Goal: Task Accomplishment & Management: Manage account settings

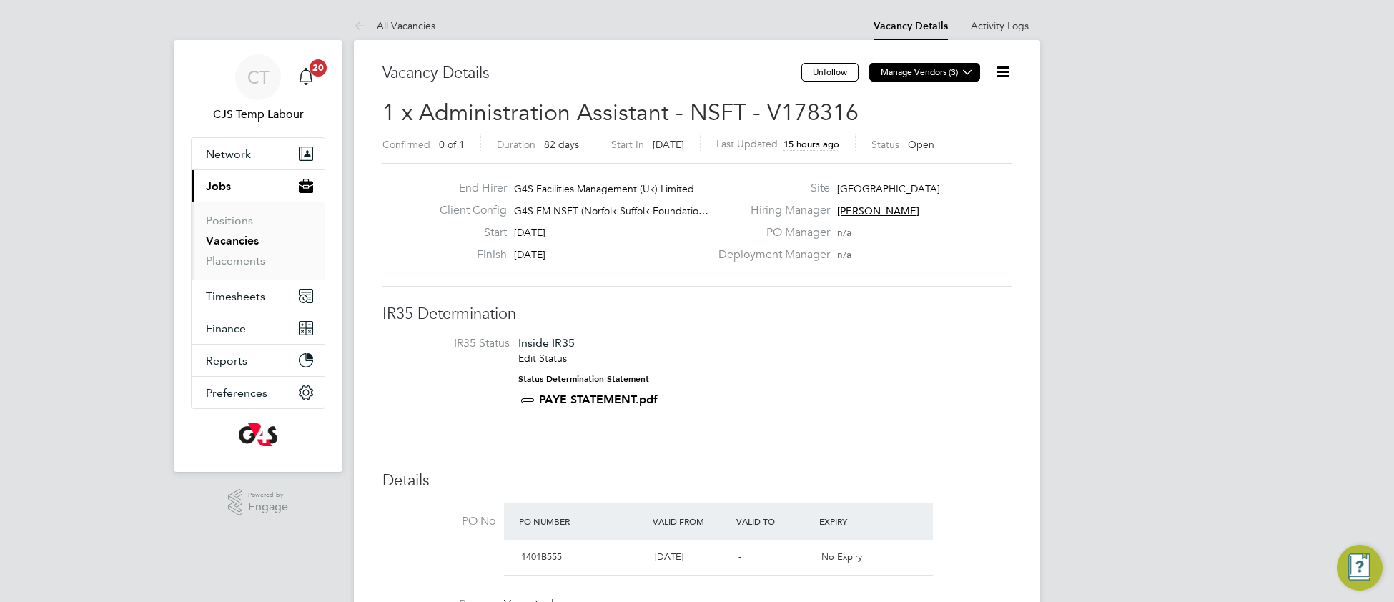
click at [971, 69] on icon at bounding box center [967, 71] width 11 height 11
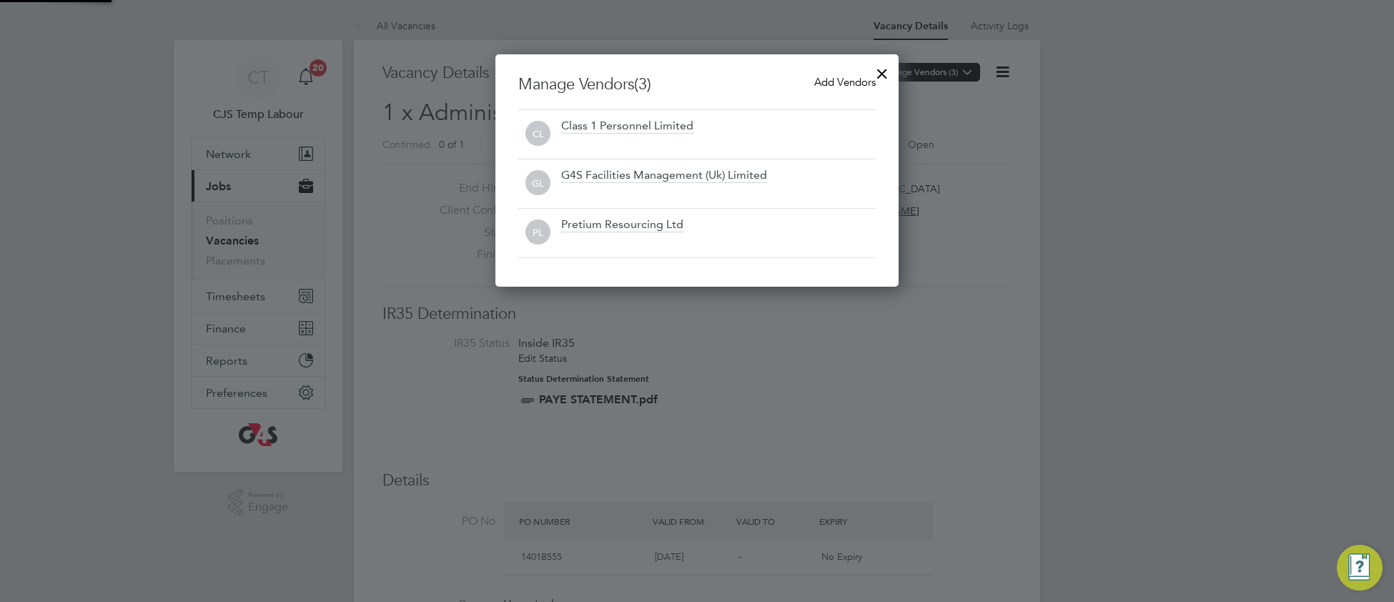
scroll to position [233, 404]
click at [887, 69] on div at bounding box center [882, 70] width 26 height 26
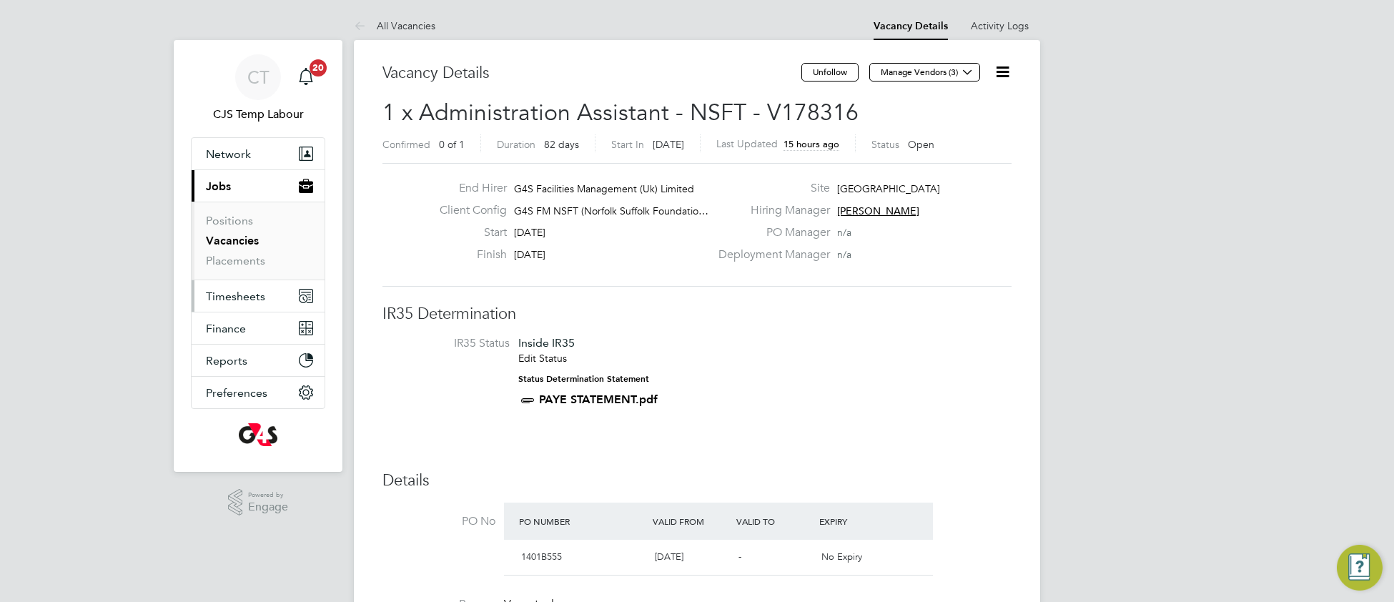
click at [237, 294] on span "Timesheets" at bounding box center [235, 296] width 59 height 14
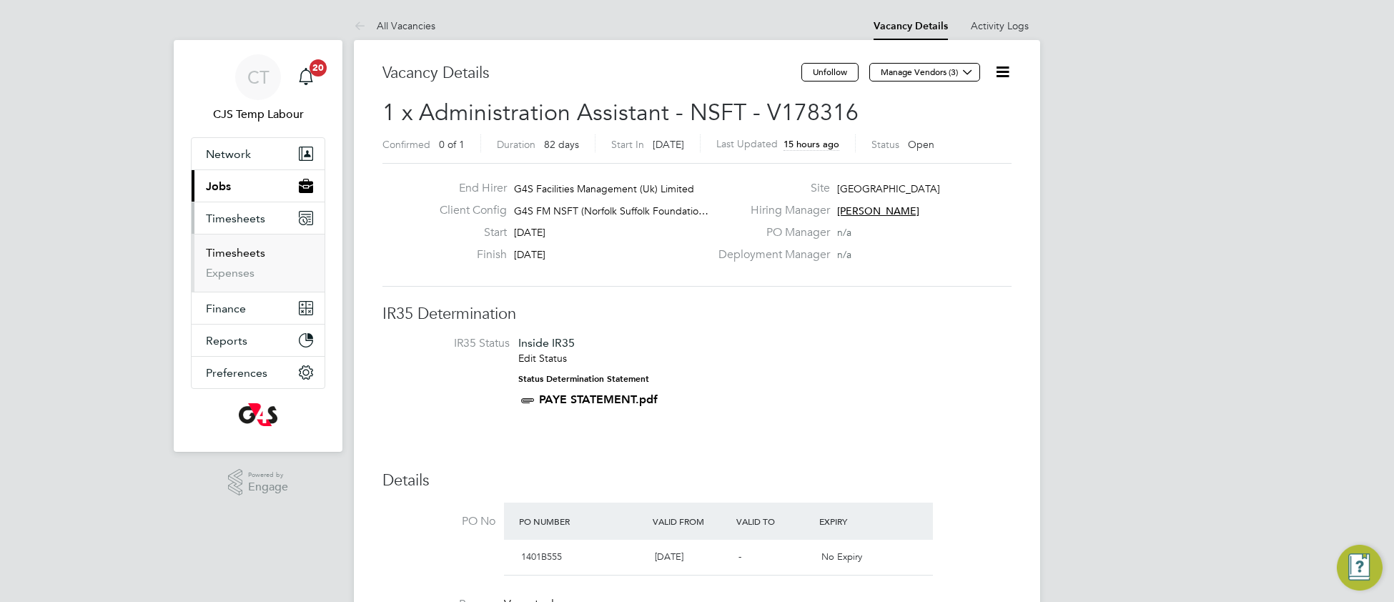
click at [236, 257] on link "Timesheets" at bounding box center [235, 253] width 59 height 14
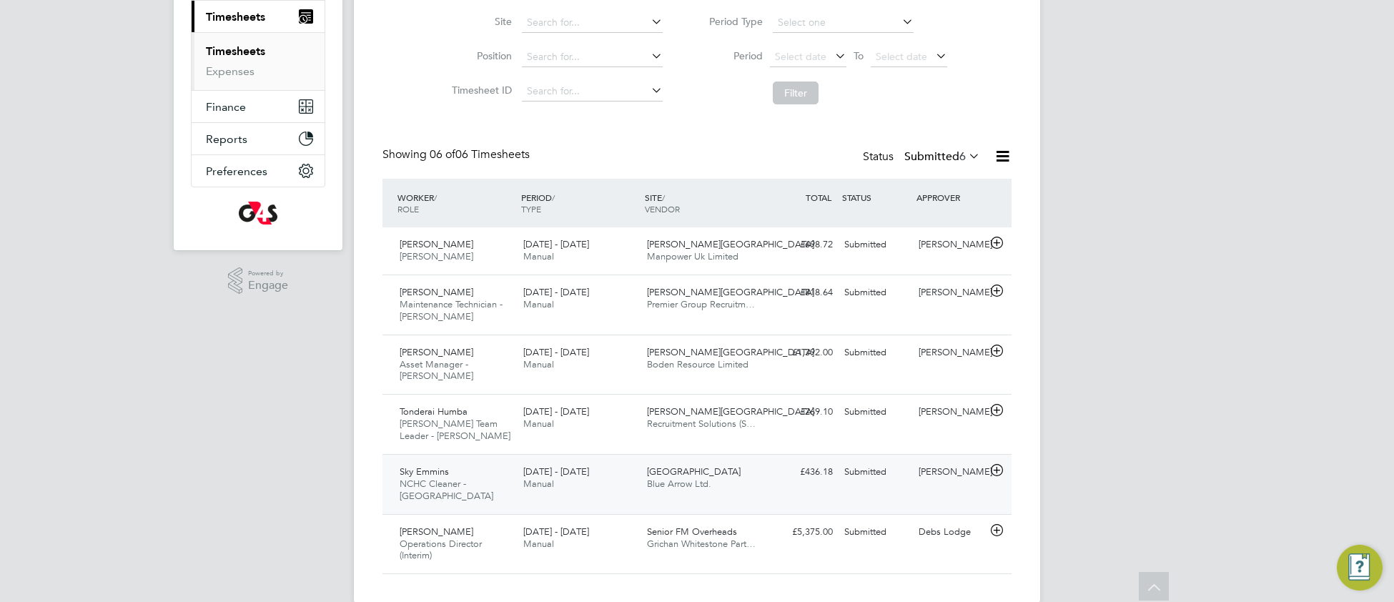
scroll to position [203, 0]
click at [596, 540] on div "Andrew Hydes Operations Director (Interim) 4 - 10 Aug 2025 4 - 10 Aug 2025 Manu…" at bounding box center [696, 542] width 629 height 60
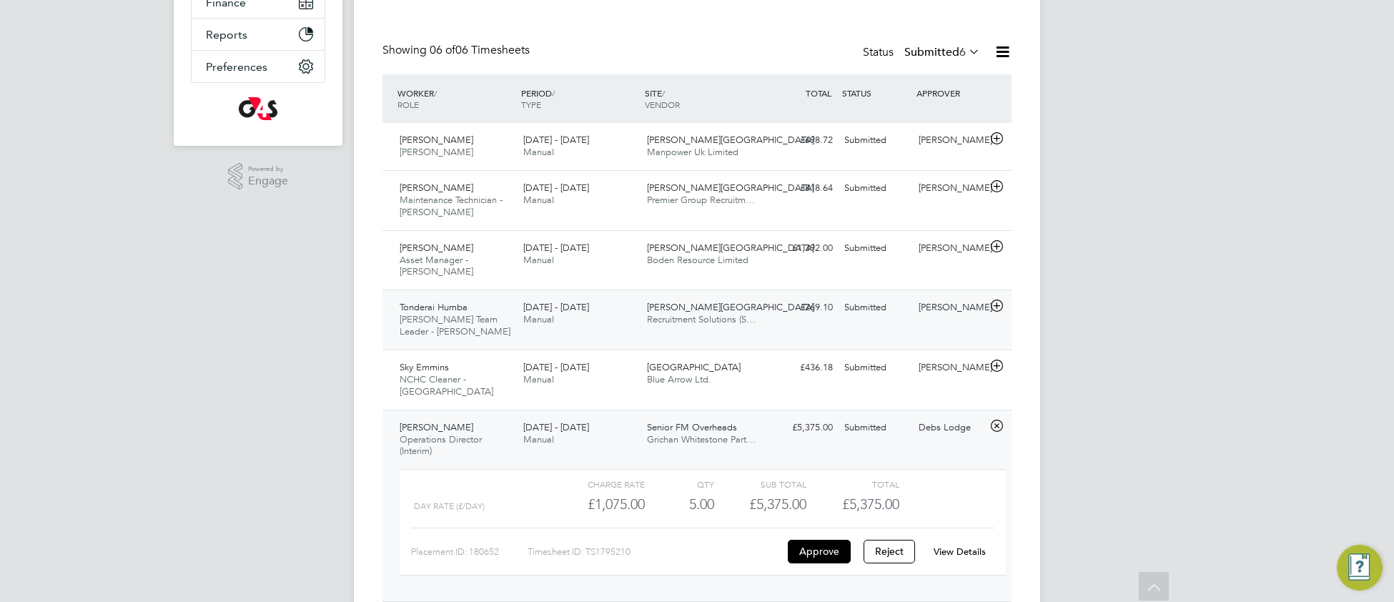
scroll to position [322, 0]
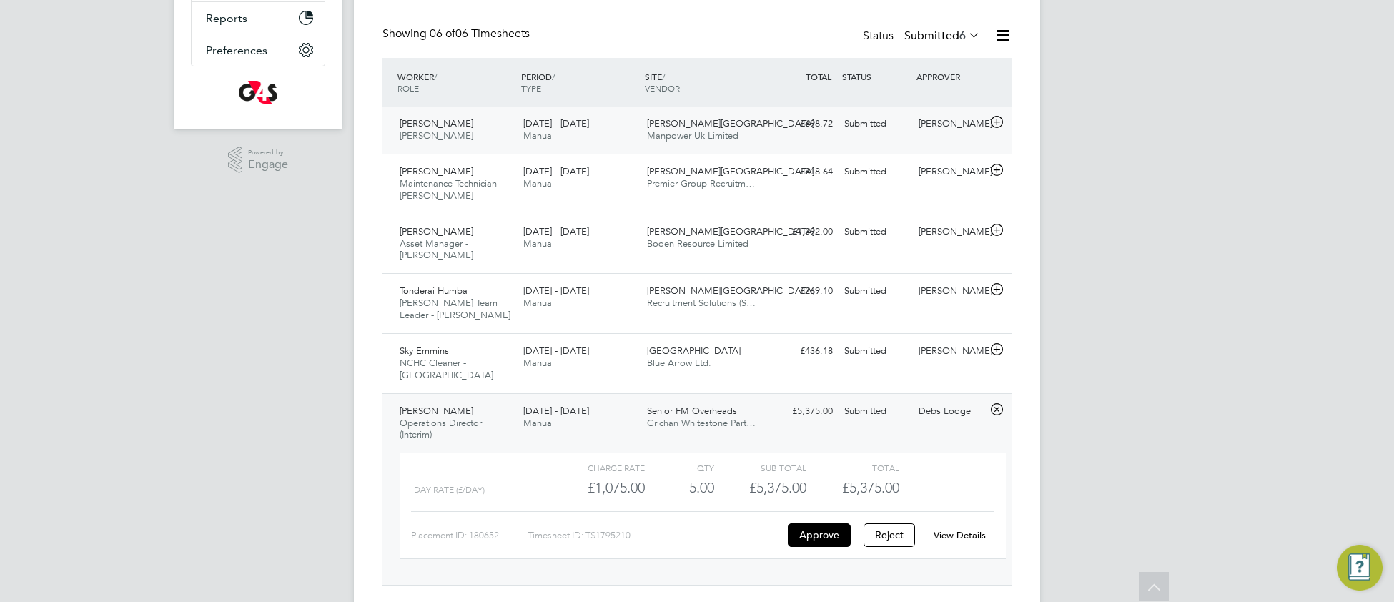
click at [622, 128] on div "4 - 10 Aug 2025 Manual" at bounding box center [579, 130] width 124 height 36
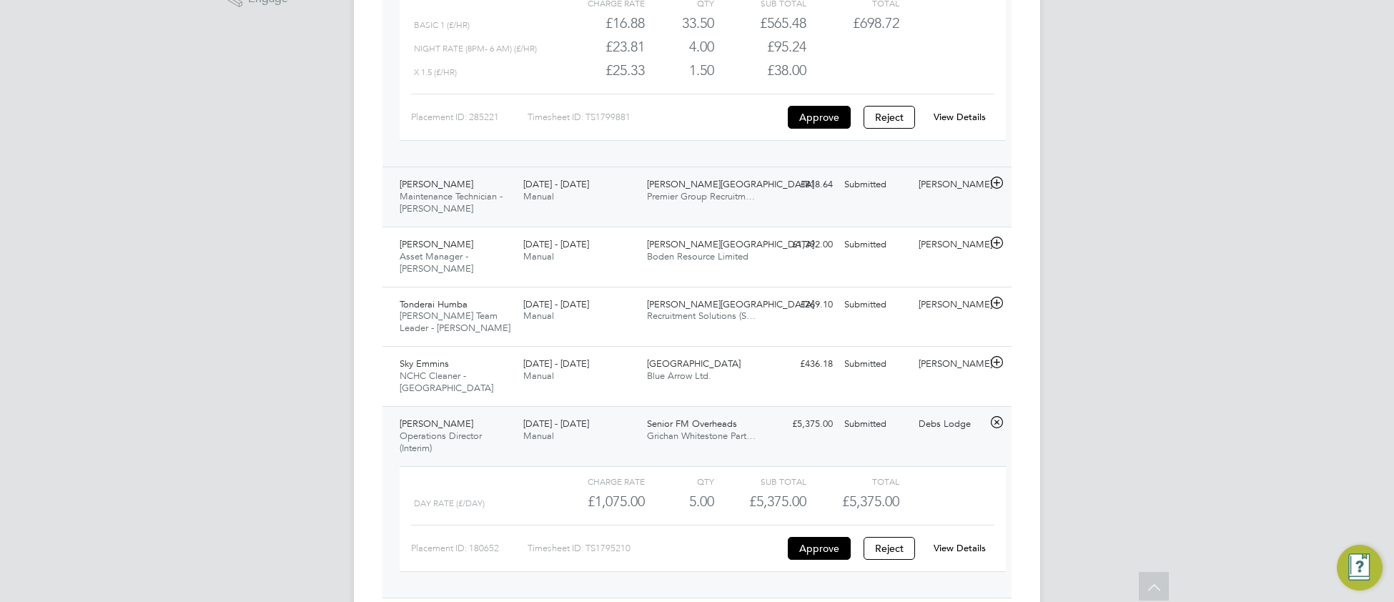
scroll to position [507, 0]
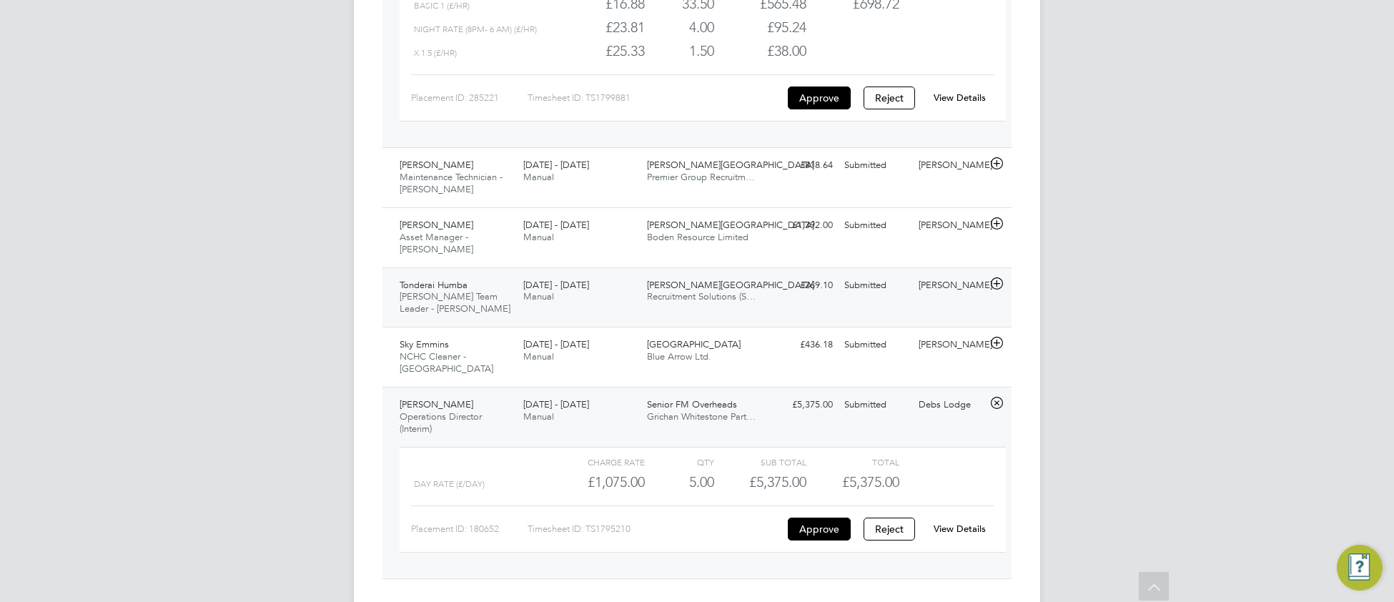
click at [624, 292] on div "4 - 10 Aug 2025 Manual" at bounding box center [579, 292] width 124 height 36
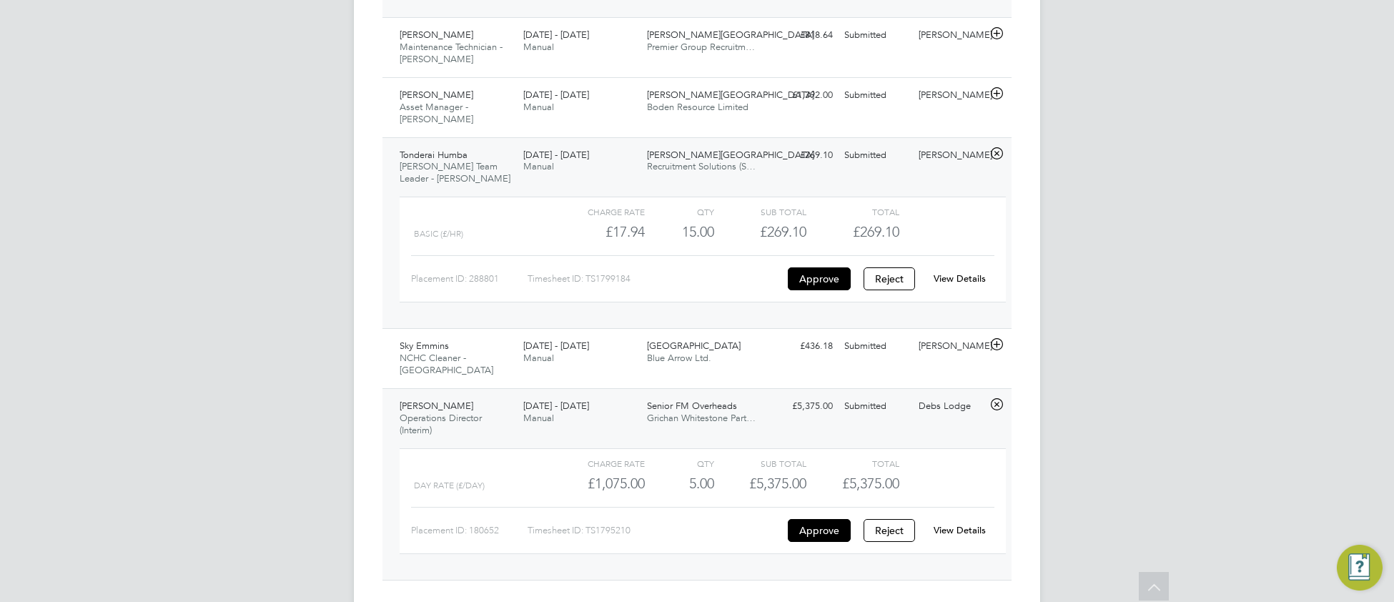
scroll to position [648, 0]
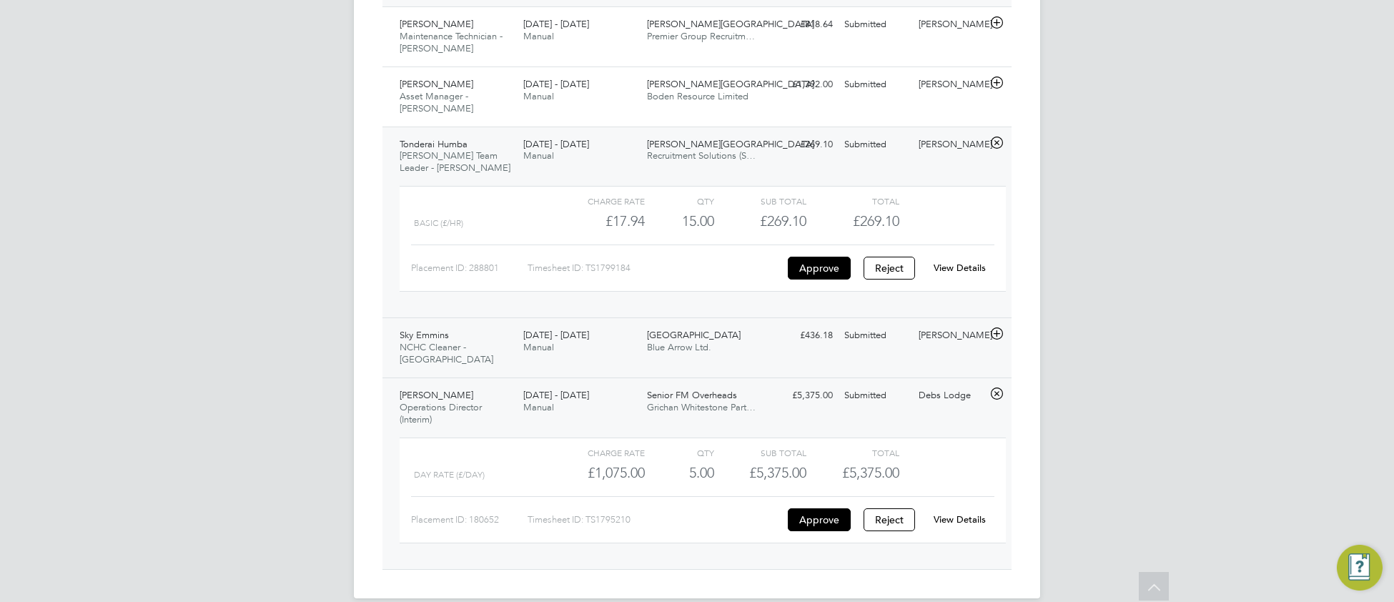
click at [703, 329] on span "Dereham Hospital" at bounding box center [694, 335] width 94 height 12
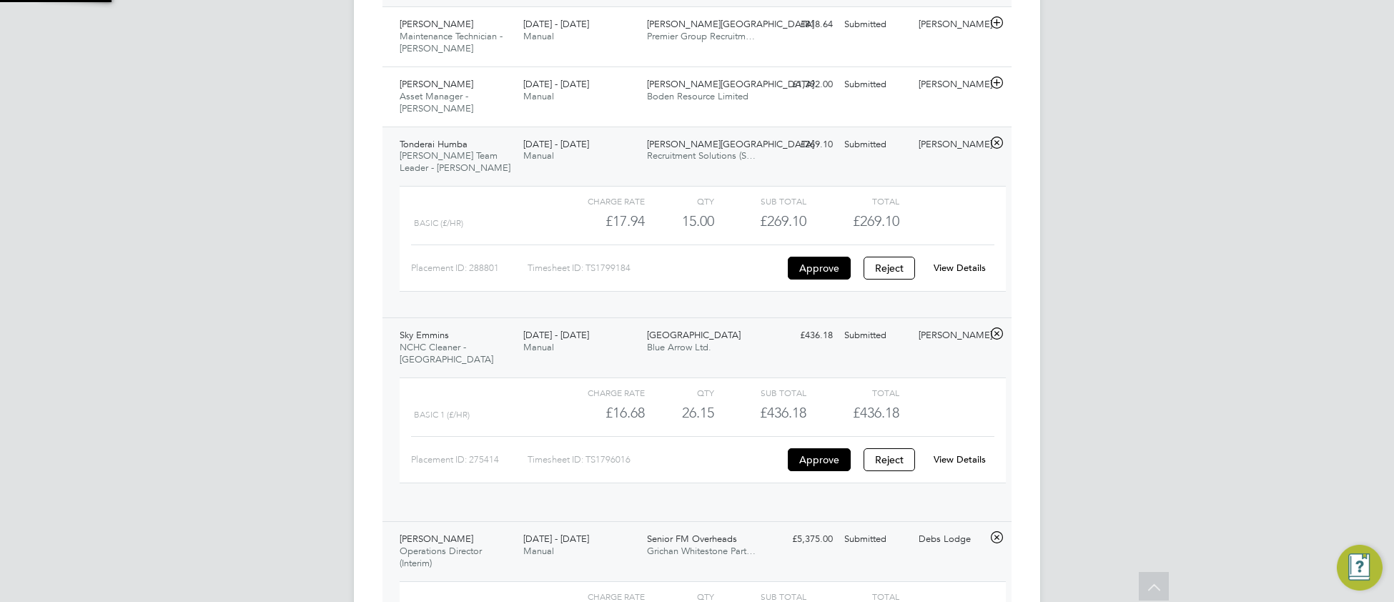
scroll to position [24, 139]
drag, startPoint x: 978, startPoint y: 440, endPoint x: 966, endPoint y: 448, distance: 14.5
click at [976, 453] on link "View Details" at bounding box center [959, 459] width 52 height 12
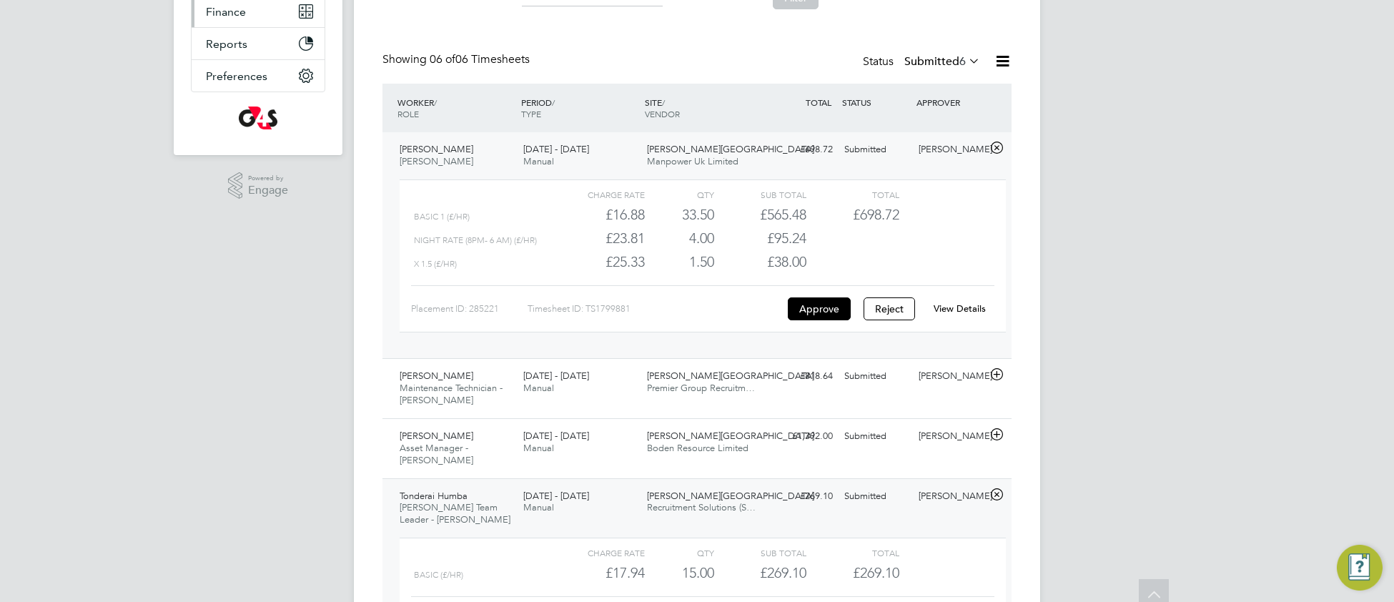
scroll to position [0, 0]
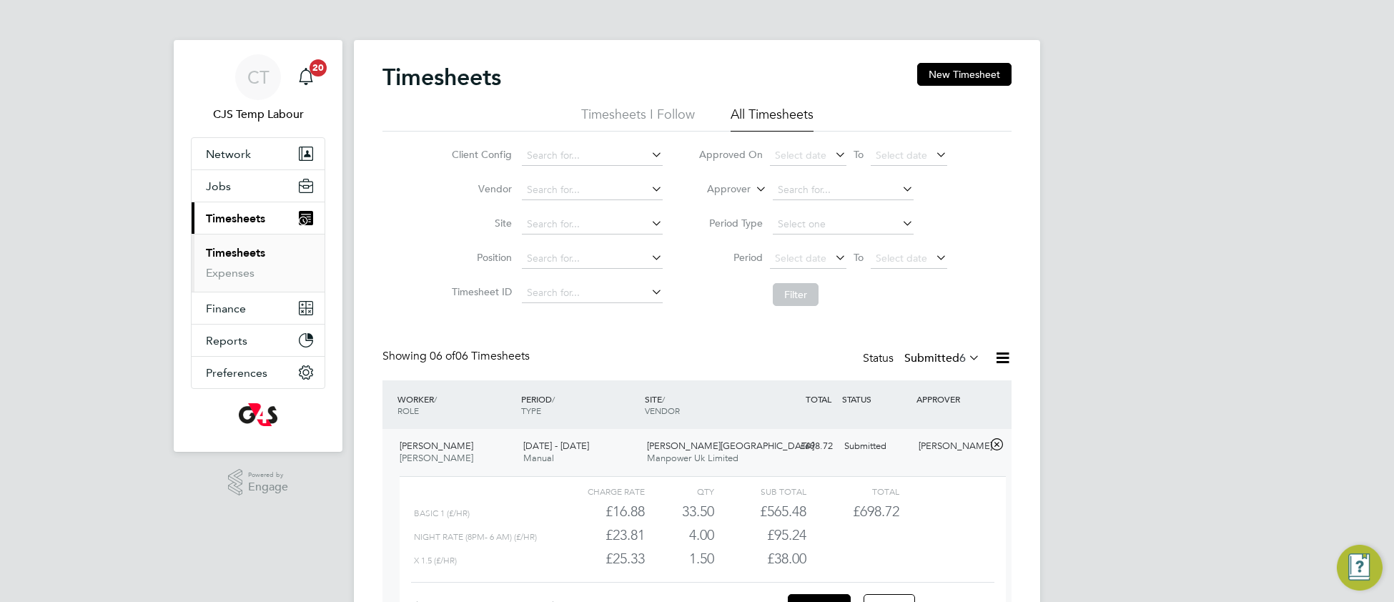
click at [248, 257] on link "Timesheets" at bounding box center [235, 253] width 59 height 14
click at [220, 190] on span "Jobs" at bounding box center [218, 186] width 25 height 14
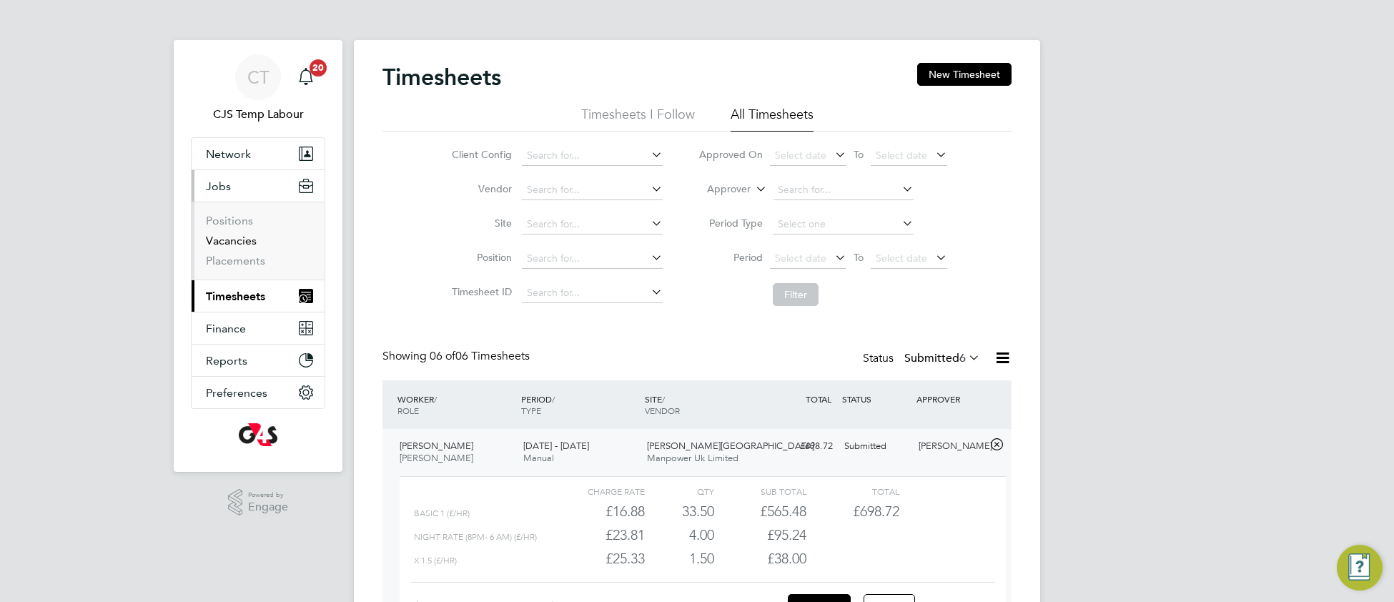
click at [233, 247] on link "Vacancies" at bounding box center [231, 241] width 51 height 14
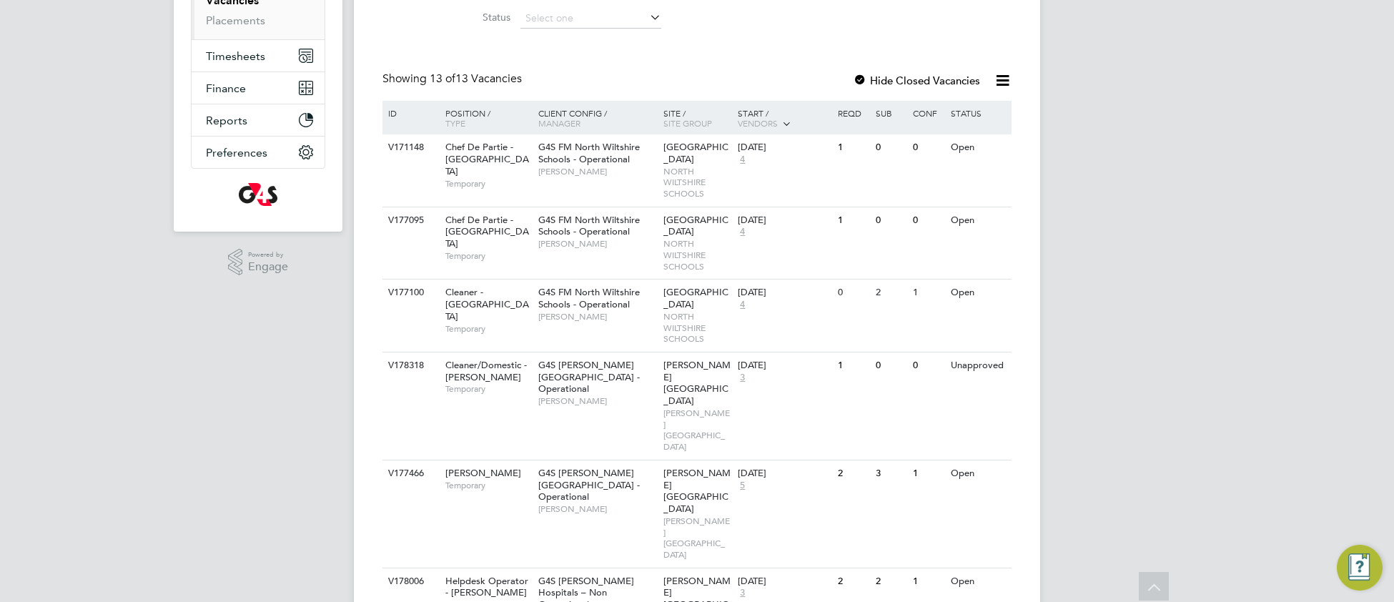
scroll to position [269, 0]
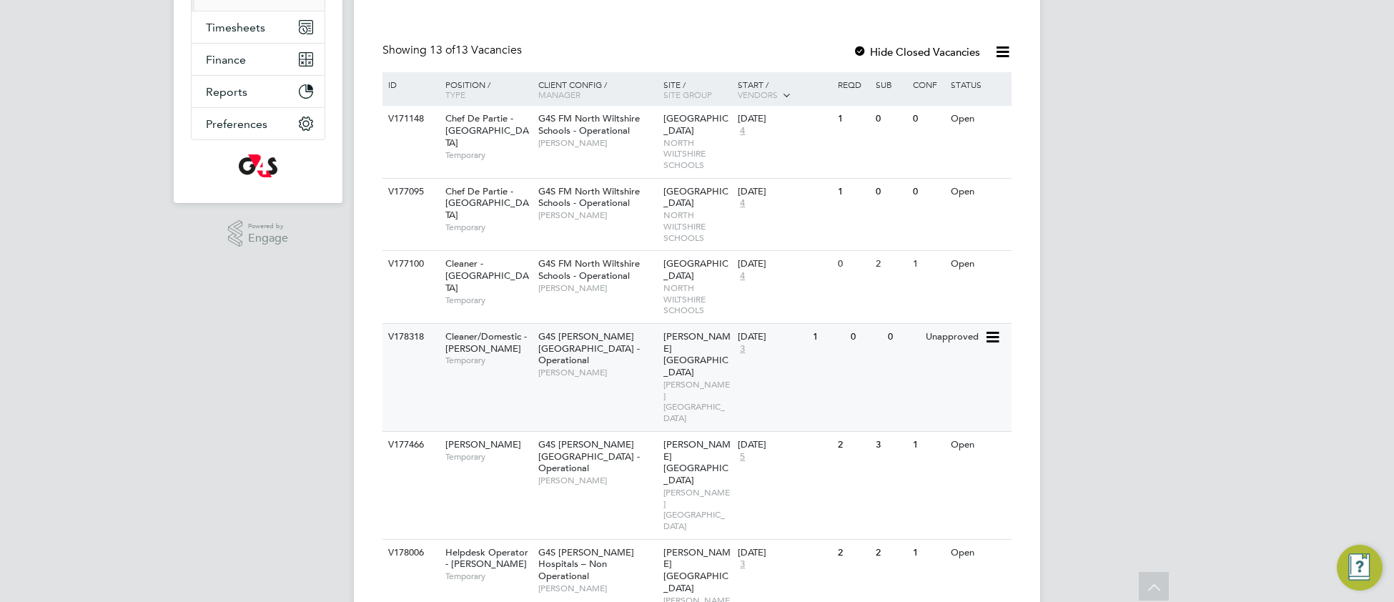
click at [559, 353] on span "G4S [PERSON_NAME][GEOGRAPHIC_DATA] - Operational" at bounding box center [588, 348] width 101 height 36
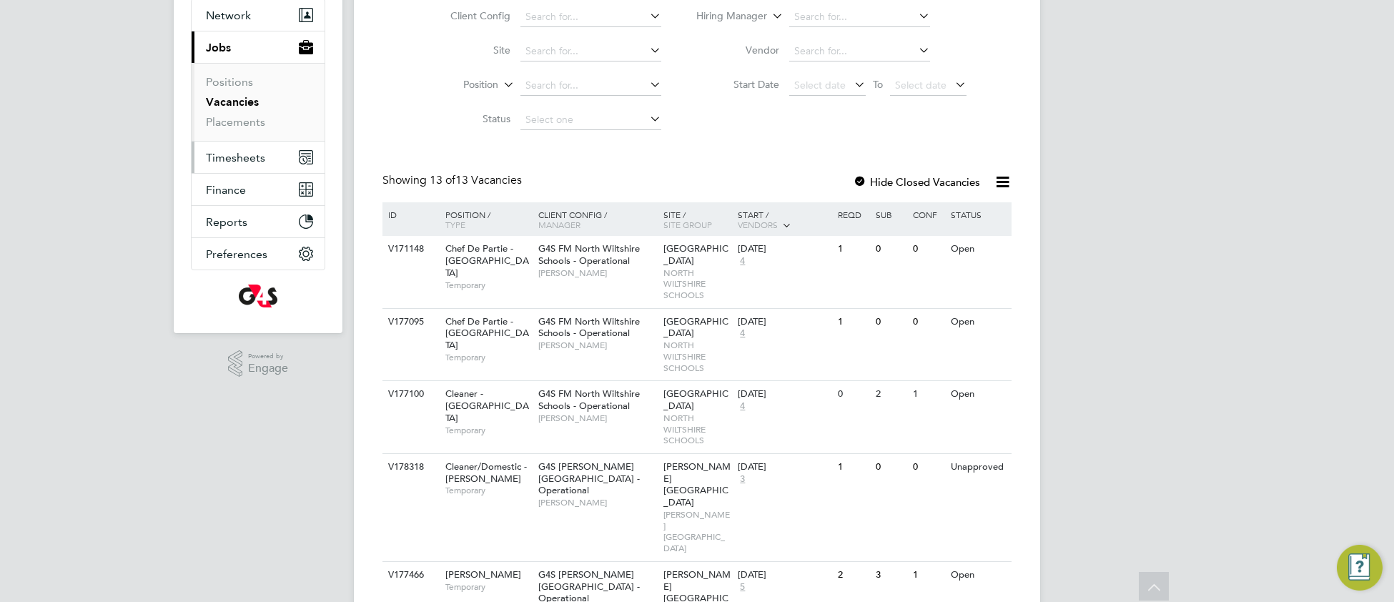
scroll to position [0, 0]
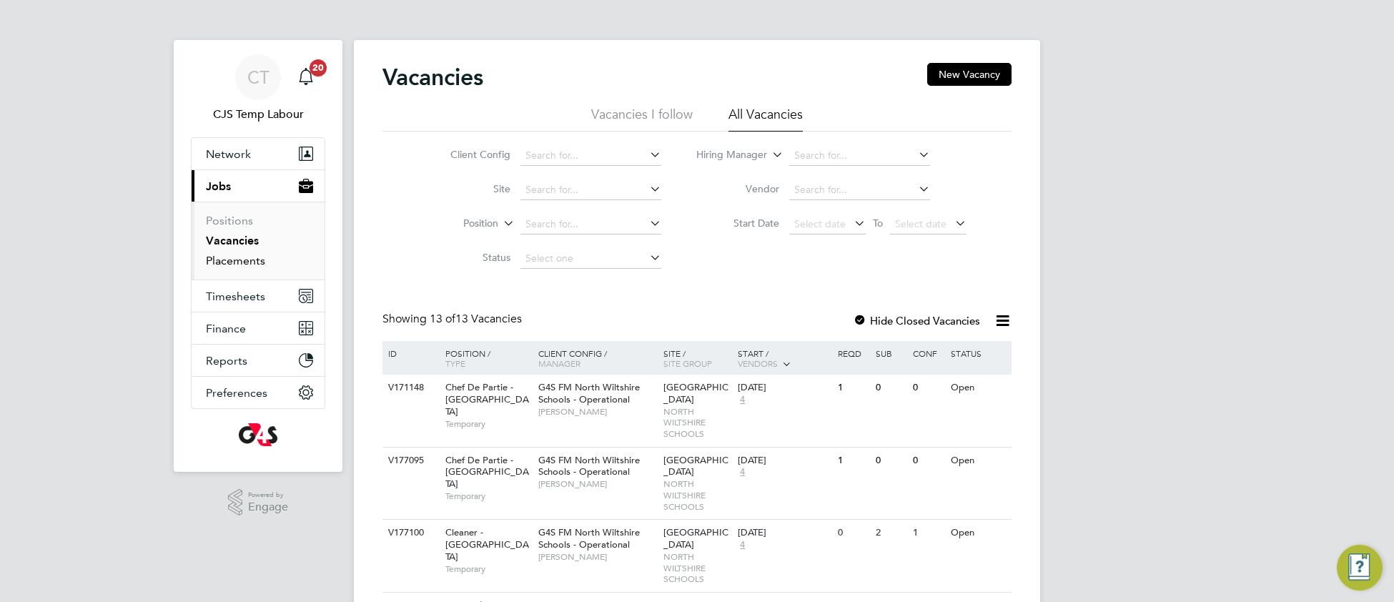
click at [241, 266] on link "Placements" at bounding box center [235, 261] width 59 height 14
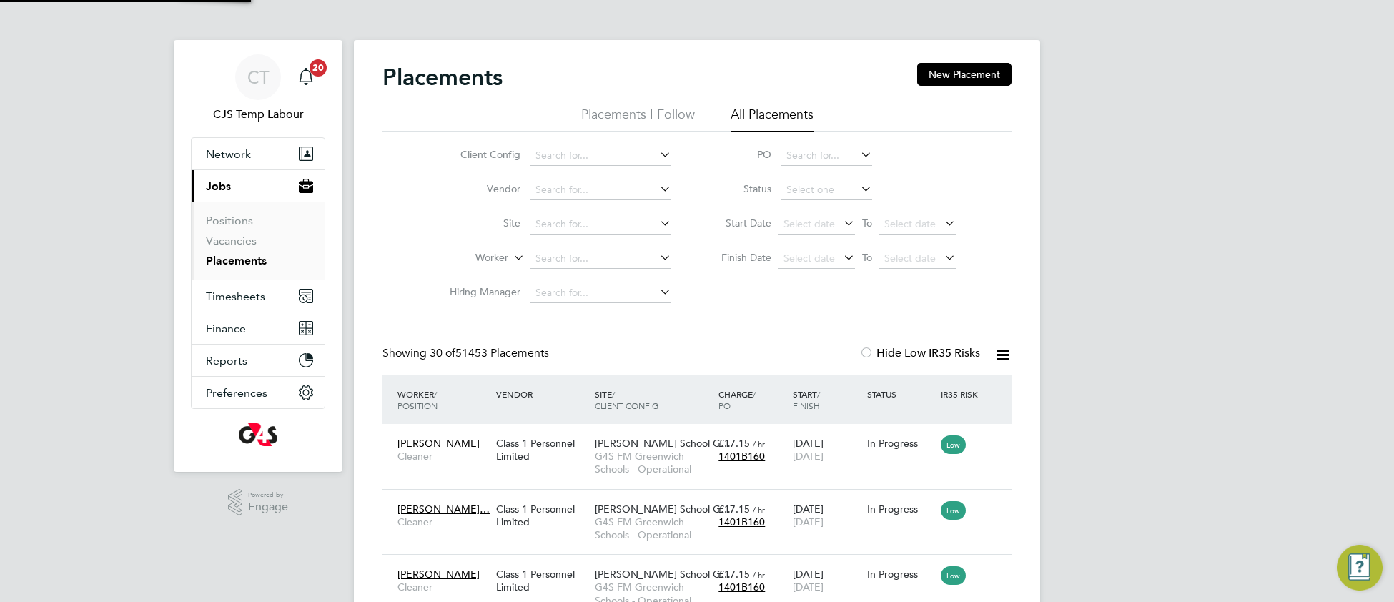
scroll to position [54, 123]
click at [820, 189] on input at bounding box center [826, 190] width 91 height 20
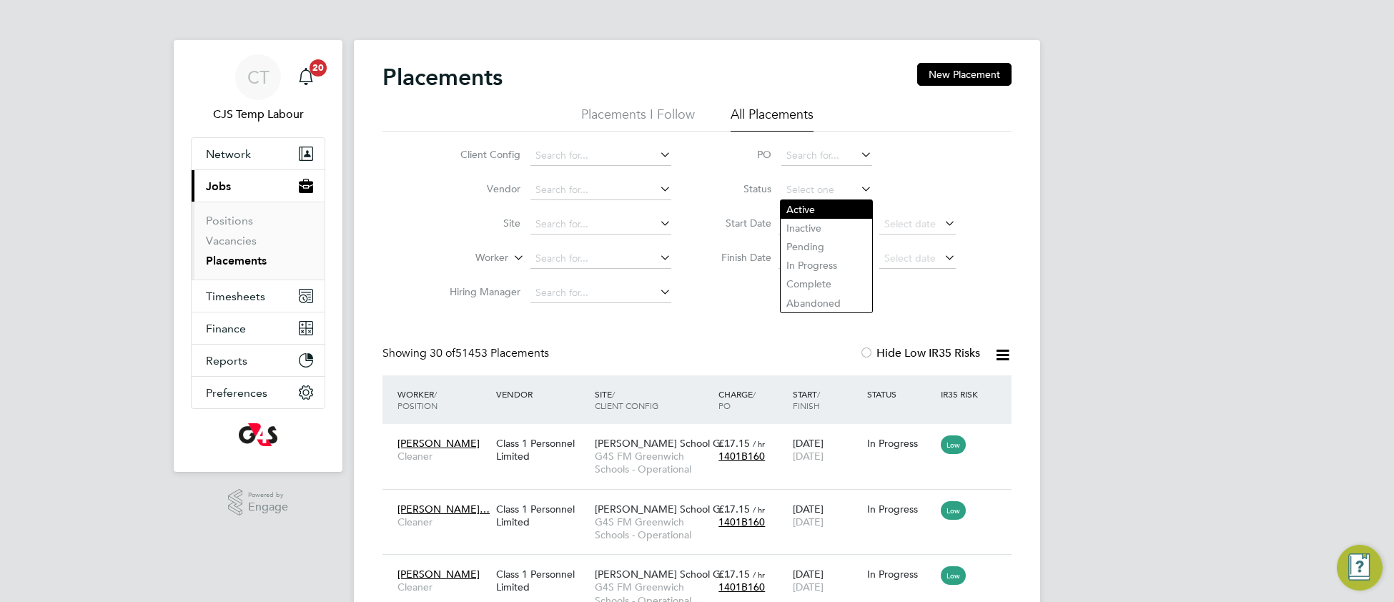
click at [815, 204] on li "Active" at bounding box center [826, 209] width 92 height 19
type input "Active"
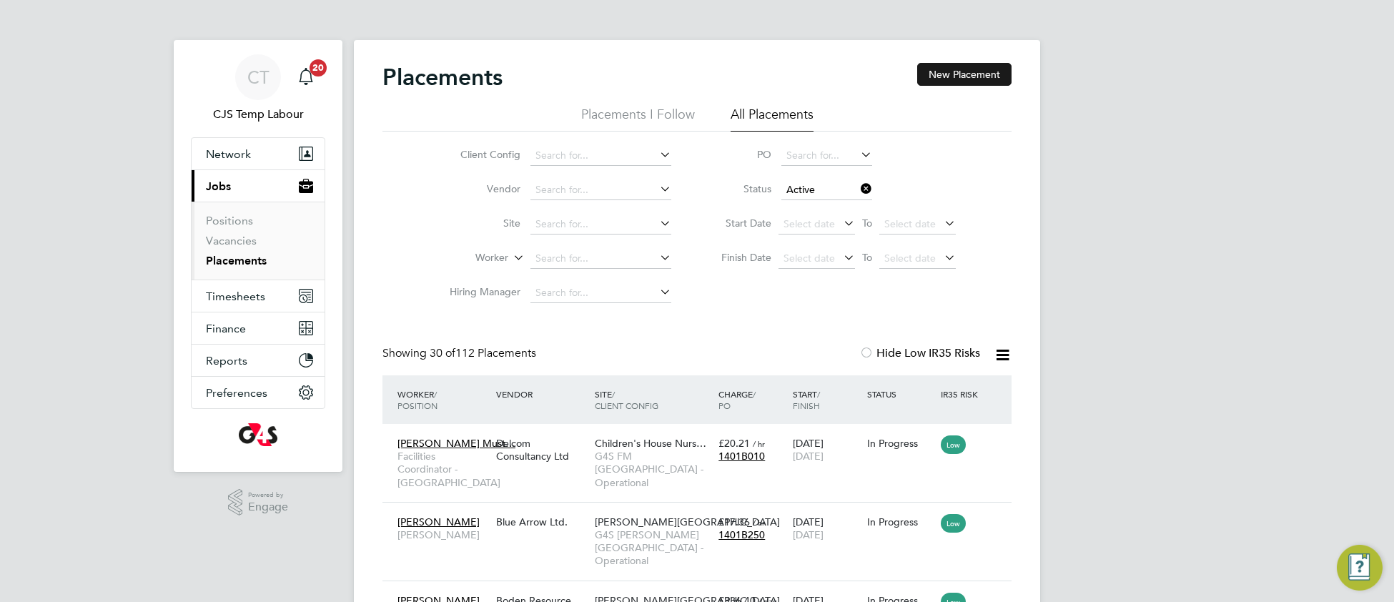
click at [967, 77] on button "New Placement" at bounding box center [964, 74] width 94 height 23
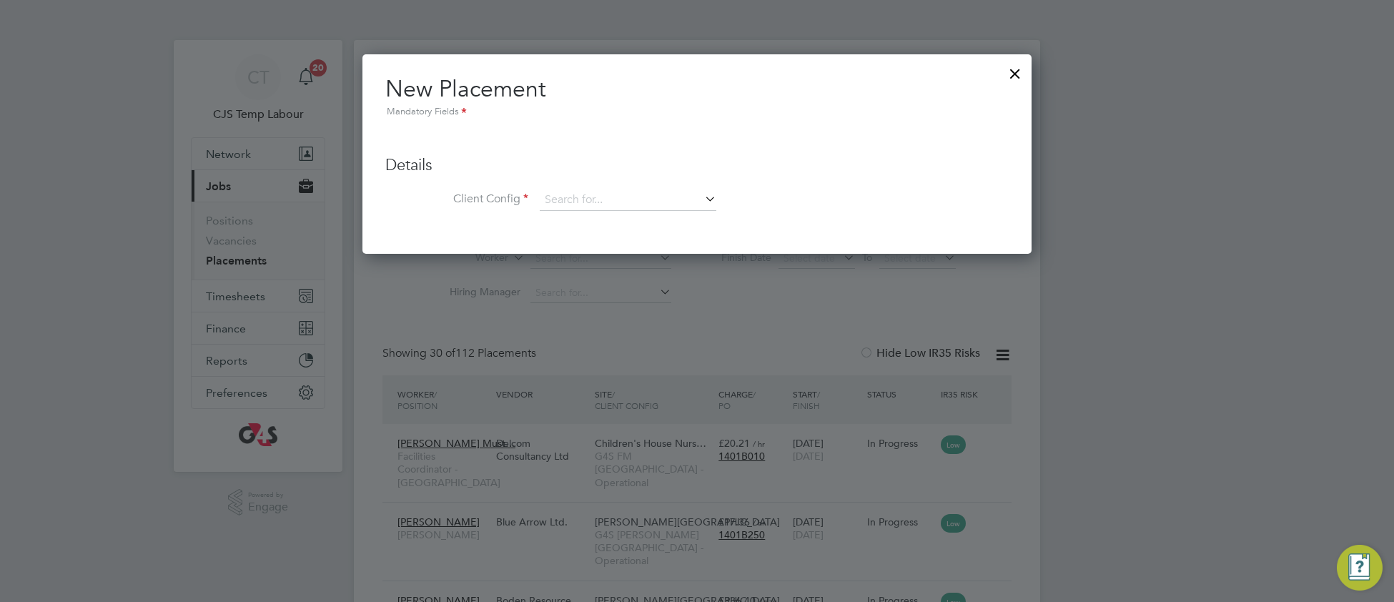
click at [1019, 74] on div at bounding box center [1015, 70] width 26 height 26
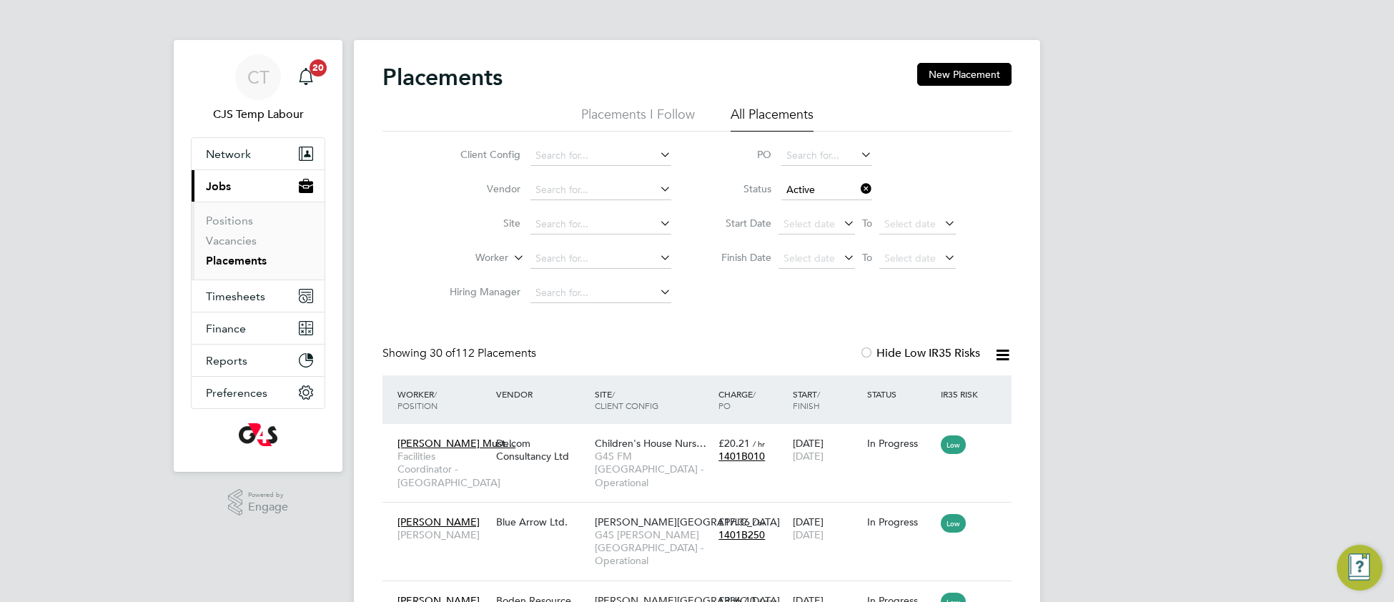
click at [998, 357] on icon at bounding box center [1002, 355] width 18 height 18
click at [963, 392] on li "Download Placements Report" at bounding box center [931, 389] width 152 height 20
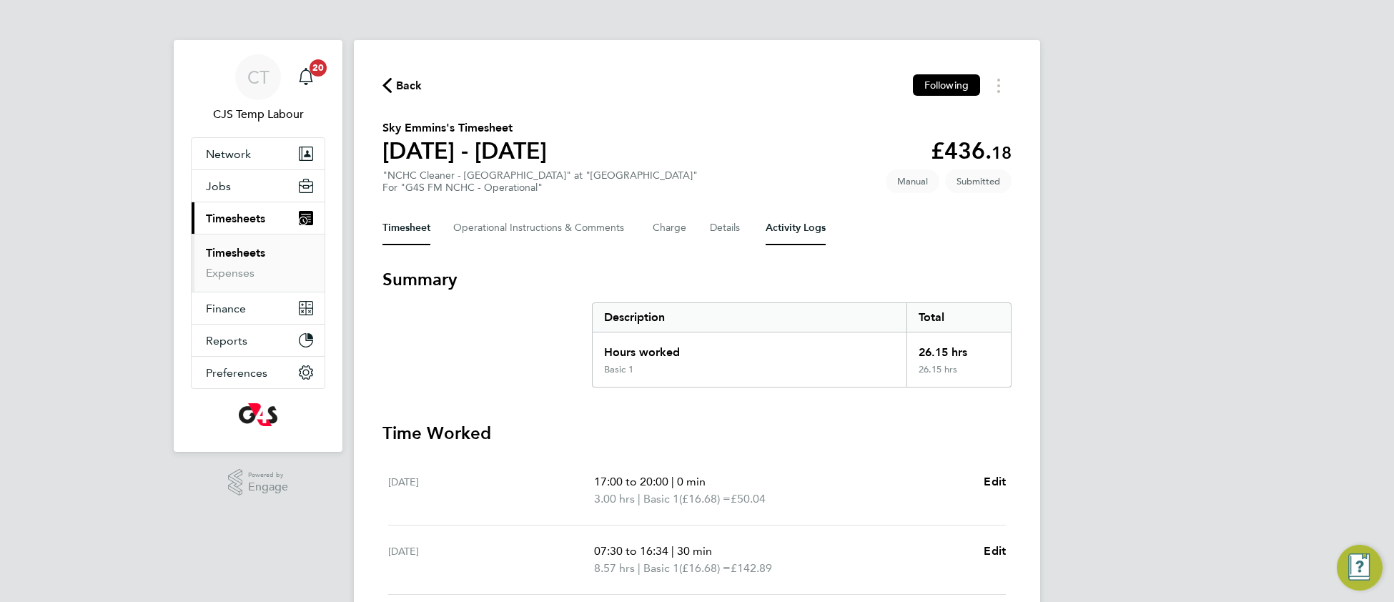
click at [789, 227] on Logs-tab "Activity Logs" at bounding box center [795, 228] width 60 height 34
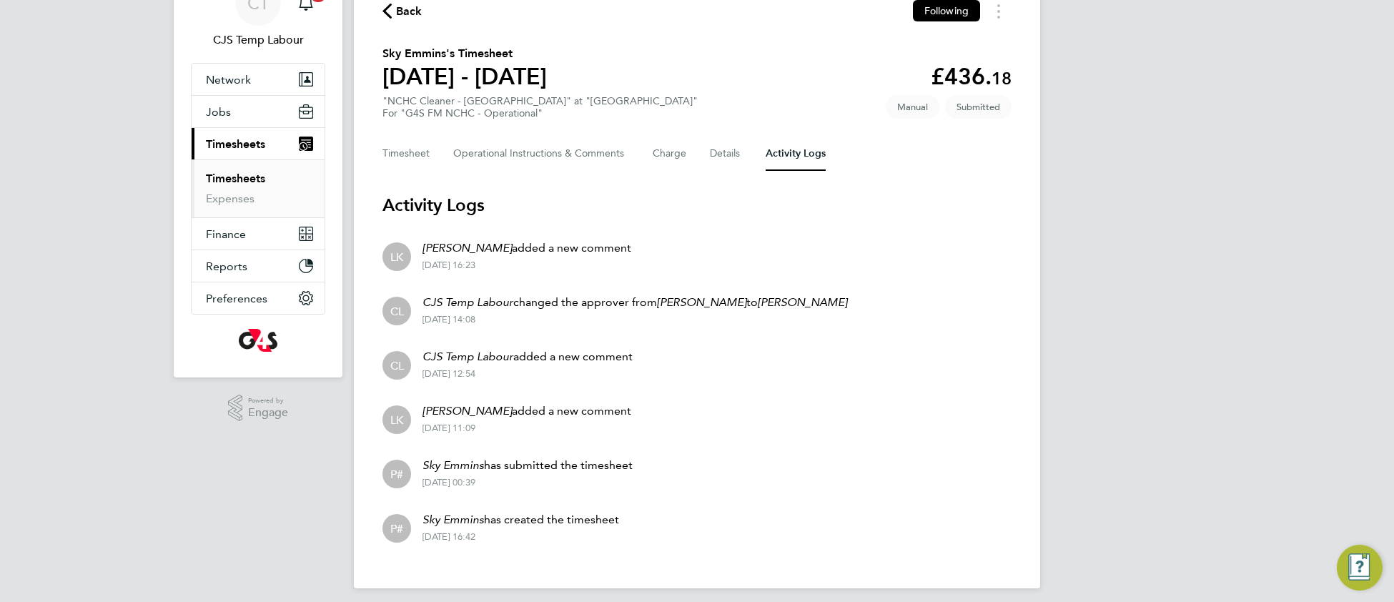
scroll to position [80, 0]
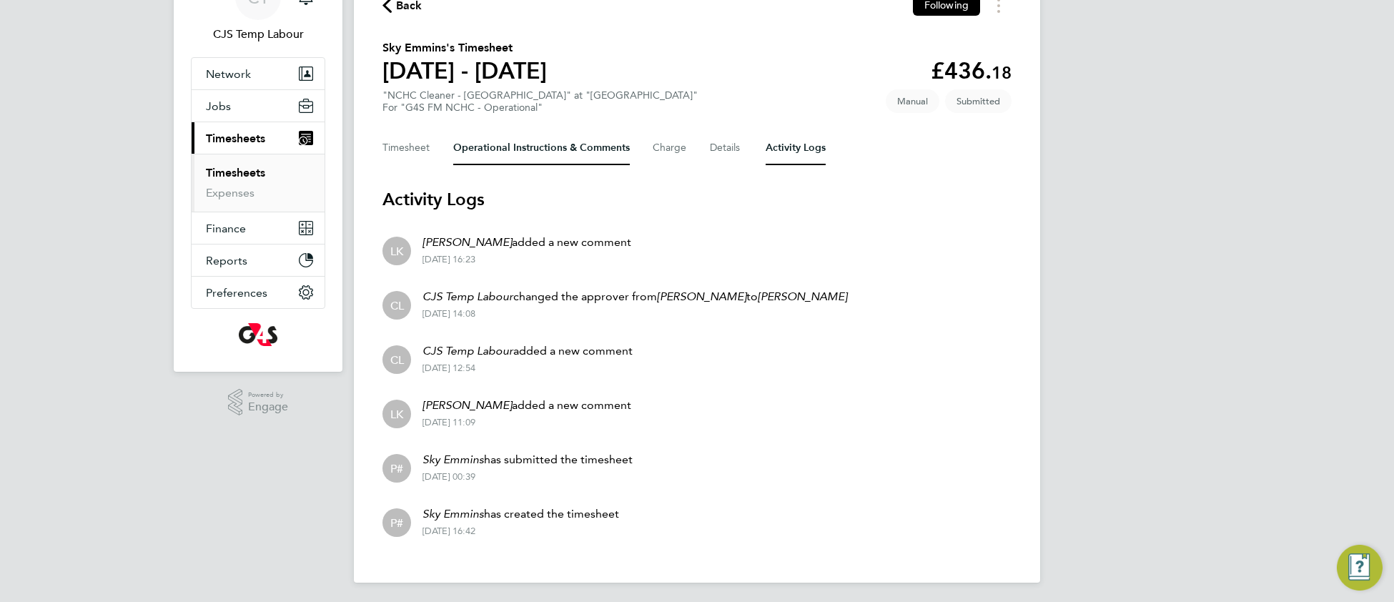
drag, startPoint x: 481, startPoint y: 146, endPoint x: 481, endPoint y: 201, distance: 55.0
click at [480, 147] on Comments-tab "Operational Instructions & Comments" at bounding box center [541, 148] width 177 height 34
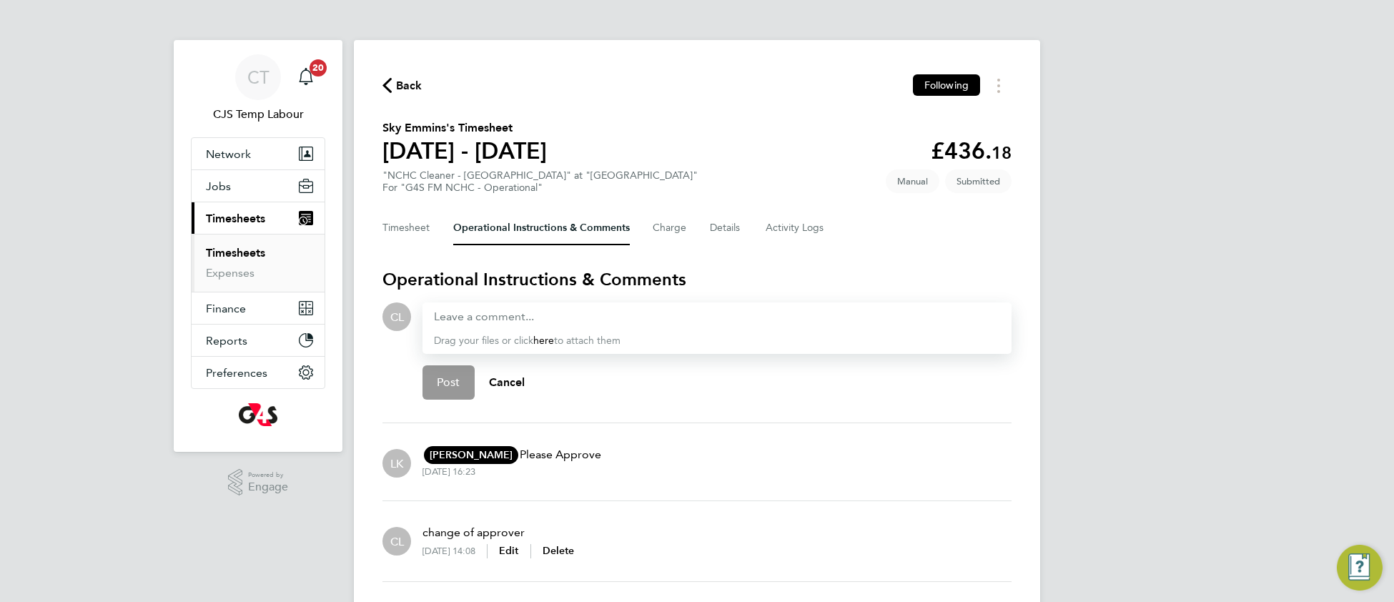
click at [237, 252] on link "Timesheets" at bounding box center [235, 253] width 59 height 14
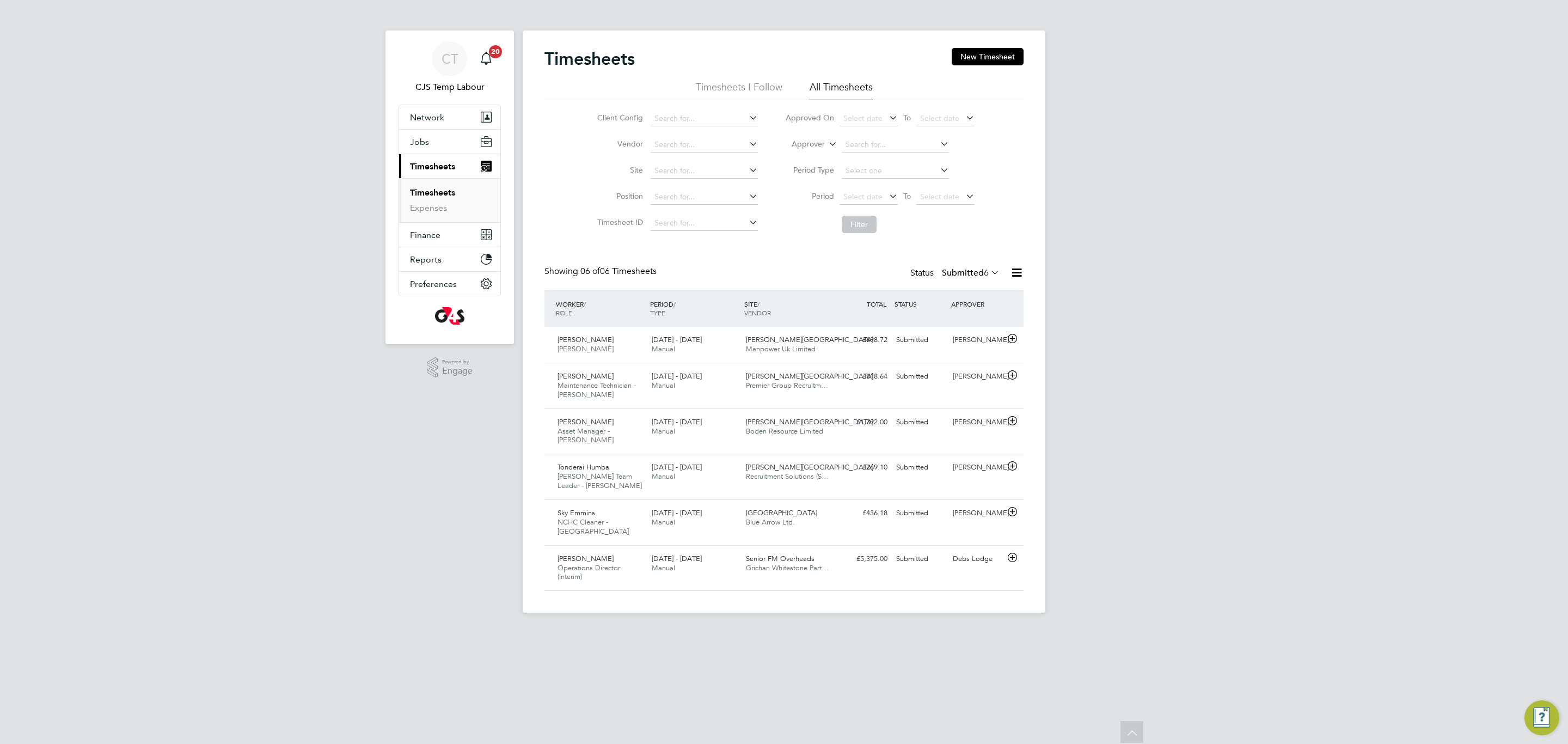
scroll to position [27, 94]
click at [915, 458] on div "Submitted" at bounding box center [920, 468] width 56 height 18
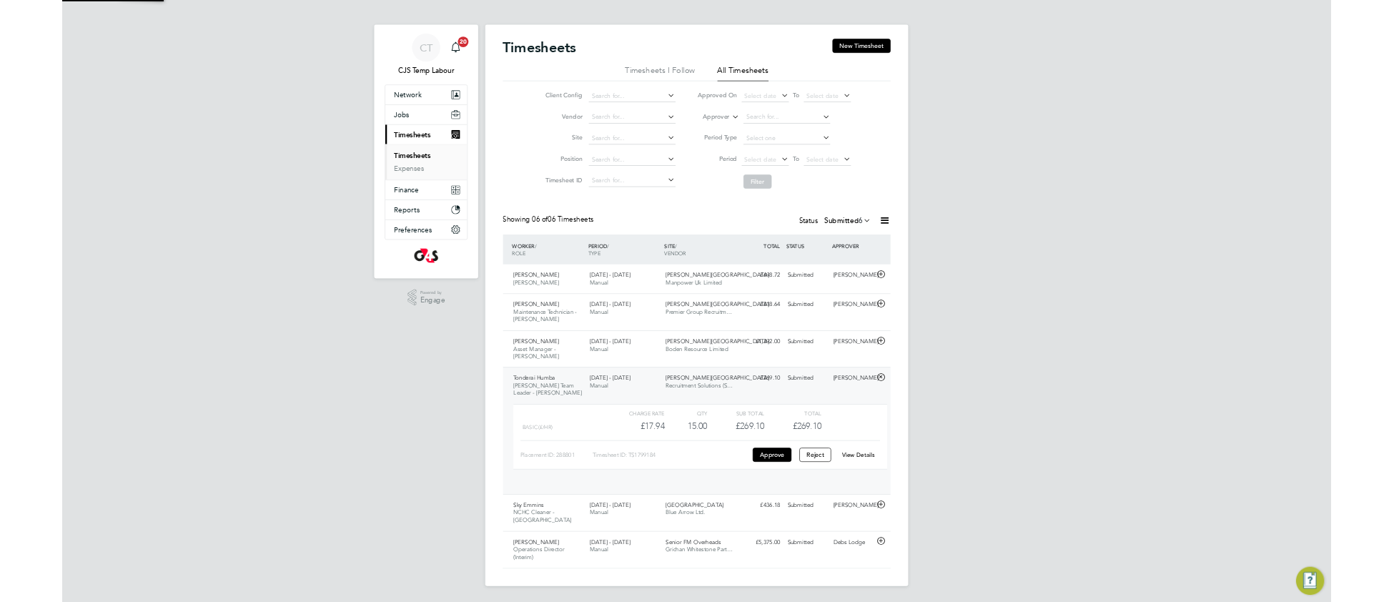
scroll to position [24, 139]
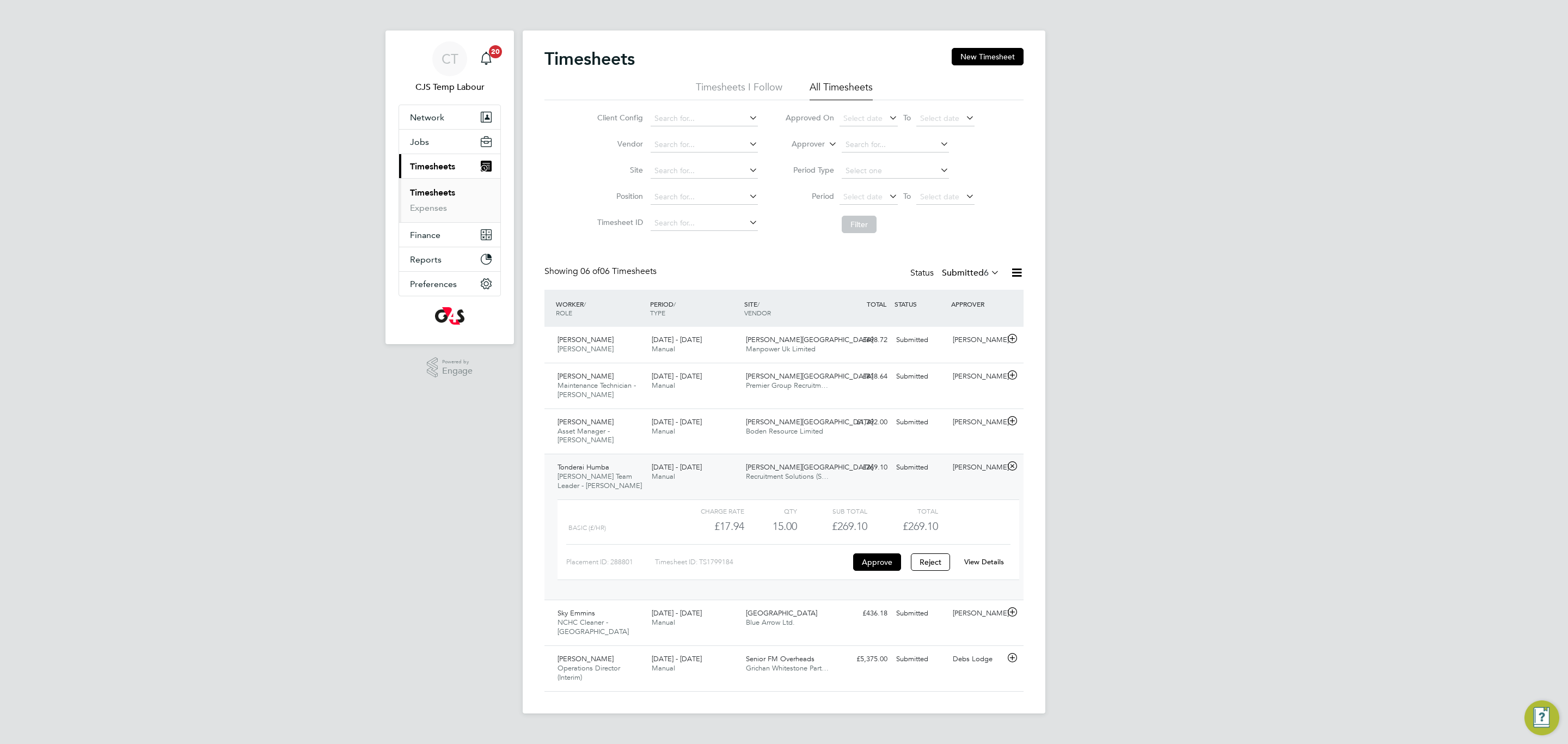
click at [986, 458] on link "View Details" at bounding box center [984, 562] width 40 height 9
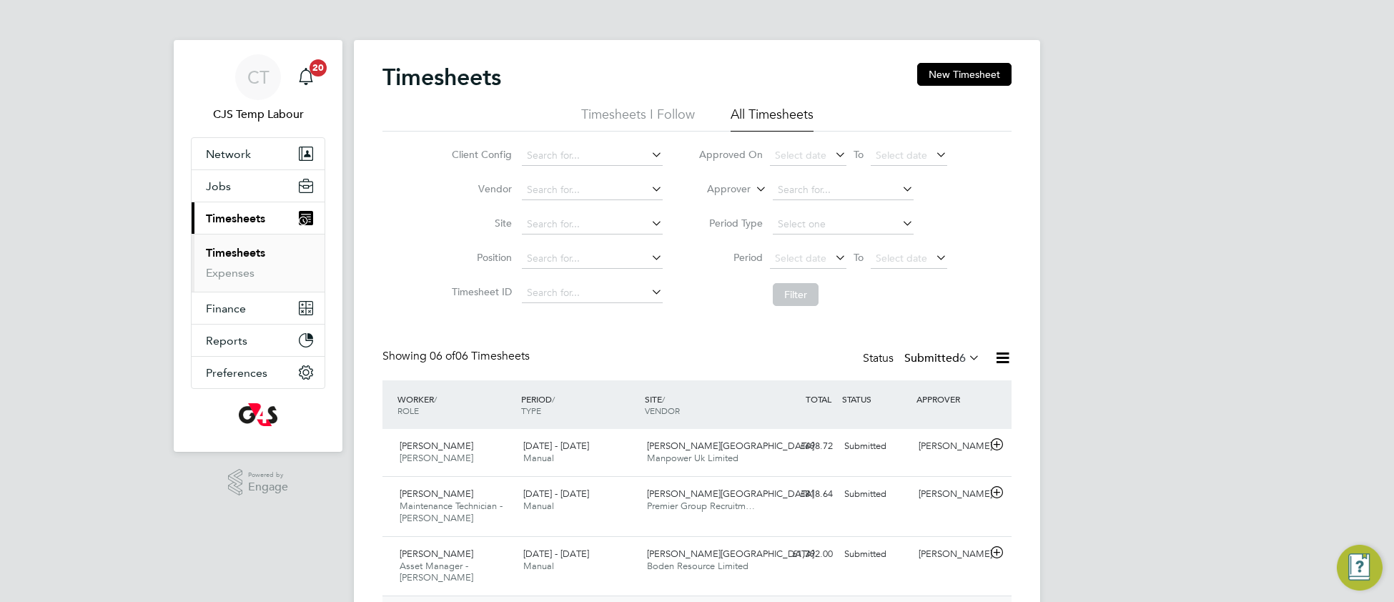
scroll to position [35, 123]
click at [222, 184] on span "Jobs" at bounding box center [218, 186] width 25 height 14
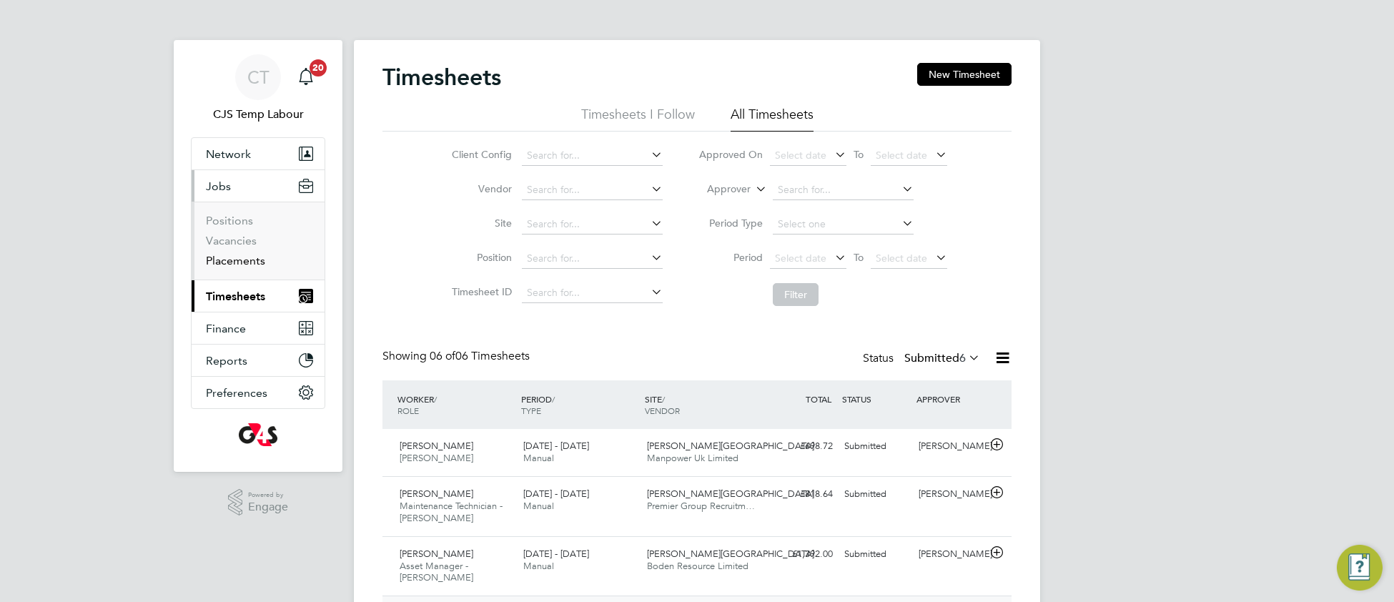
click at [237, 265] on link "Placements" at bounding box center [235, 261] width 59 height 14
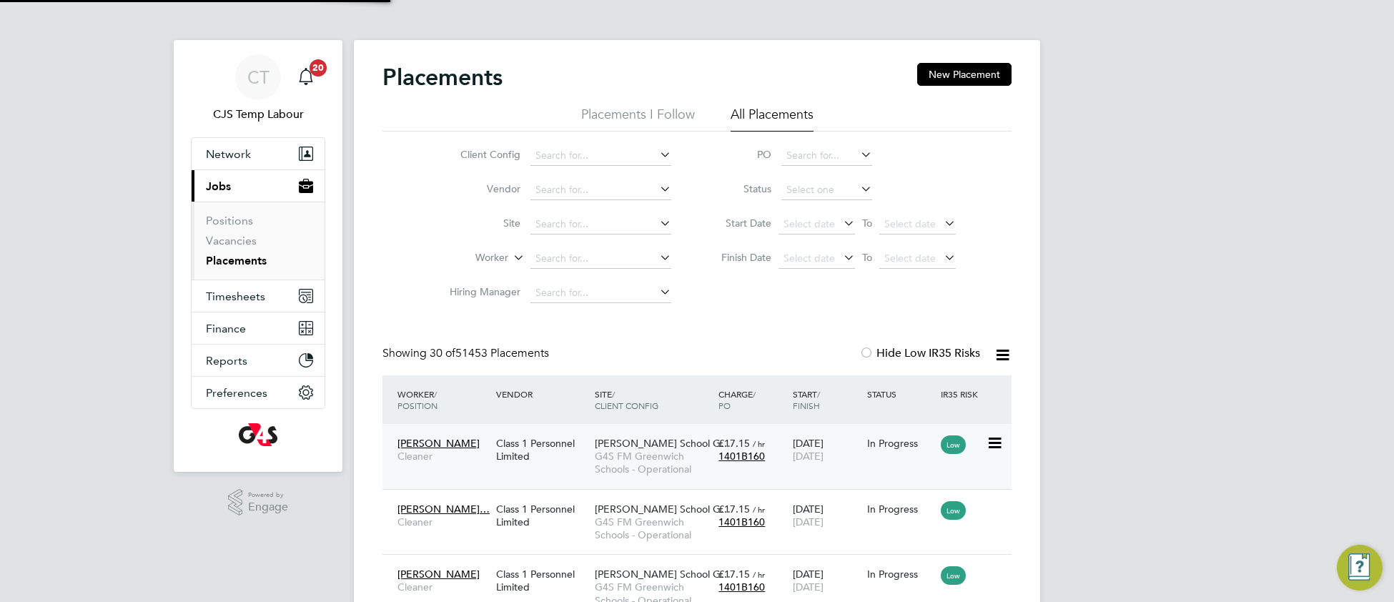
scroll to position [54, 123]
click at [584, 445] on div "Class 1 Personnel Limited" at bounding box center [541, 450] width 99 height 40
click at [585, 465] on div "Class 1 Personnel Limited" at bounding box center [541, 450] width 99 height 40
click at [232, 299] on span "Timesheets" at bounding box center [235, 296] width 59 height 14
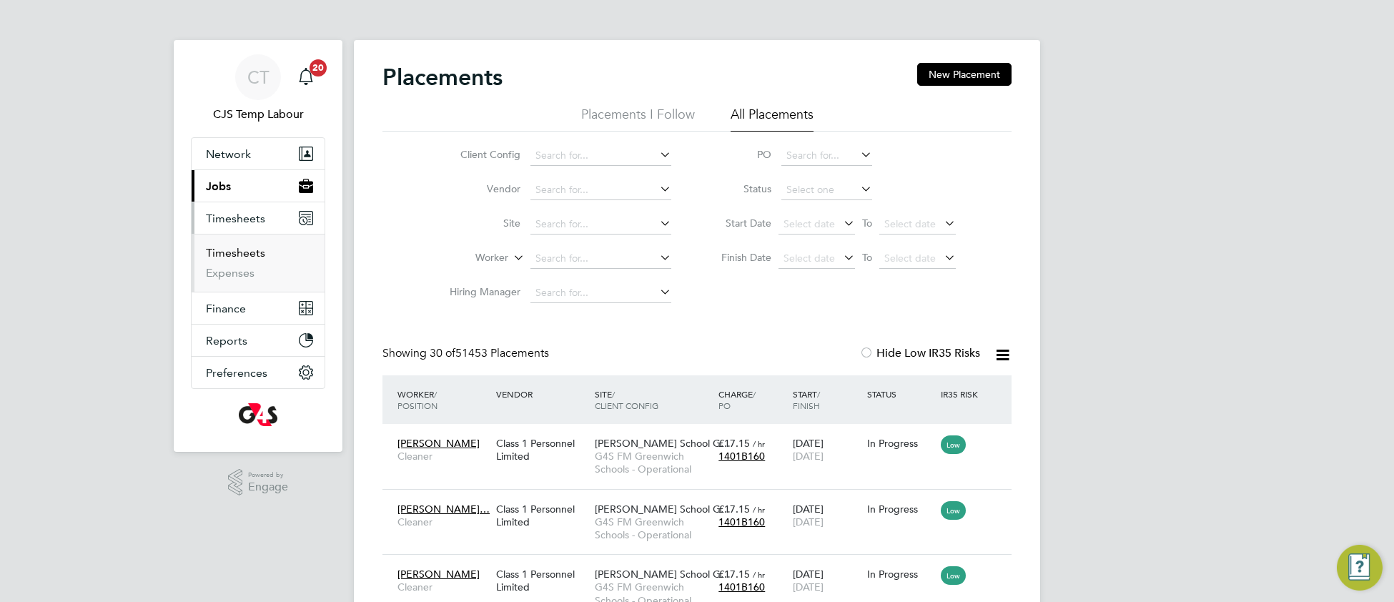
click at [242, 251] on link "Timesheets" at bounding box center [235, 253] width 59 height 14
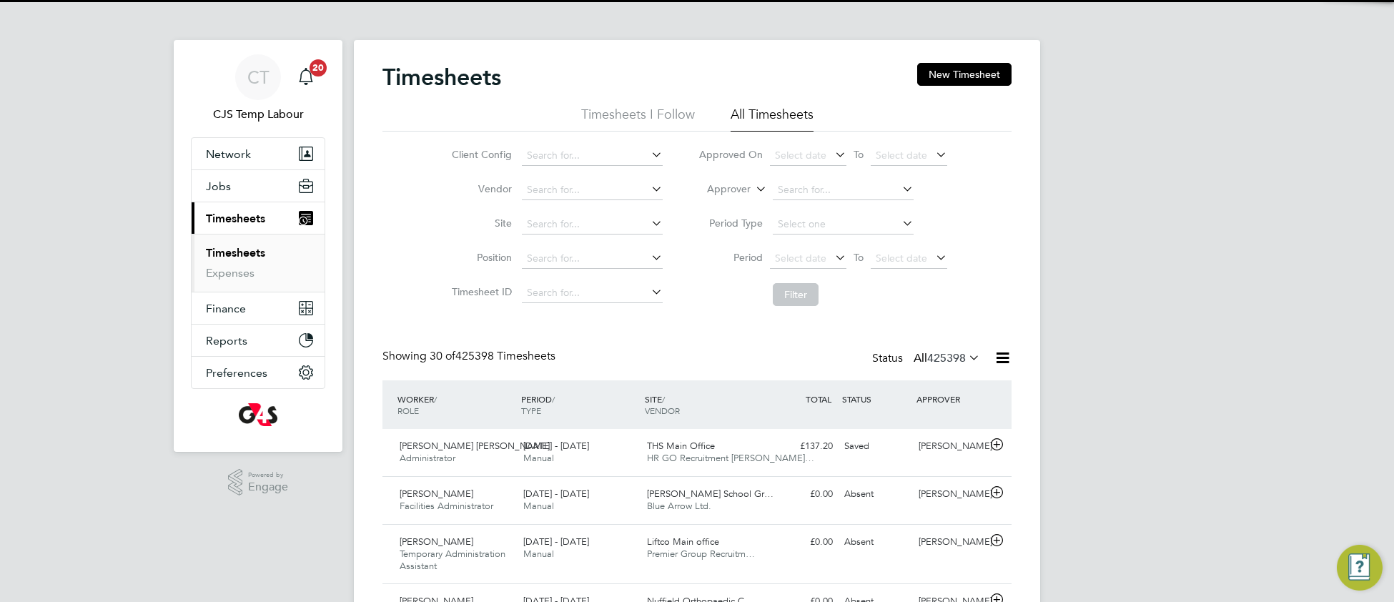
scroll to position [49, 123]
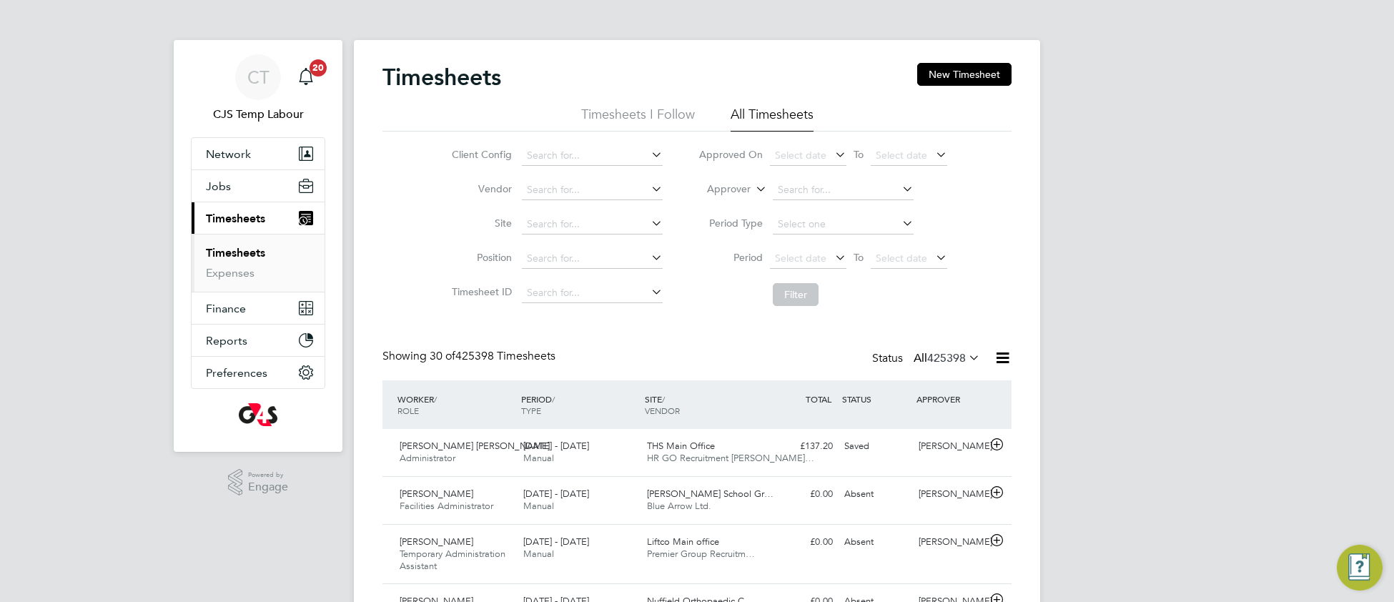
click at [966, 357] on icon at bounding box center [966, 357] width 0 height 20
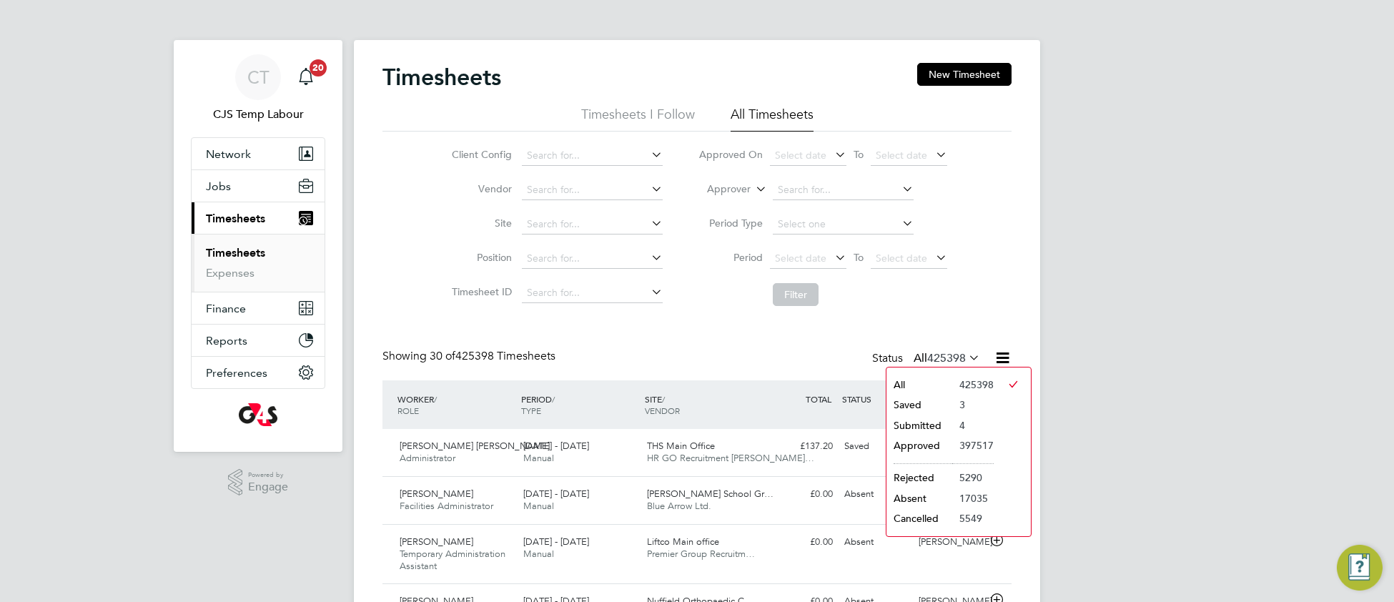
drag, startPoint x: 928, startPoint y: 420, endPoint x: 854, endPoint y: 450, distance: 79.5
click at [925, 420] on li "Submitted" at bounding box center [919, 425] width 66 height 20
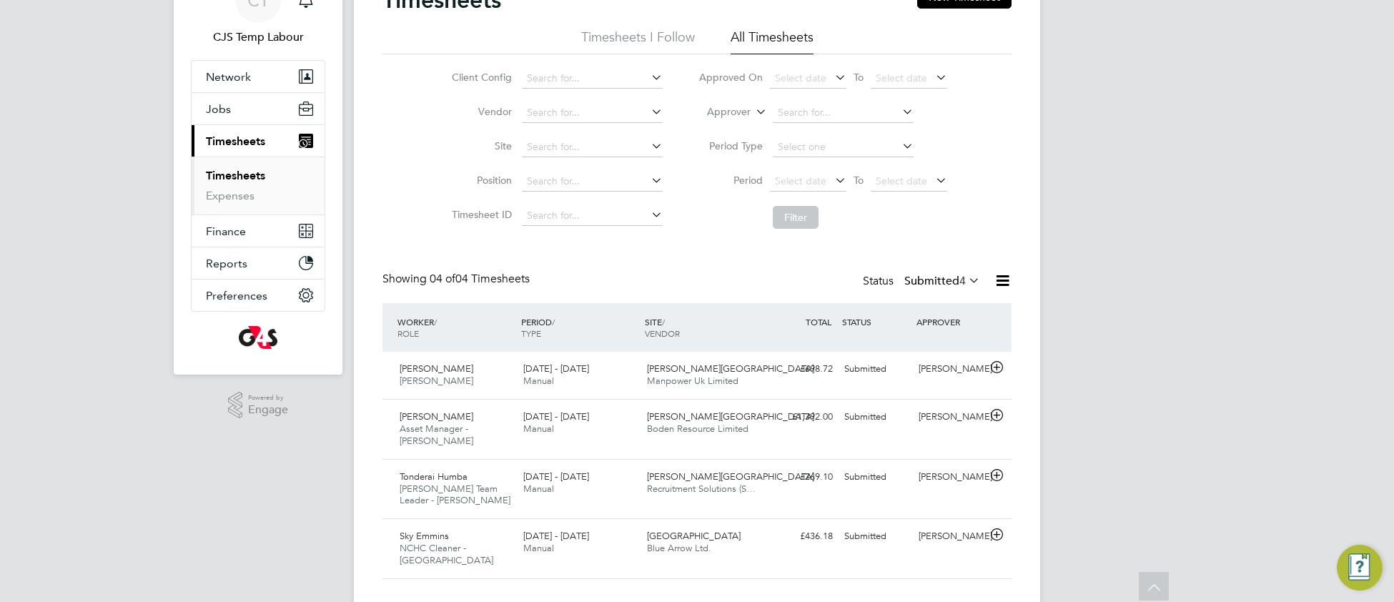
click at [966, 282] on icon at bounding box center [966, 280] width 0 height 20
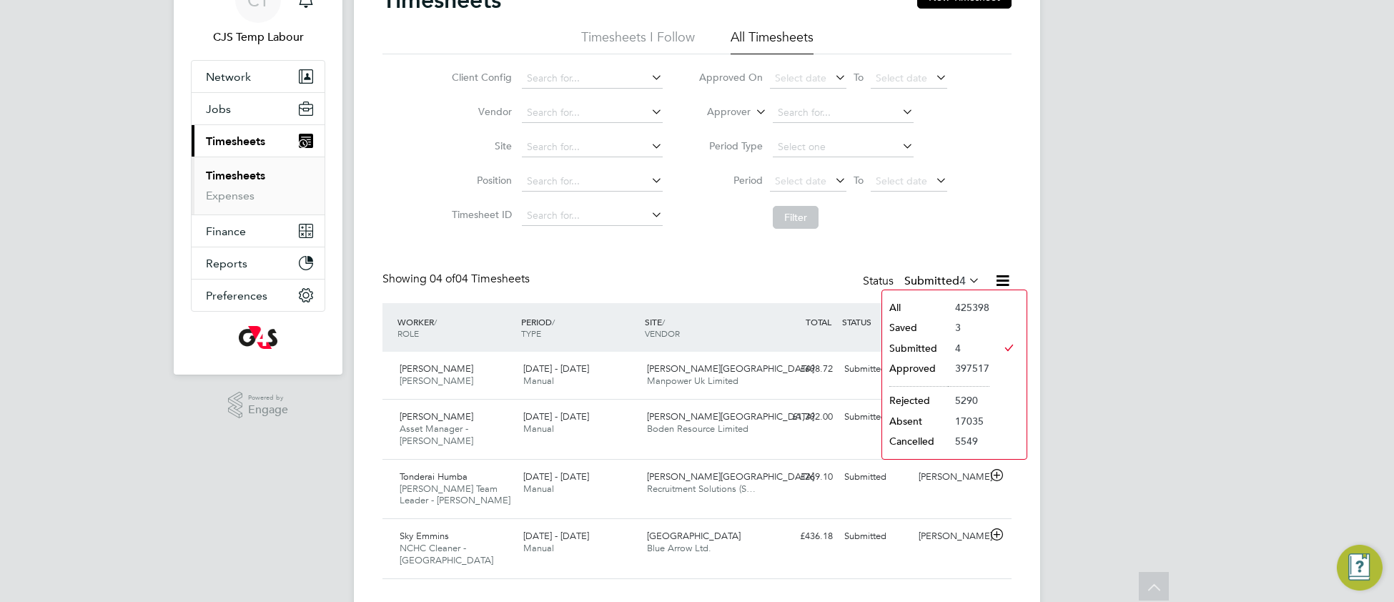
click at [905, 324] on li "Saved" at bounding box center [915, 327] width 66 height 20
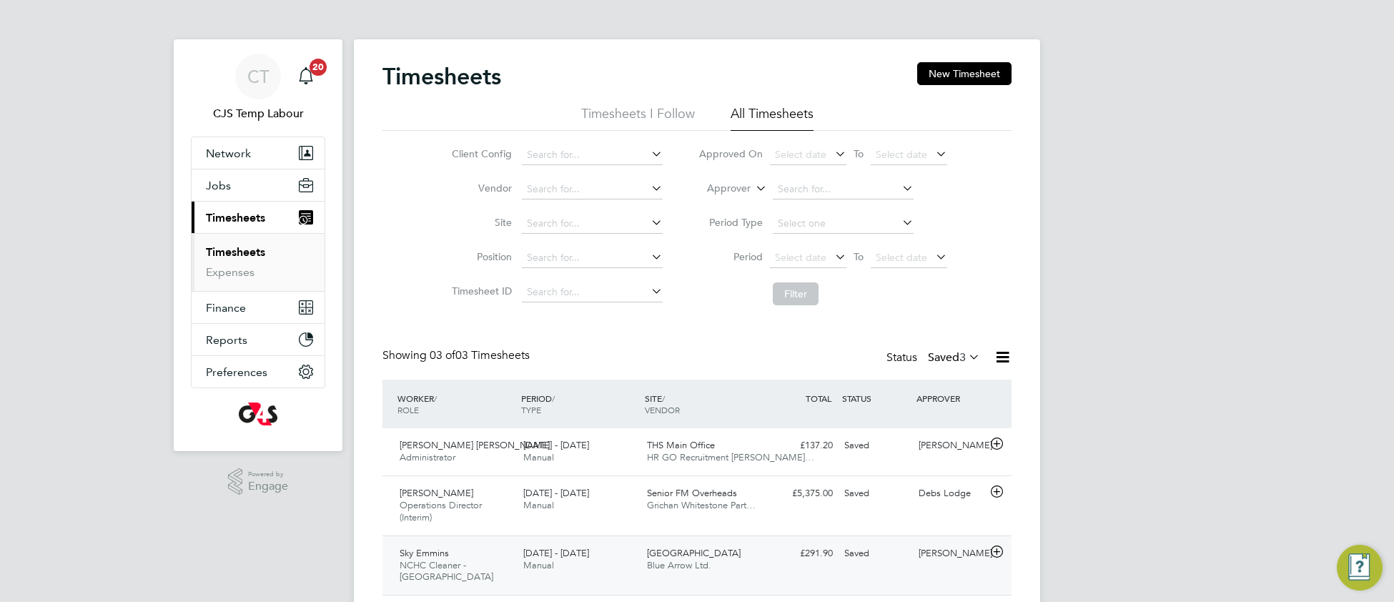
click at [755, 569] on div "Dereham Hospital Blue Arrow Ltd." at bounding box center [703, 560] width 124 height 36
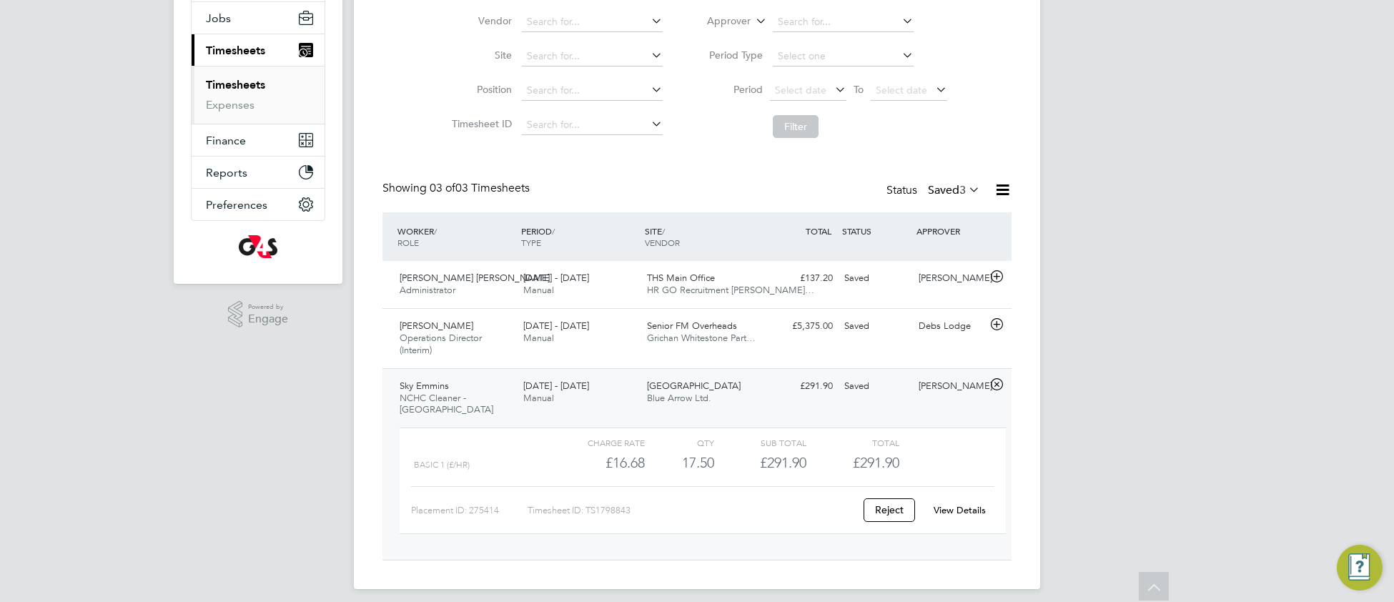
click at [965, 504] on link "View Details" at bounding box center [959, 510] width 52 height 12
click at [966, 195] on icon at bounding box center [966, 189] width 0 height 20
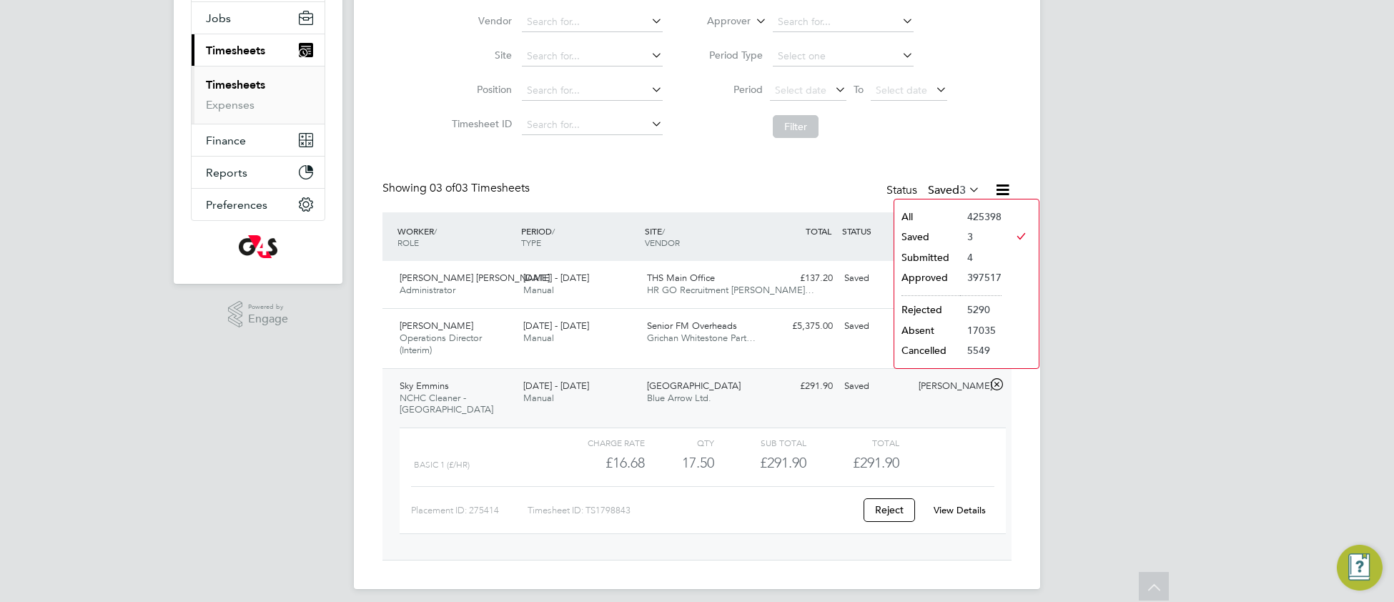
click at [960, 259] on li "4" at bounding box center [980, 257] width 41 height 20
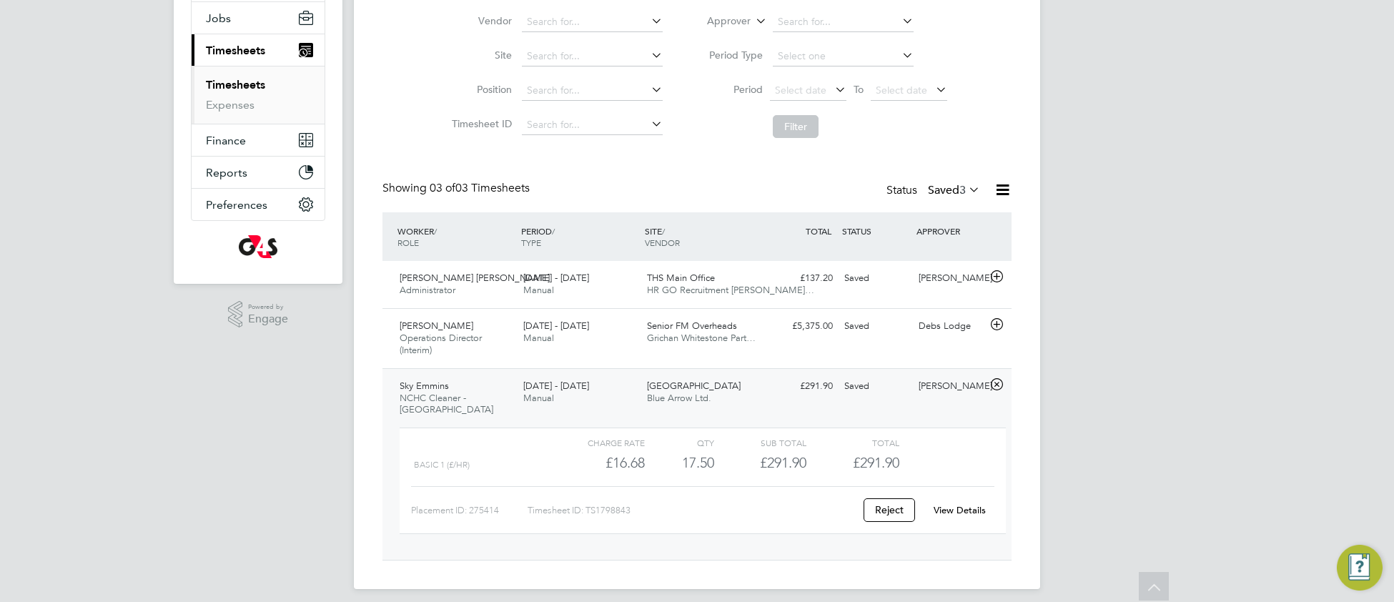
click at [966, 190] on icon at bounding box center [966, 189] width 0 height 20
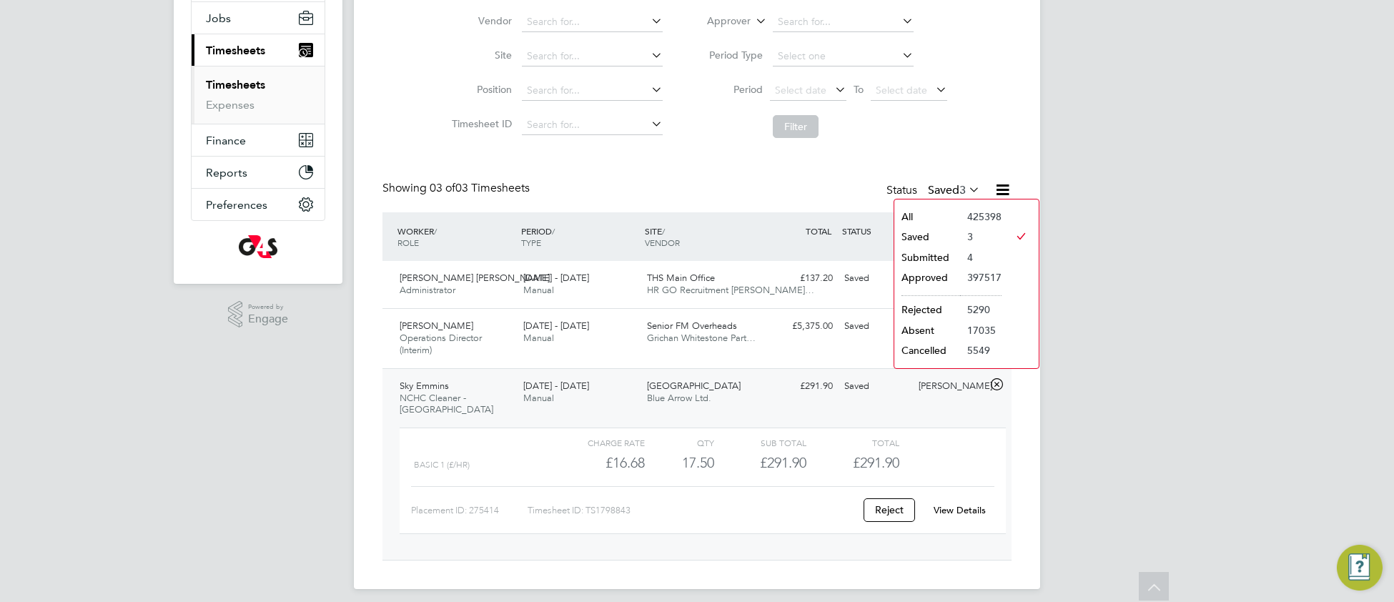
click at [931, 255] on li "Submitted" at bounding box center [927, 257] width 66 height 20
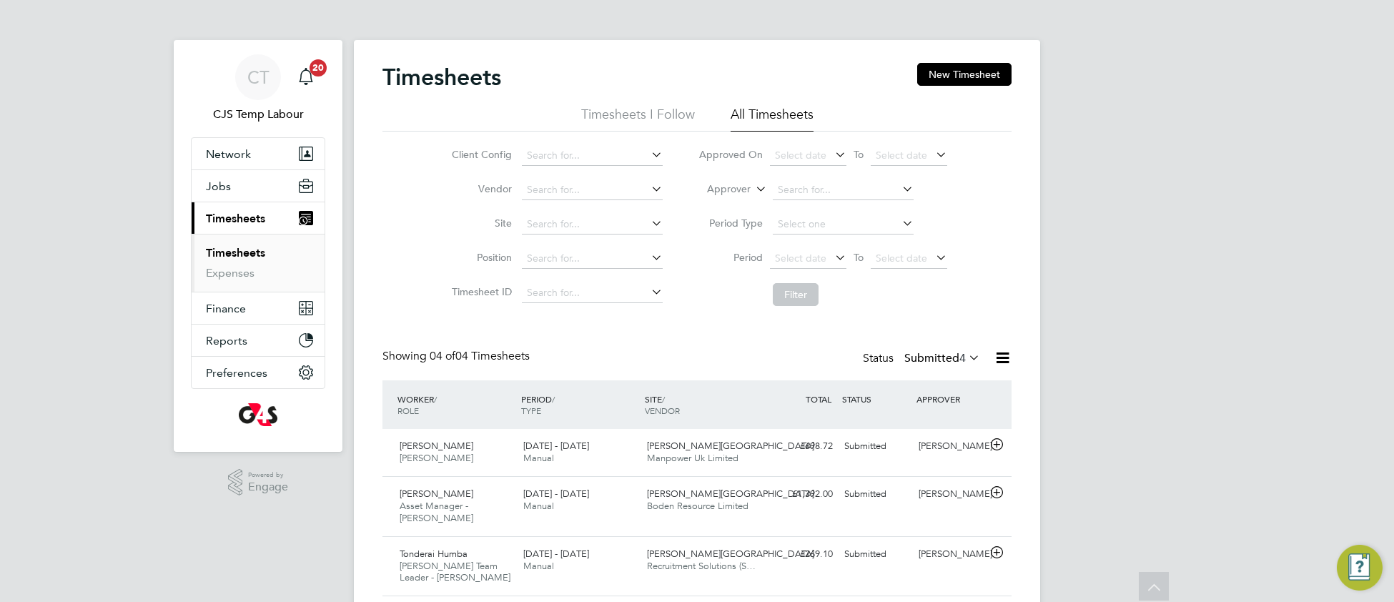
scroll to position [8, 6]
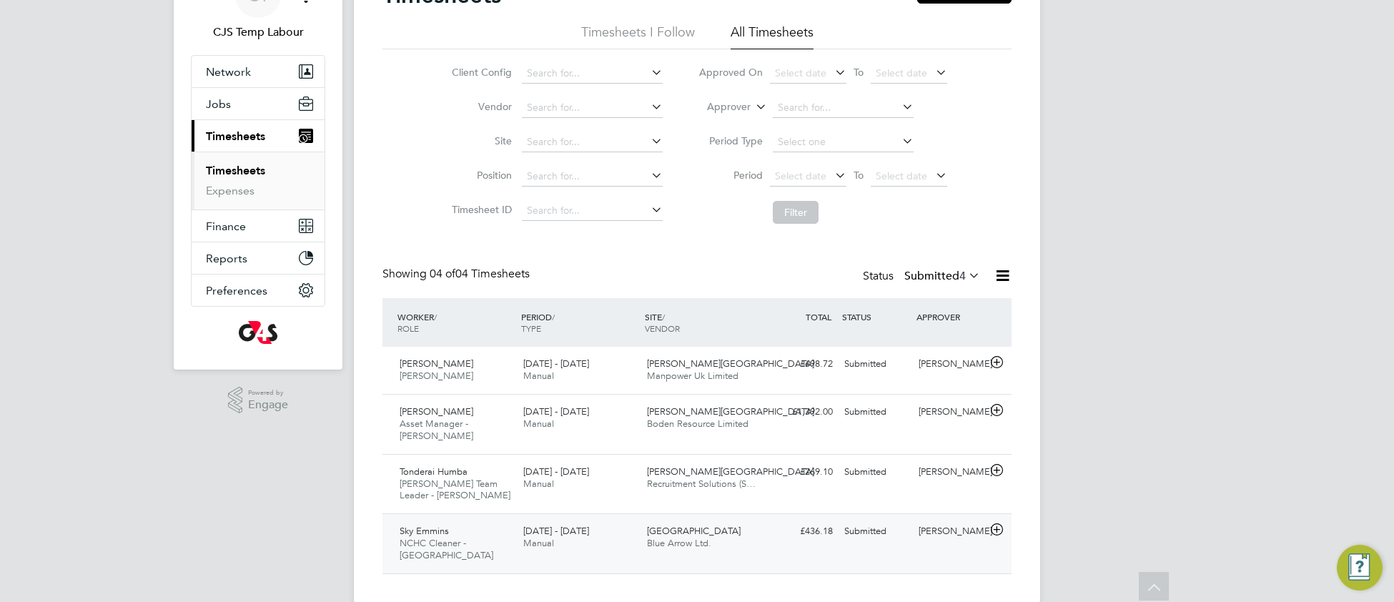
click at [720, 525] on span "[GEOGRAPHIC_DATA]" at bounding box center [694, 531] width 94 height 12
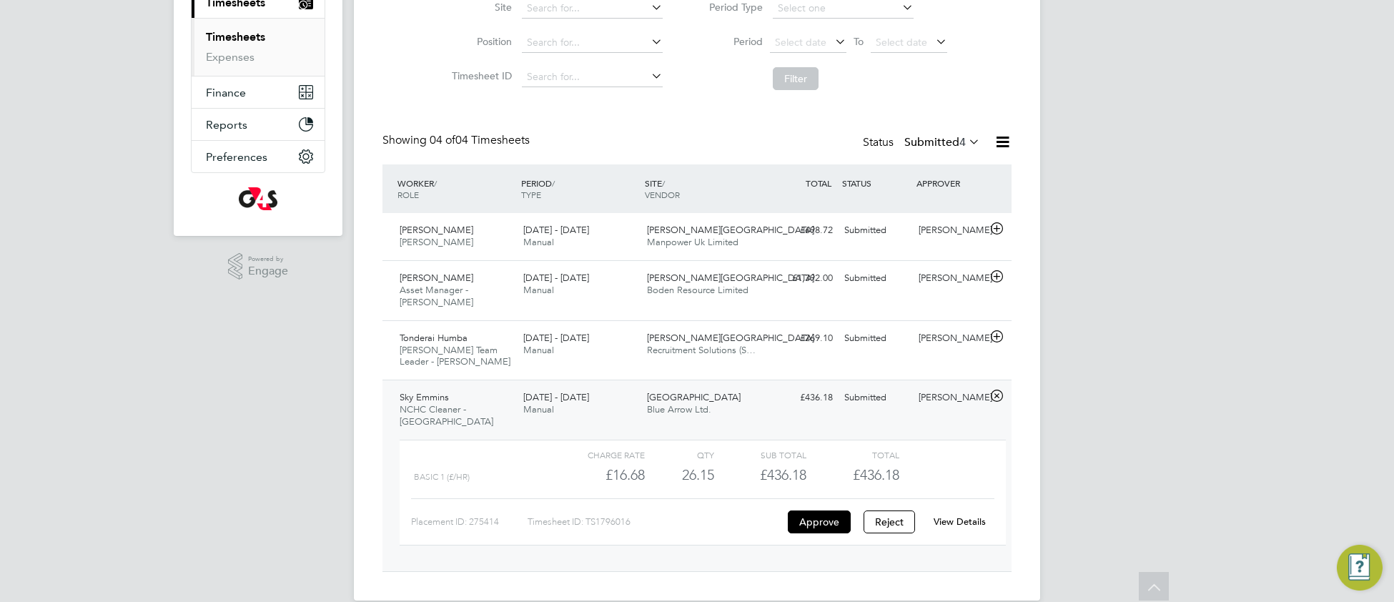
click at [958, 515] on link "View Details" at bounding box center [959, 521] width 52 height 12
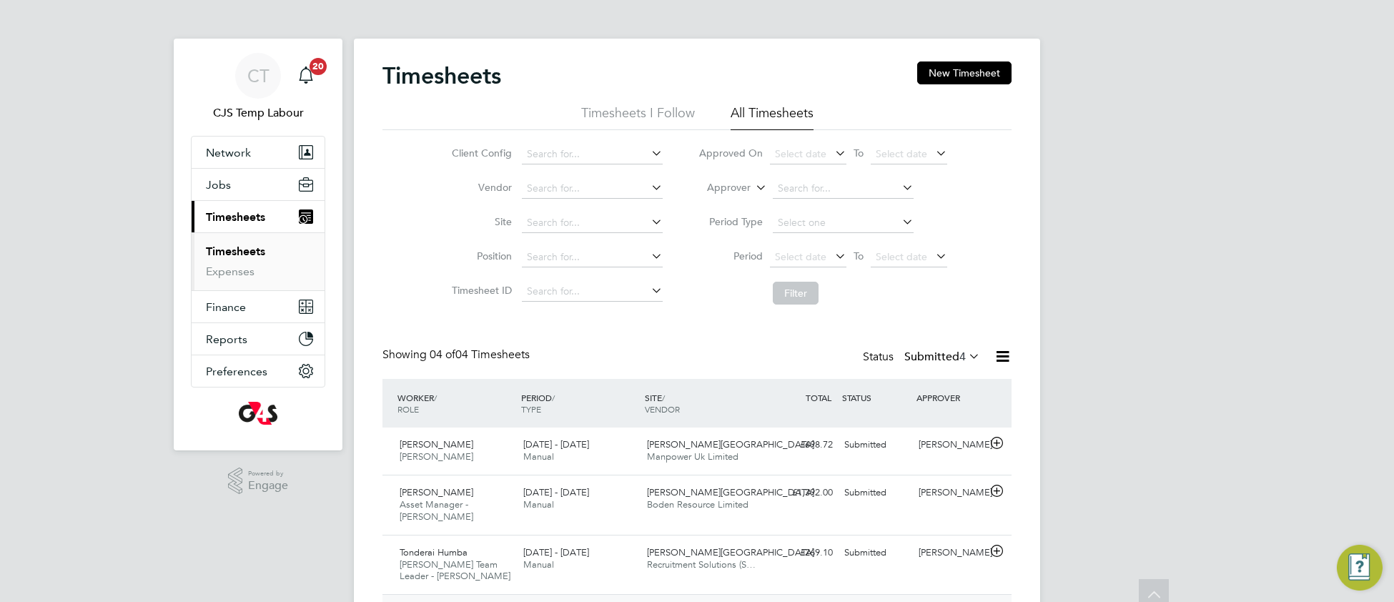
scroll to position [0, 0]
click at [966, 360] on icon at bounding box center [966, 357] width 0 height 20
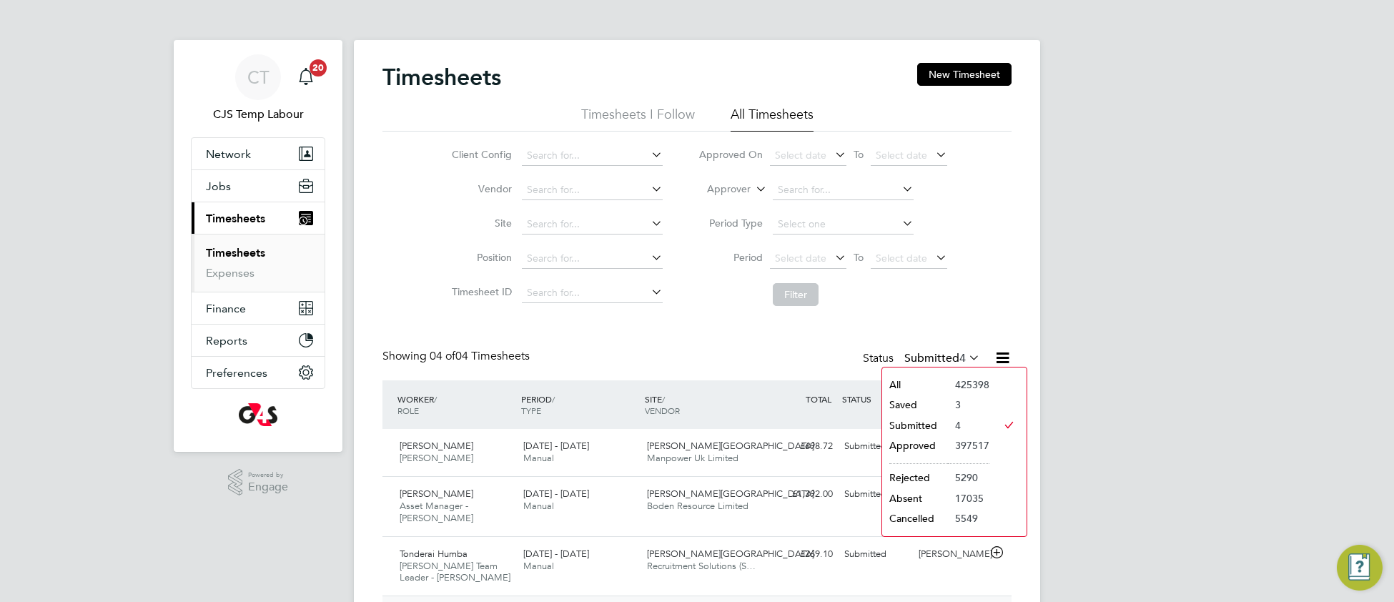
click at [936, 383] on li "All" at bounding box center [915, 384] width 66 height 20
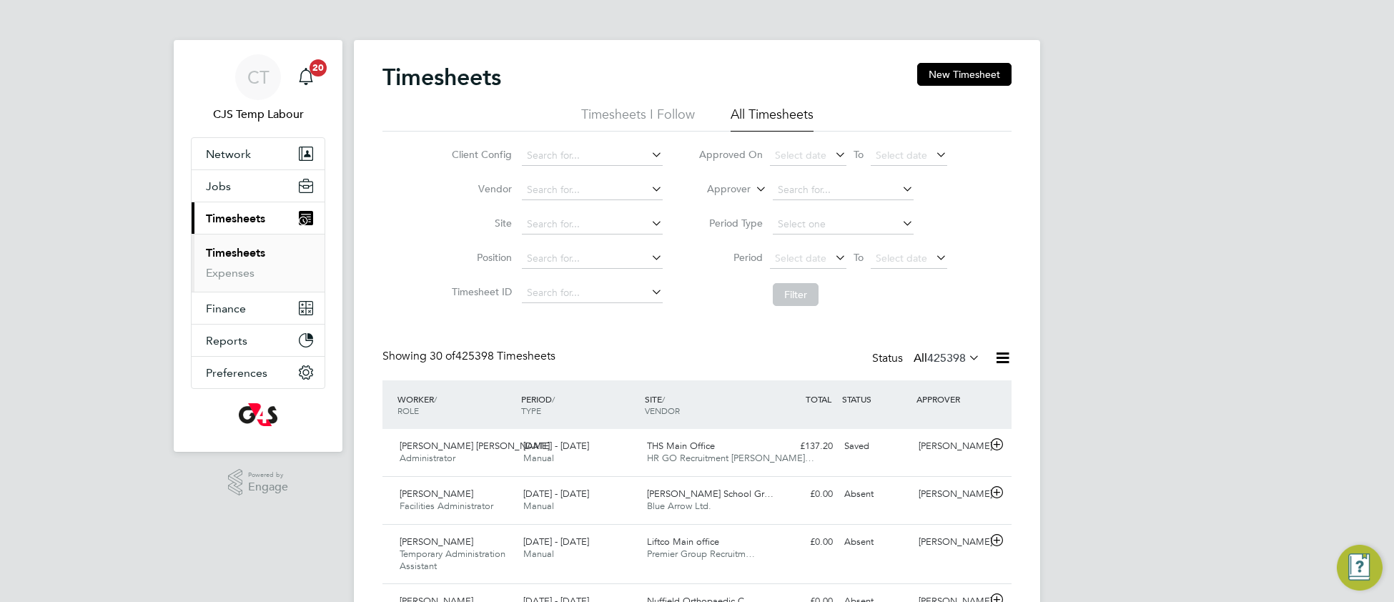
scroll to position [49, 123]
click at [966, 356] on icon at bounding box center [966, 357] width 0 height 20
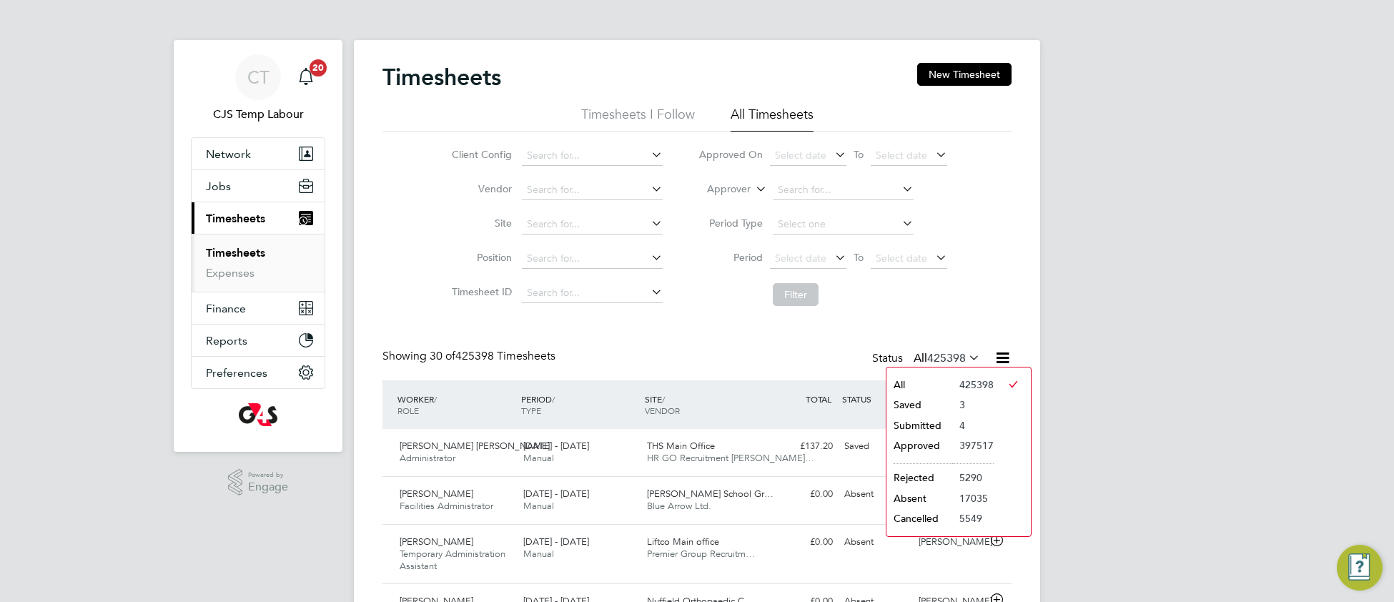
click at [936, 428] on li "Submitted" at bounding box center [919, 425] width 66 height 20
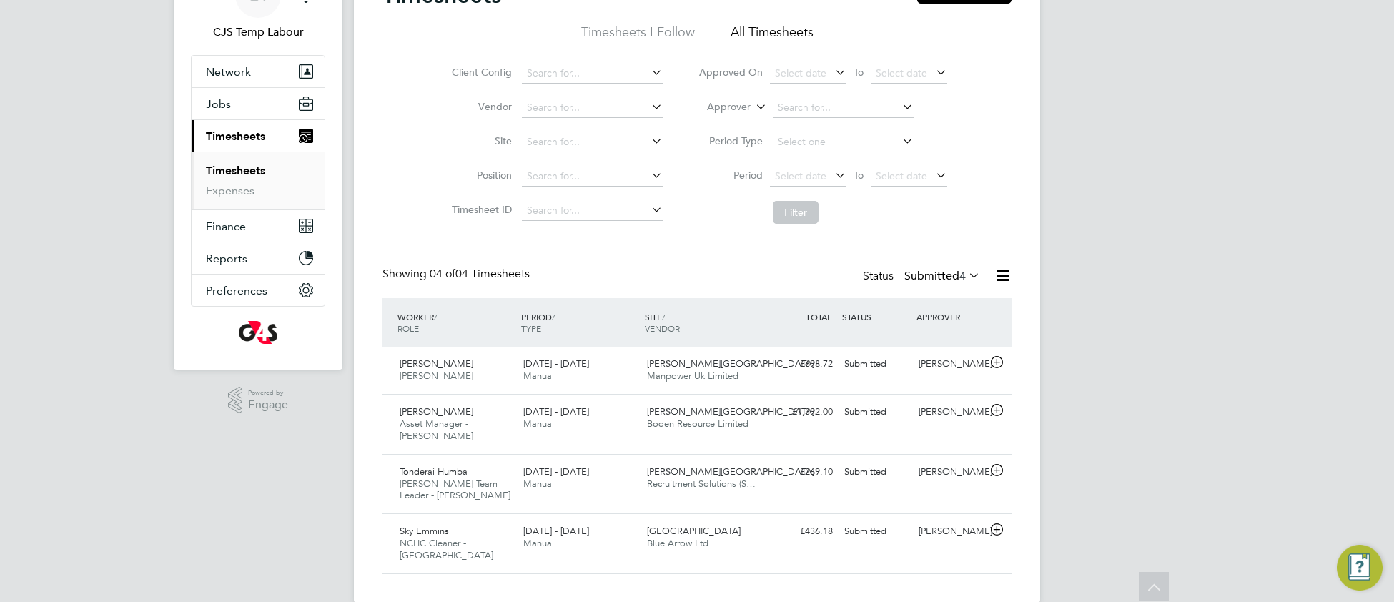
click at [257, 177] on link "Timesheets" at bounding box center [235, 171] width 59 height 14
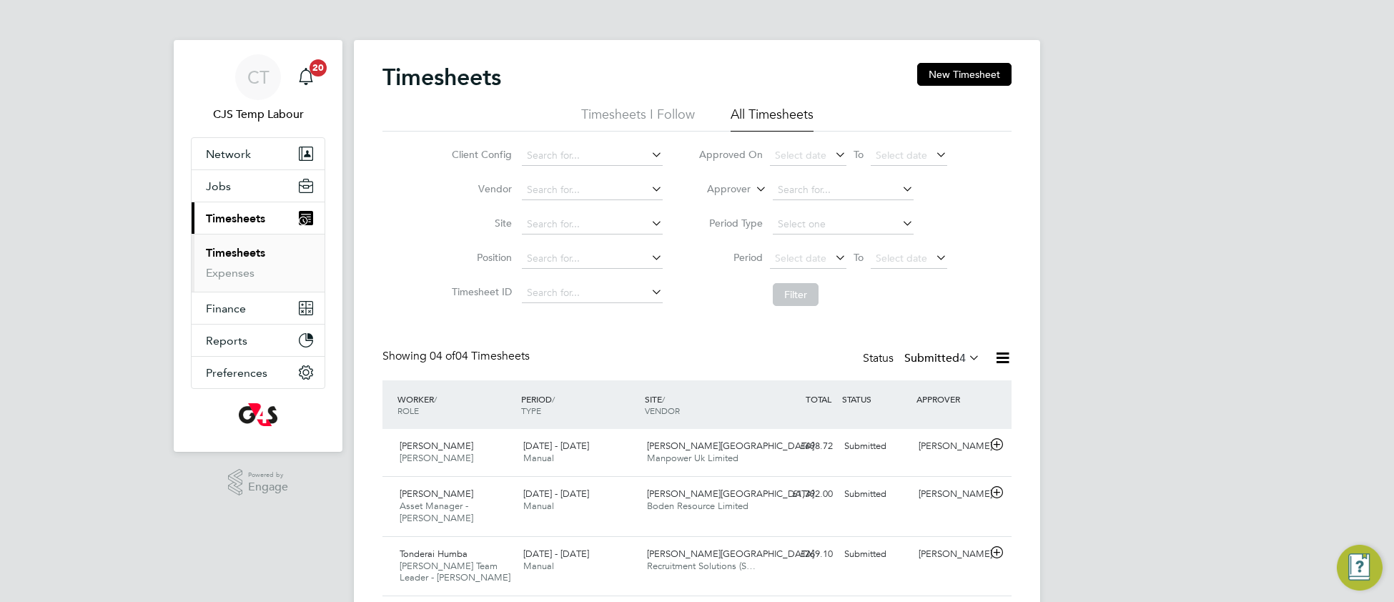
click at [232, 255] on link "Timesheets" at bounding box center [235, 253] width 59 height 14
click at [966, 359] on icon at bounding box center [966, 357] width 0 height 20
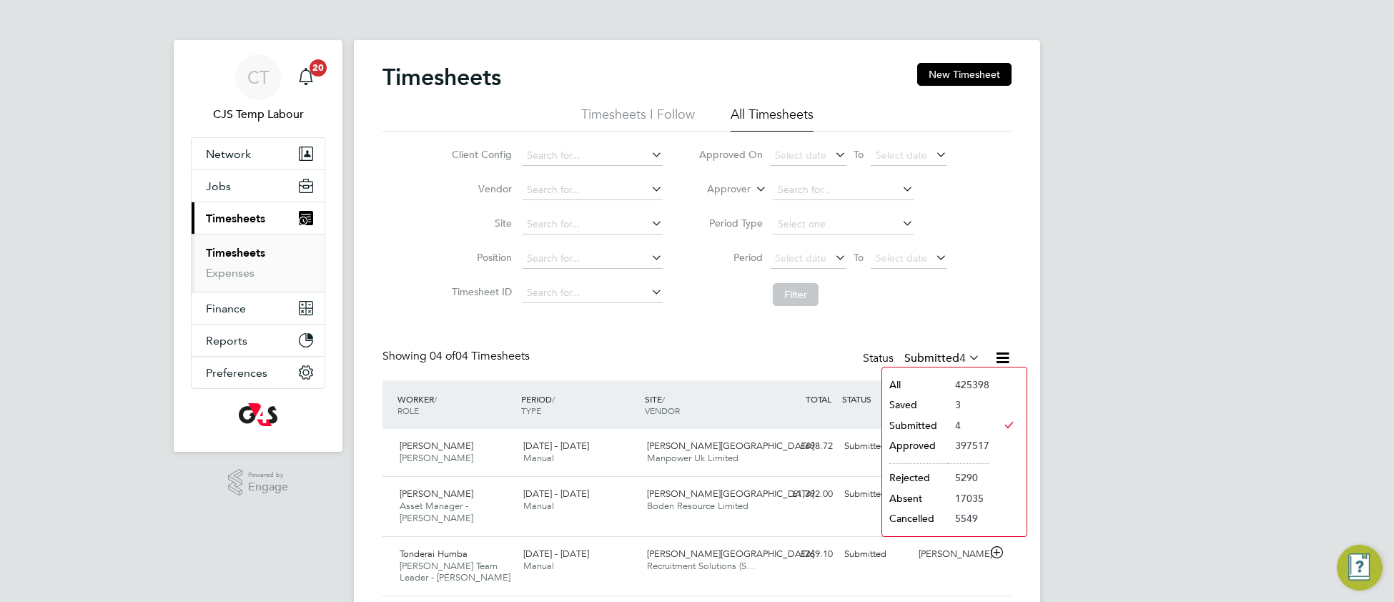
click at [954, 389] on li "425398" at bounding box center [968, 384] width 41 height 20
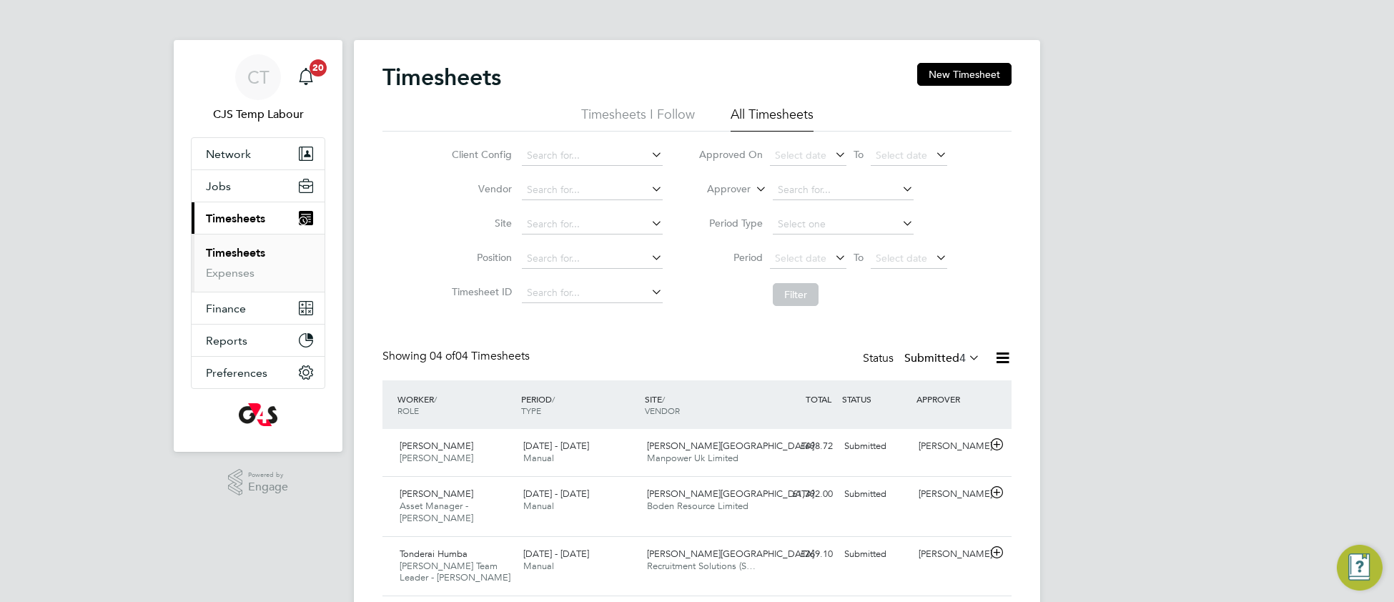
click at [966, 352] on icon at bounding box center [966, 357] width 0 height 20
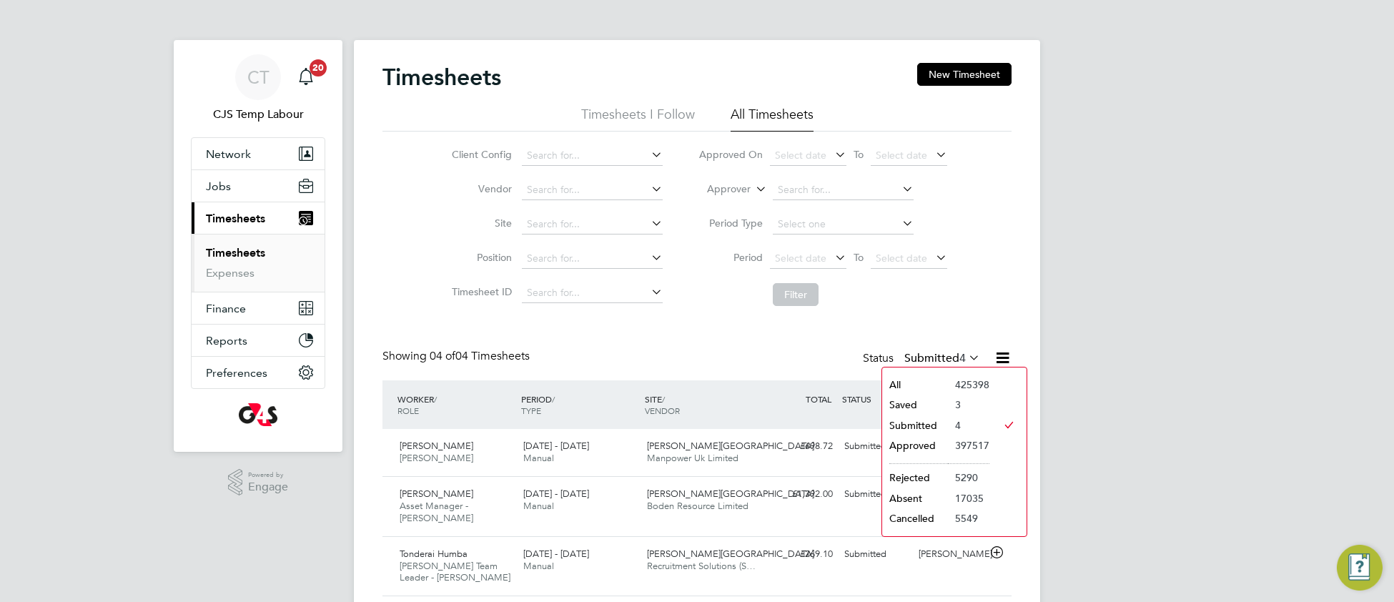
click at [920, 384] on li "All" at bounding box center [915, 384] width 66 height 20
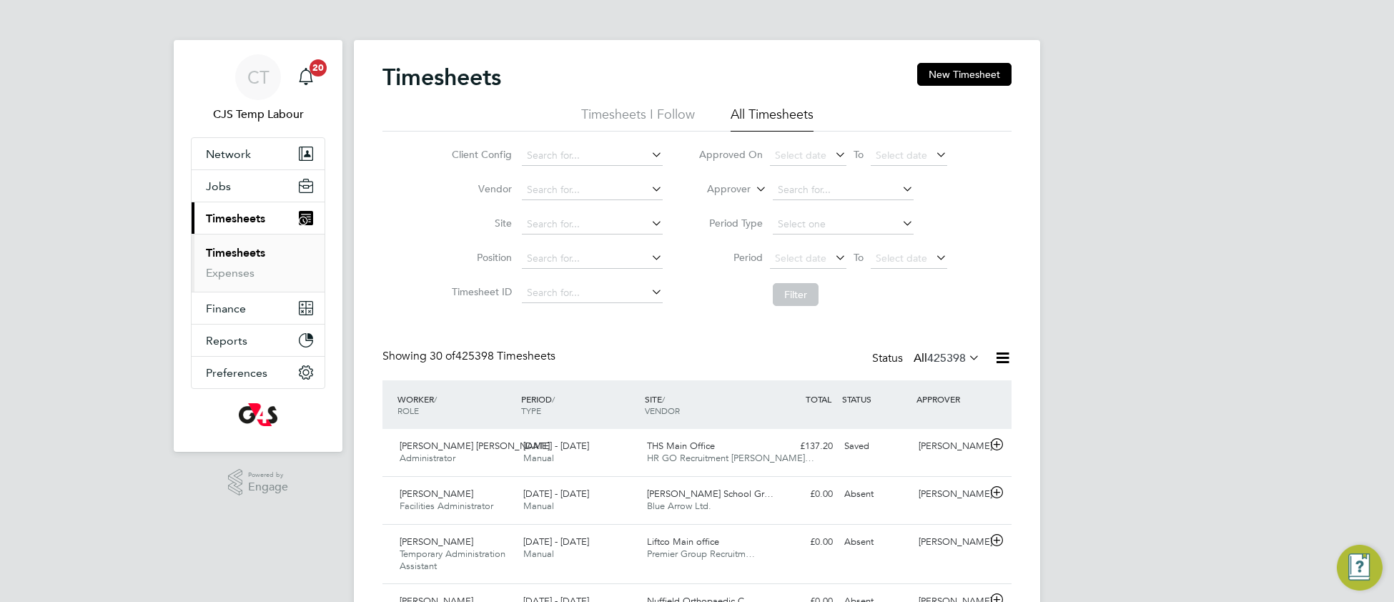
click at [805, 177] on li "Approver" at bounding box center [822, 190] width 284 height 34
click at [807, 184] on input at bounding box center [843, 190] width 141 height 20
click at [828, 204] on li "Rach el Graham" at bounding box center [849, 209] width 157 height 19
type input "Rachel Graham"
drag, startPoint x: 797, startPoint y: 288, endPoint x: 754, endPoint y: 325, distance: 56.7
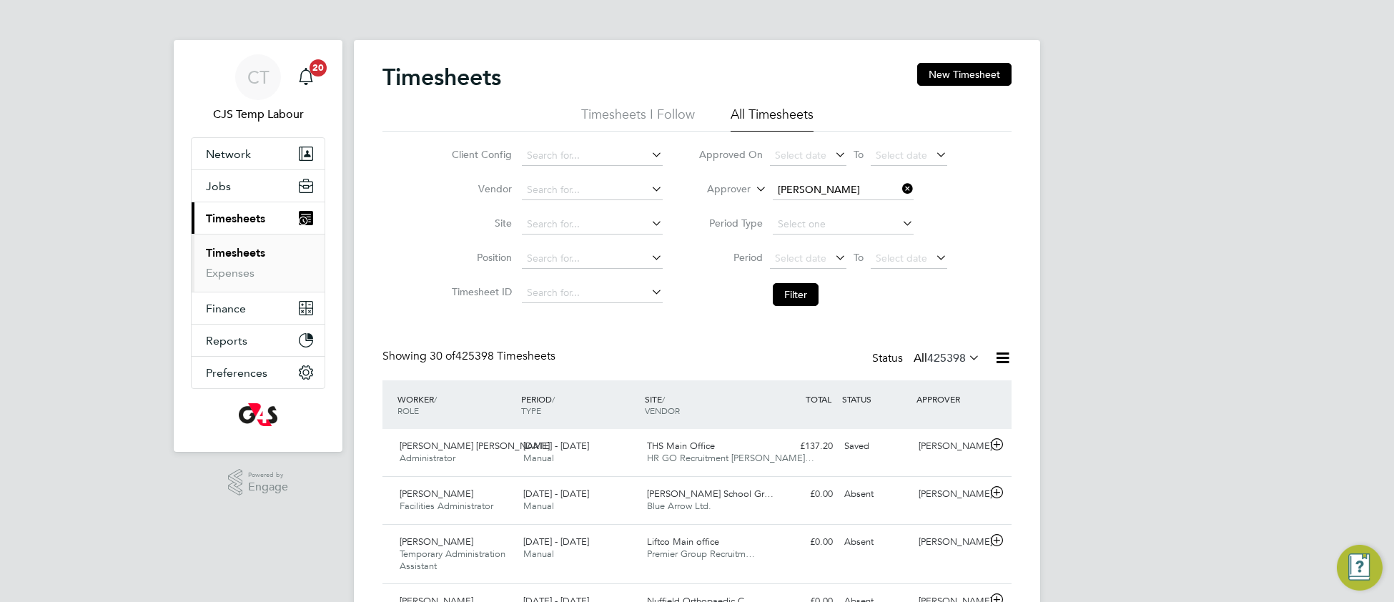
click at [796, 289] on button "Filter" at bounding box center [796, 294] width 46 height 23
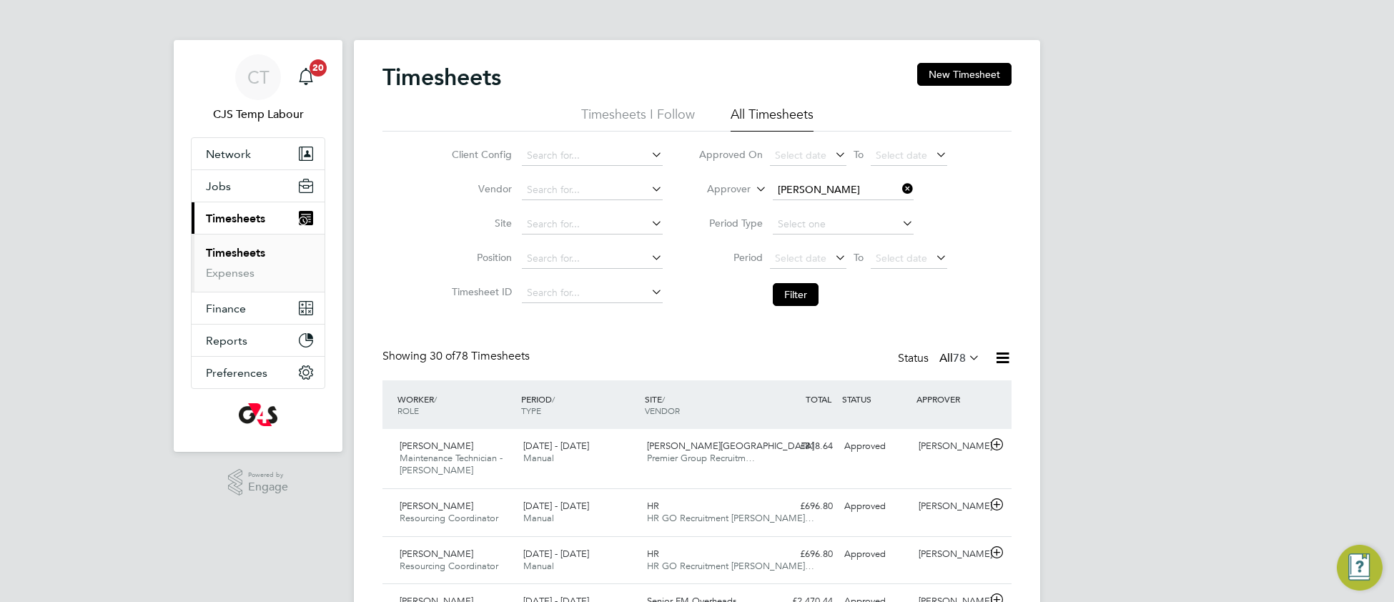
click at [899, 187] on icon at bounding box center [899, 189] width 0 height 20
click at [803, 292] on button "Filter" at bounding box center [796, 294] width 46 height 23
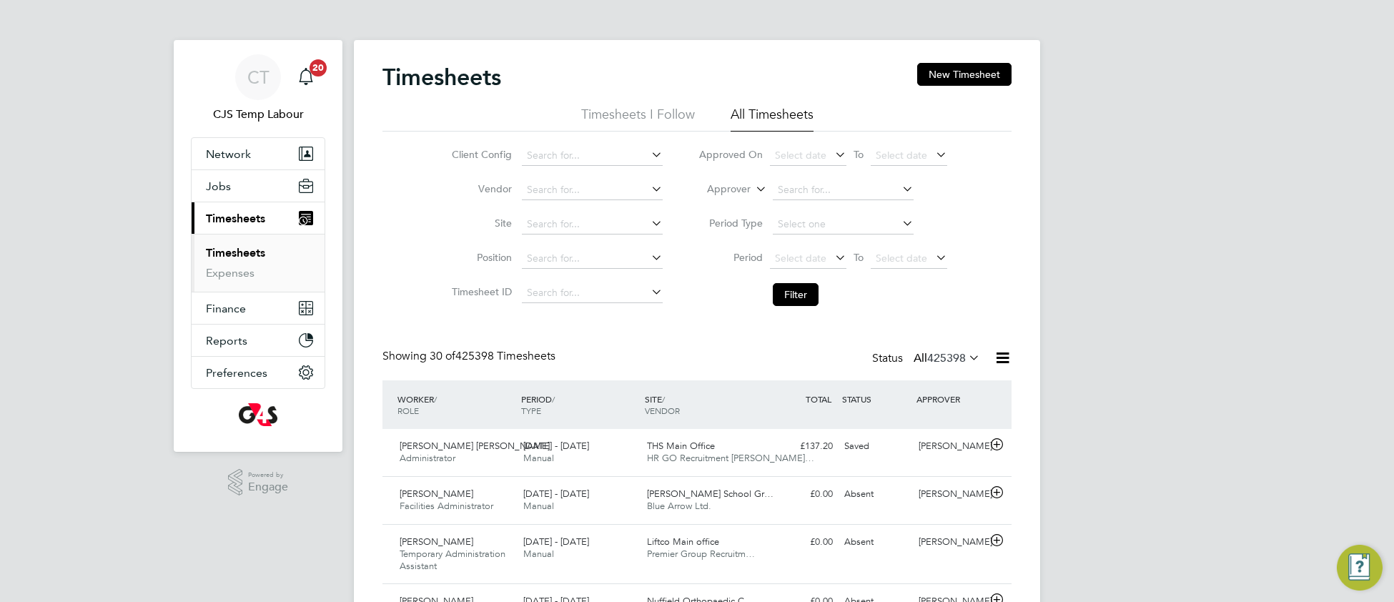
click at [250, 259] on link "Timesheets" at bounding box center [235, 253] width 59 height 14
click at [804, 298] on button "Filter" at bounding box center [796, 294] width 46 height 23
drag, startPoint x: 980, startPoint y: 359, endPoint x: 973, endPoint y: 363, distance: 8.3
click at [966, 359] on icon at bounding box center [966, 357] width 0 height 20
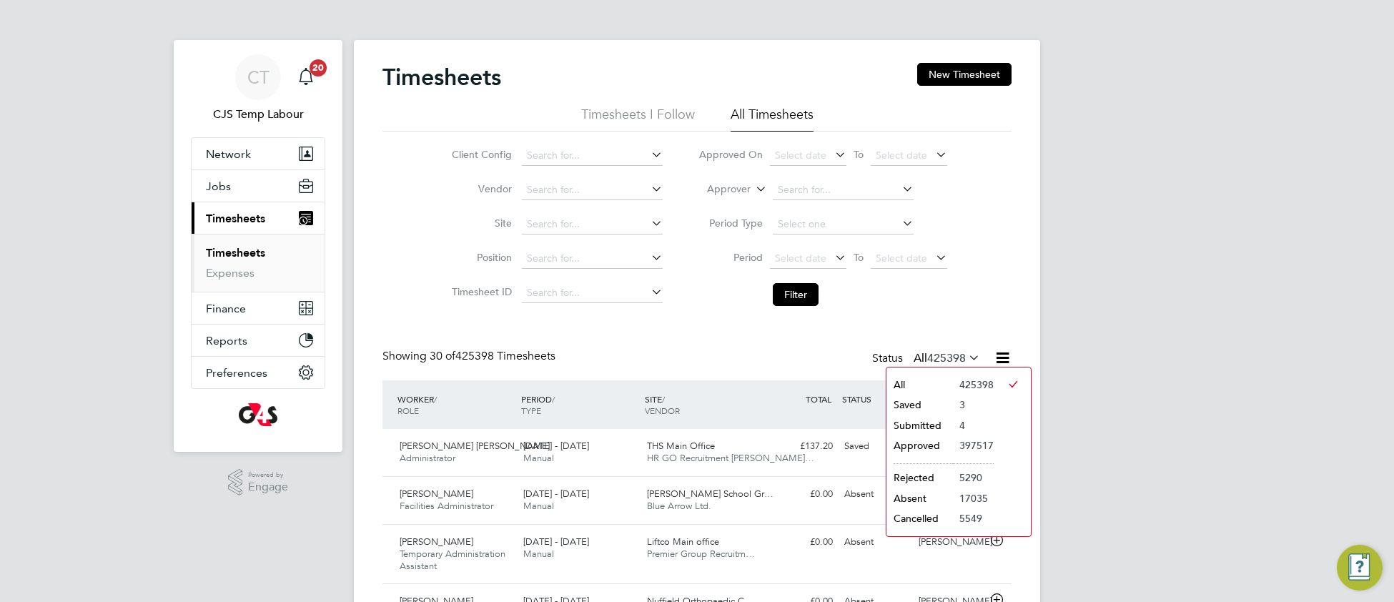
click at [941, 425] on li "Submitted" at bounding box center [919, 425] width 66 height 20
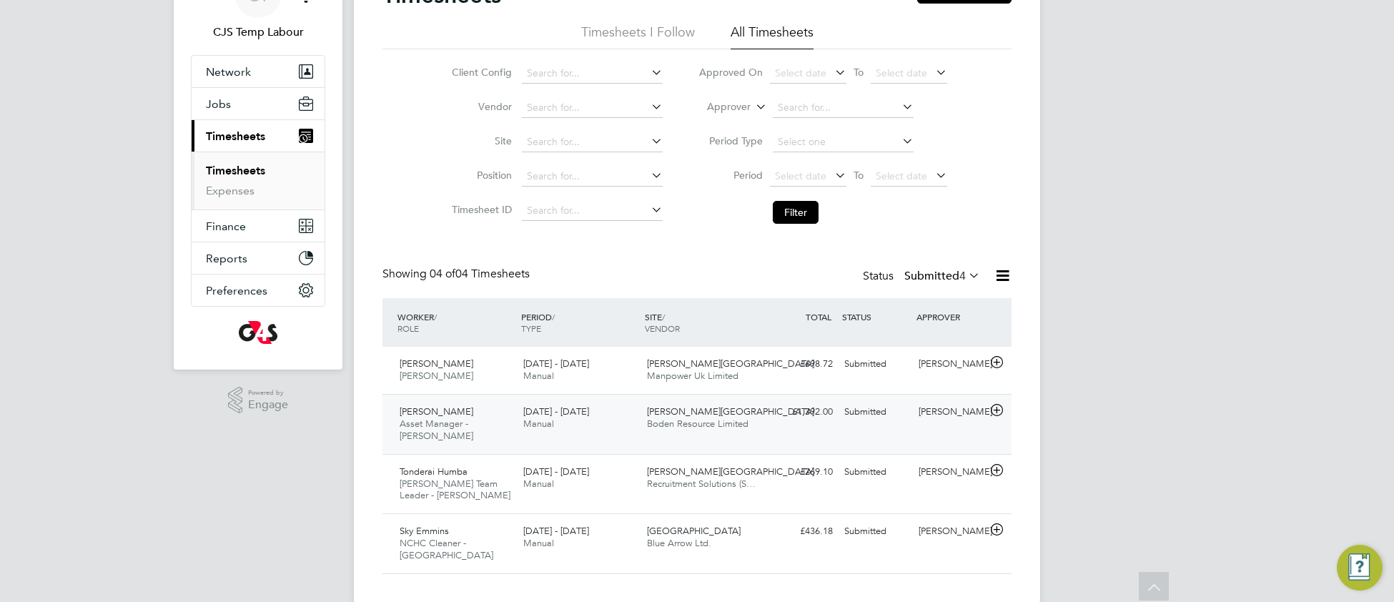
click at [720, 427] on span "Boden Resource Limited" at bounding box center [697, 423] width 101 height 12
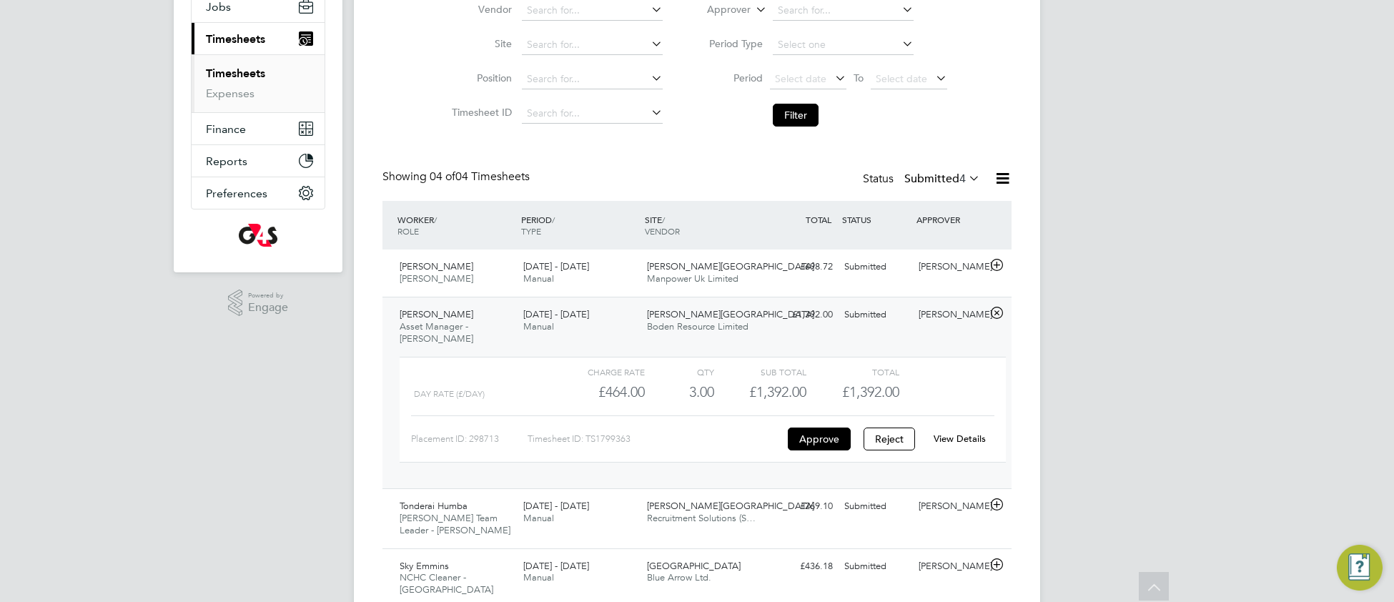
click at [952, 432] on link "View Details" at bounding box center [959, 438] width 52 height 12
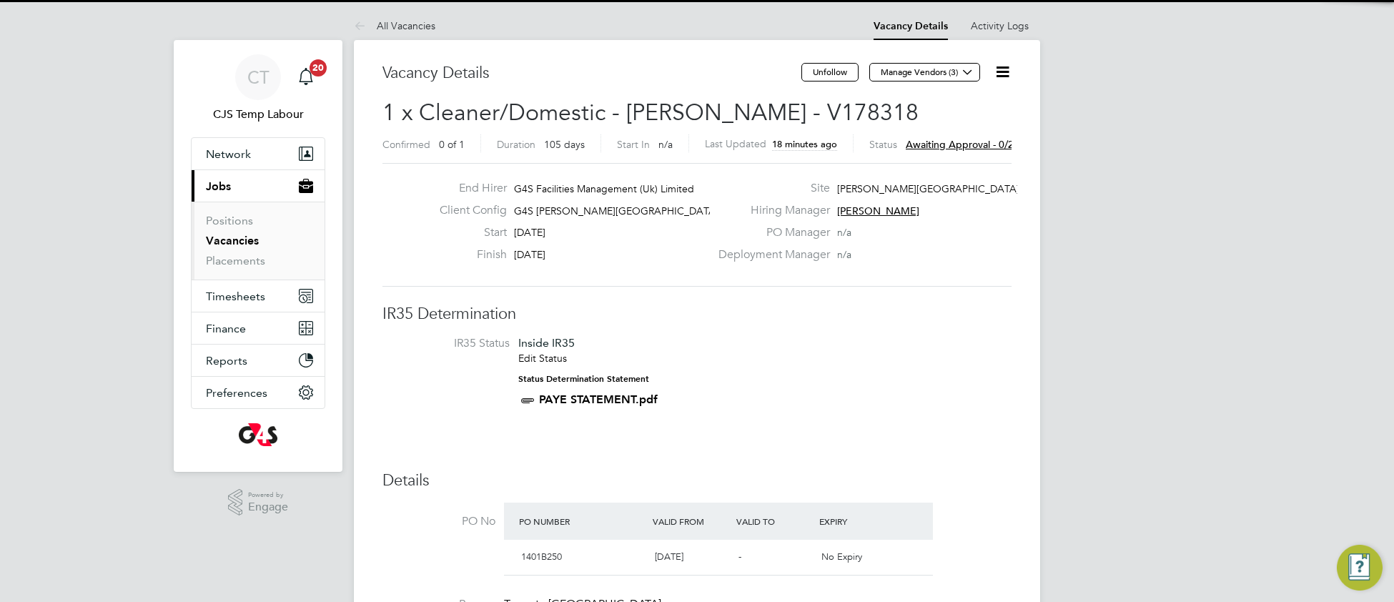
click at [1001, 74] on icon at bounding box center [1002, 72] width 18 height 18
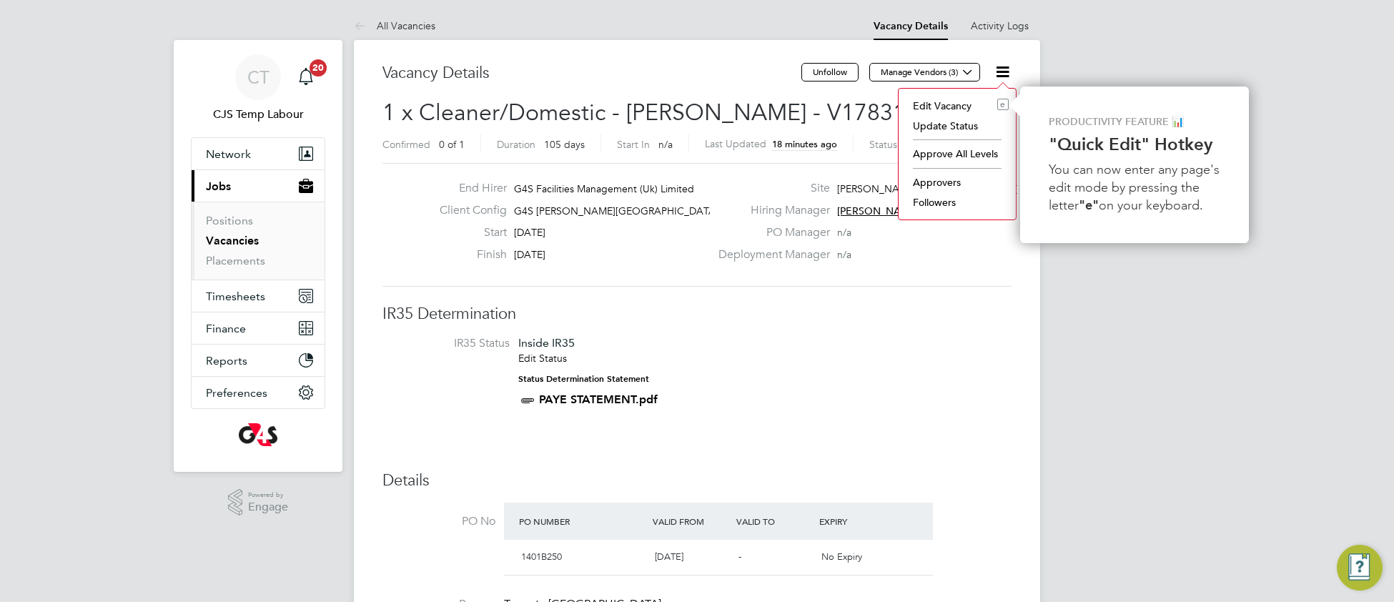
click at [952, 182] on li "Approvers" at bounding box center [956, 182] width 103 height 20
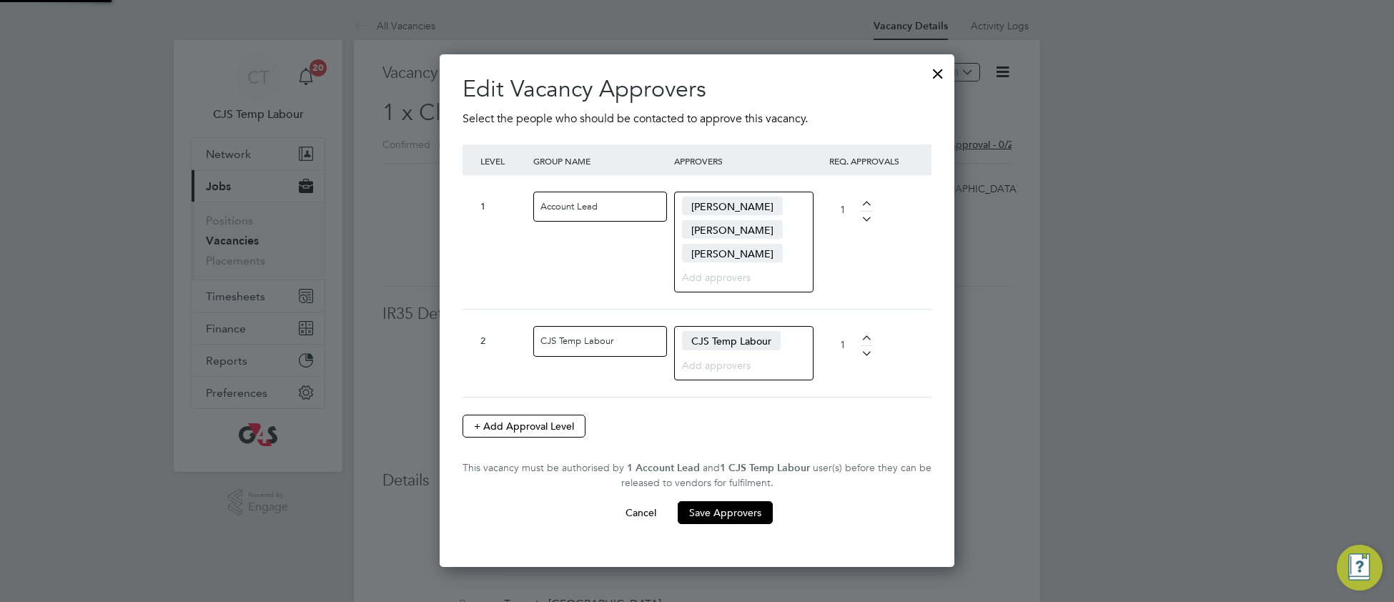
scroll to position [516, 515]
click at [940, 78] on div at bounding box center [938, 70] width 26 height 26
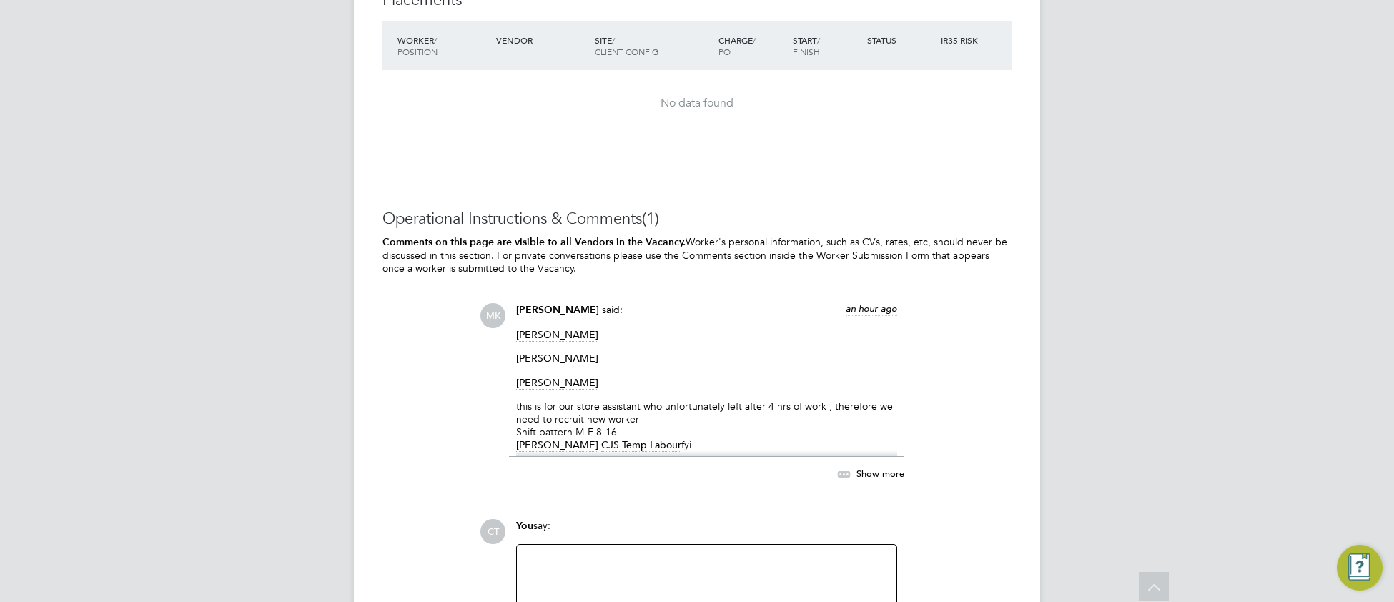
scroll to position [2294, 0]
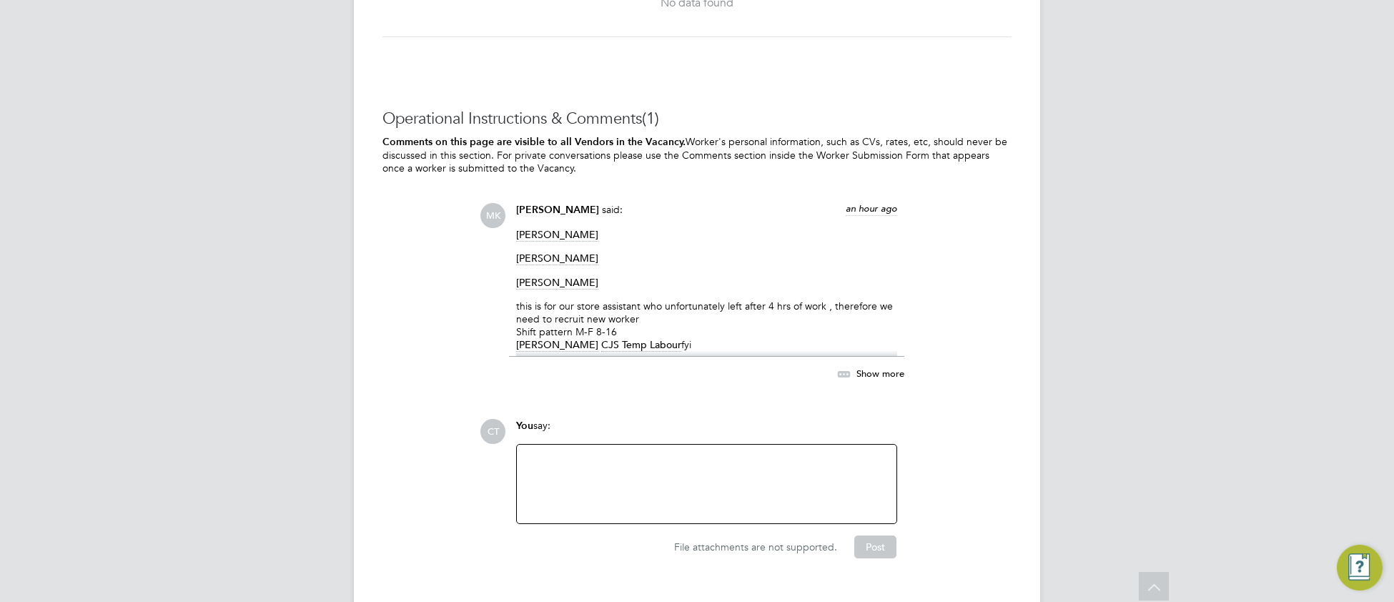
click at [872, 379] on span "Show more" at bounding box center [880, 373] width 48 height 12
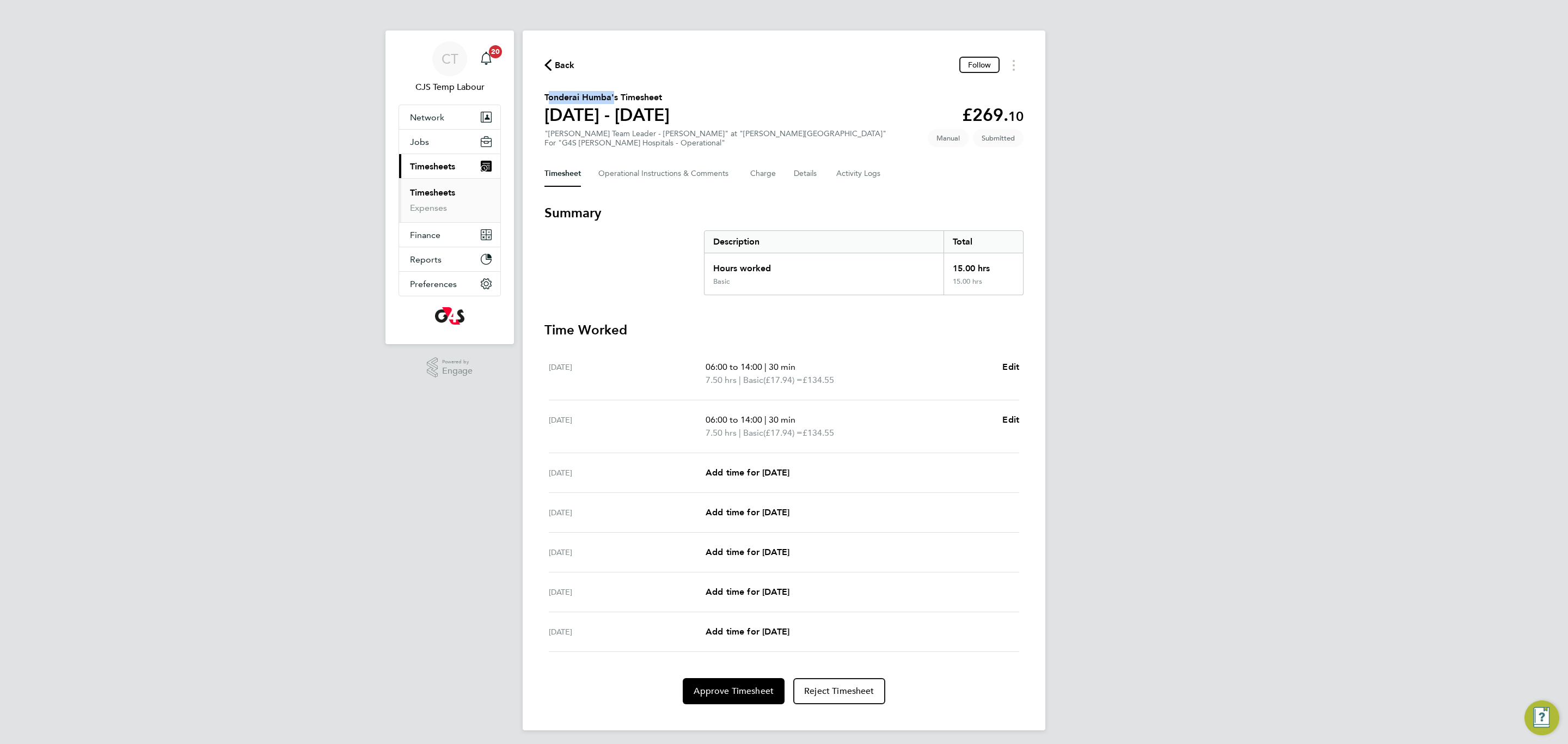
drag, startPoint x: 544, startPoint y: 96, endPoint x: 606, endPoint y: 96, distance: 62.0
click at [610, 95] on h2 "Tonderai Humba's Timesheet" at bounding box center [607, 97] width 125 height 13
copy h2 "Tonderai Humba"
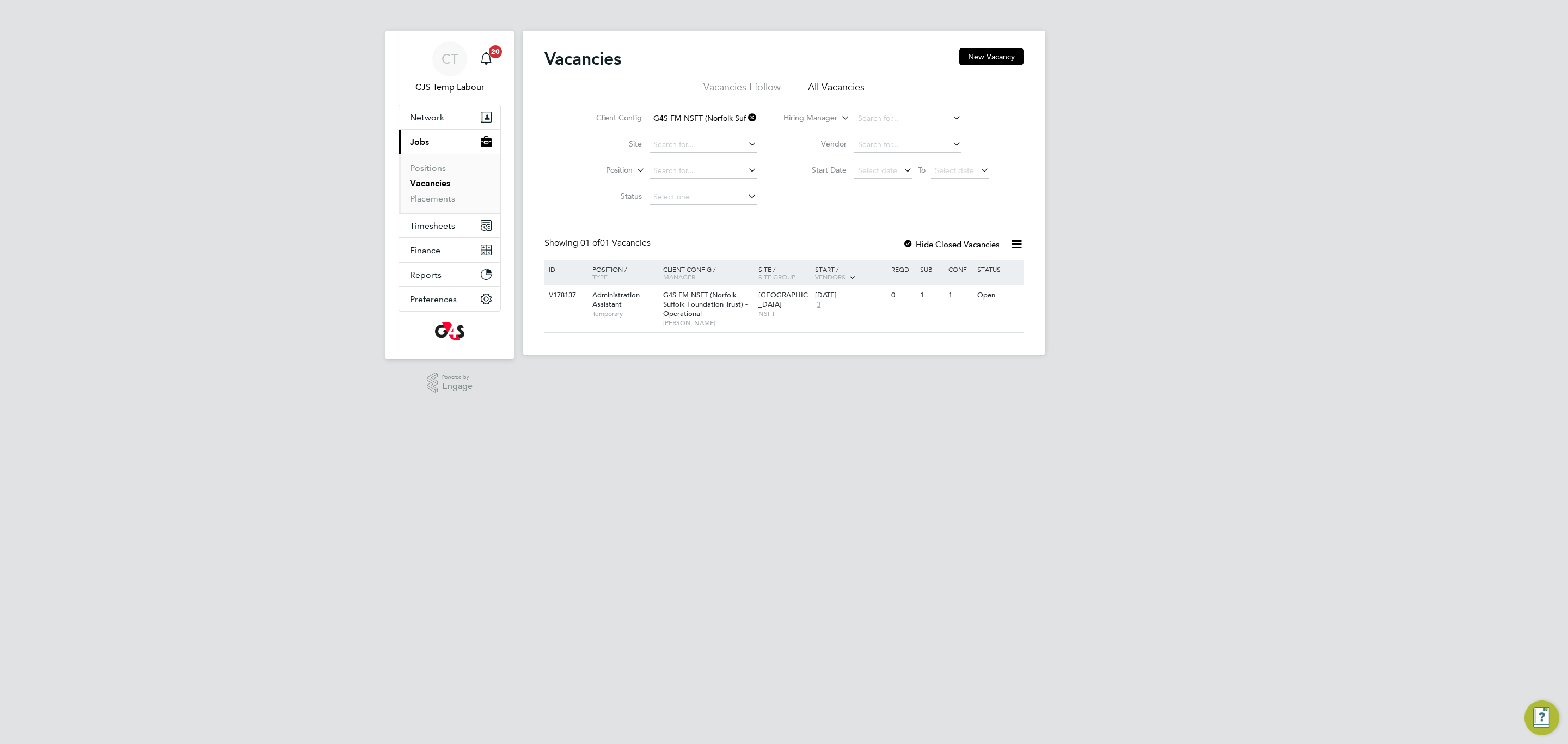
click at [443, 188] on link "Vacancies" at bounding box center [430, 184] width 40 height 11
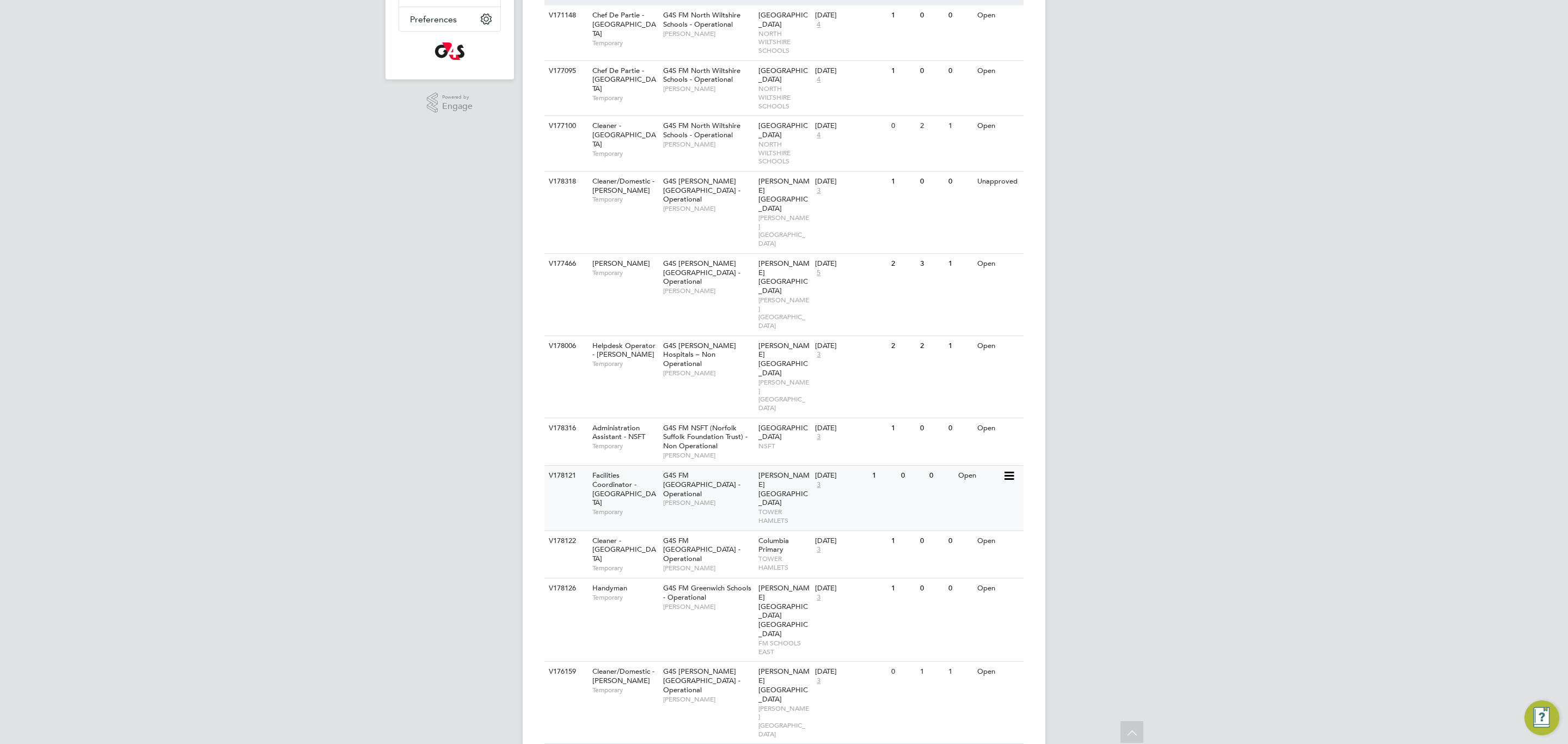
scroll to position [284, 0]
click at [722, 659] on div "G4S [PERSON_NAME][GEOGRAPHIC_DATA] - Operational [PERSON_NAME]" at bounding box center [708, 681] width 95 height 46
click at [678, 692] on span "[PERSON_NAME]" at bounding box center [708, 696] width 90 height 8
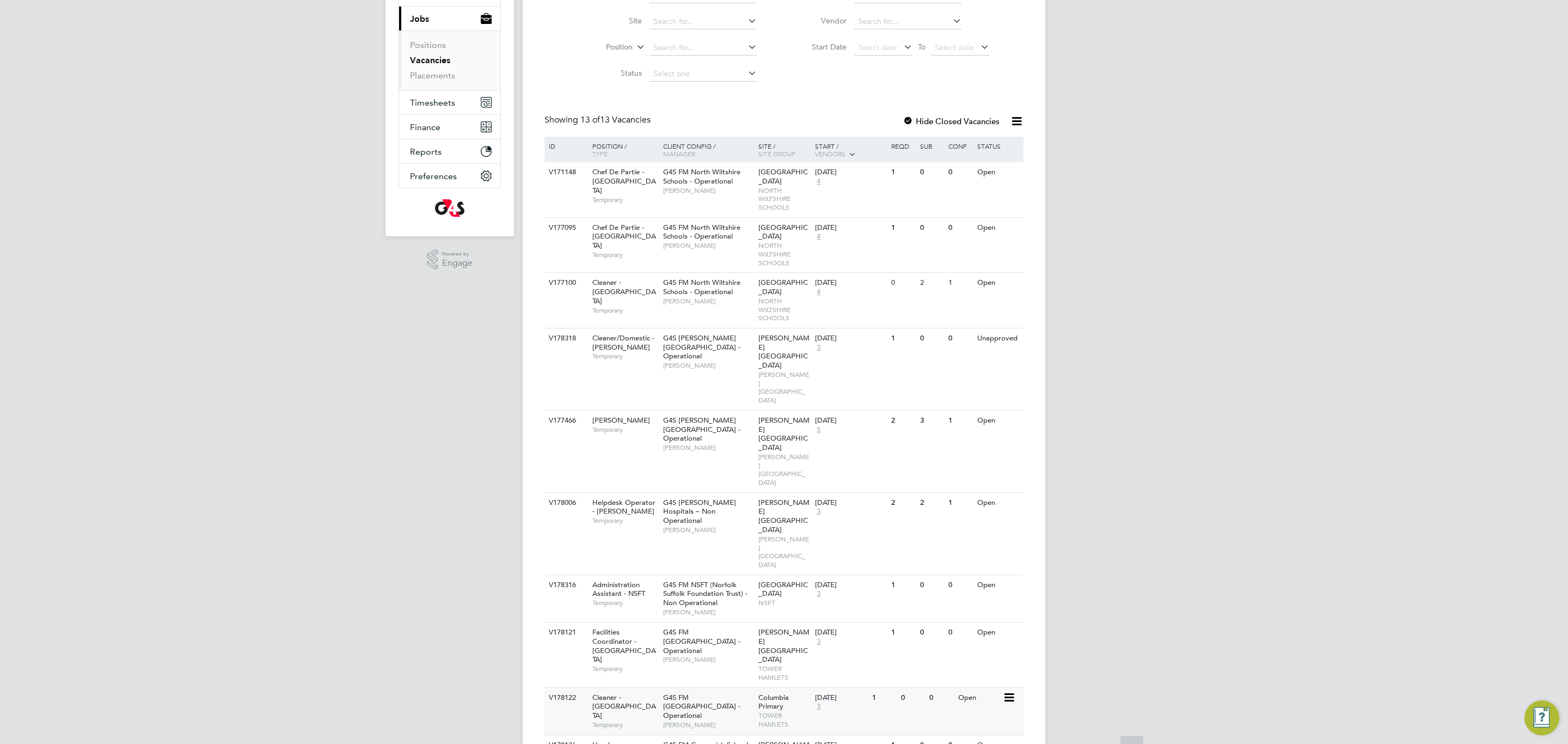
scroll to position [266, 0]
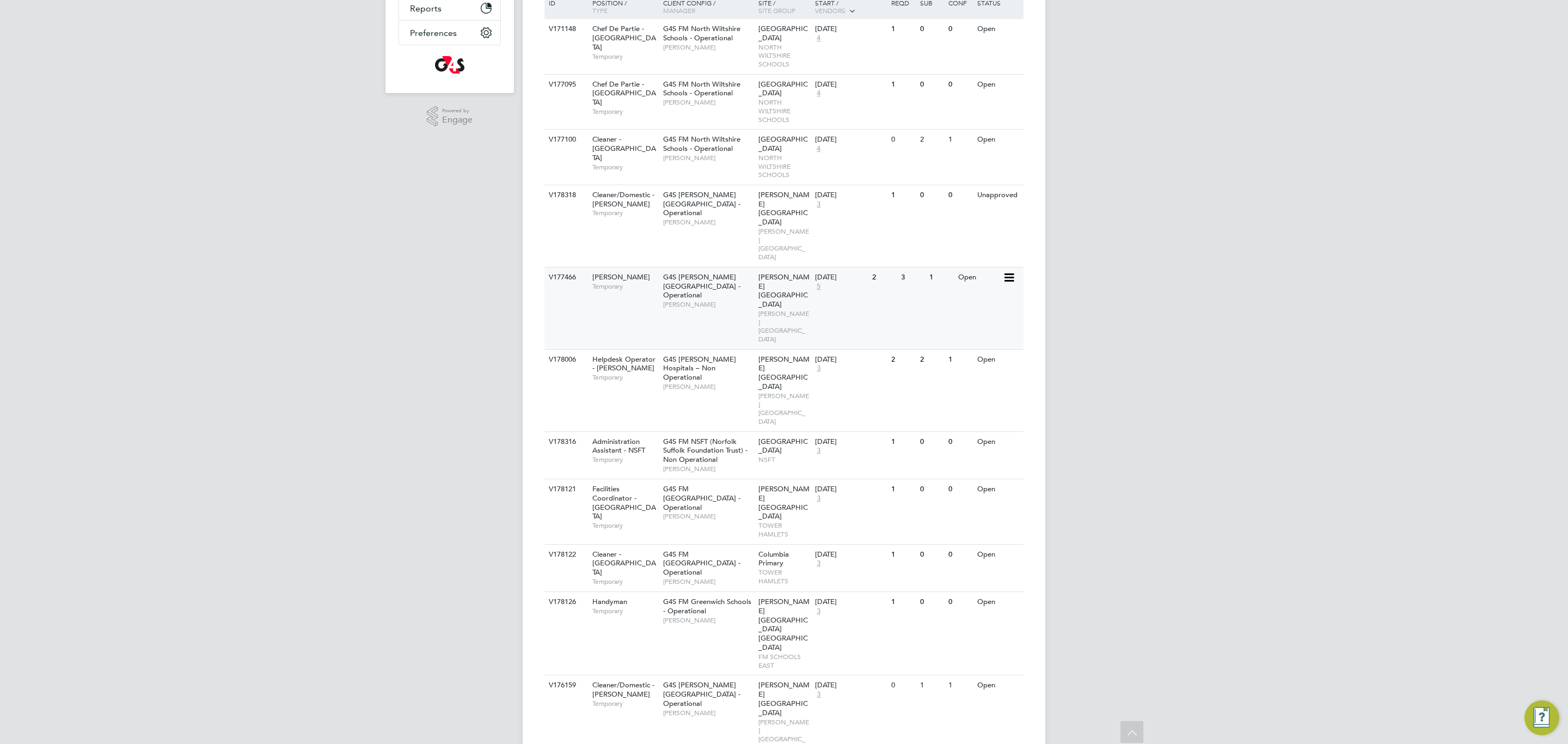
click at [709, 272] on div "V177466 Porter - Churchill Temporary G4S FM Churchill Hospitals - Operational J…" at bounding box center [784, 308] width 479 height 82
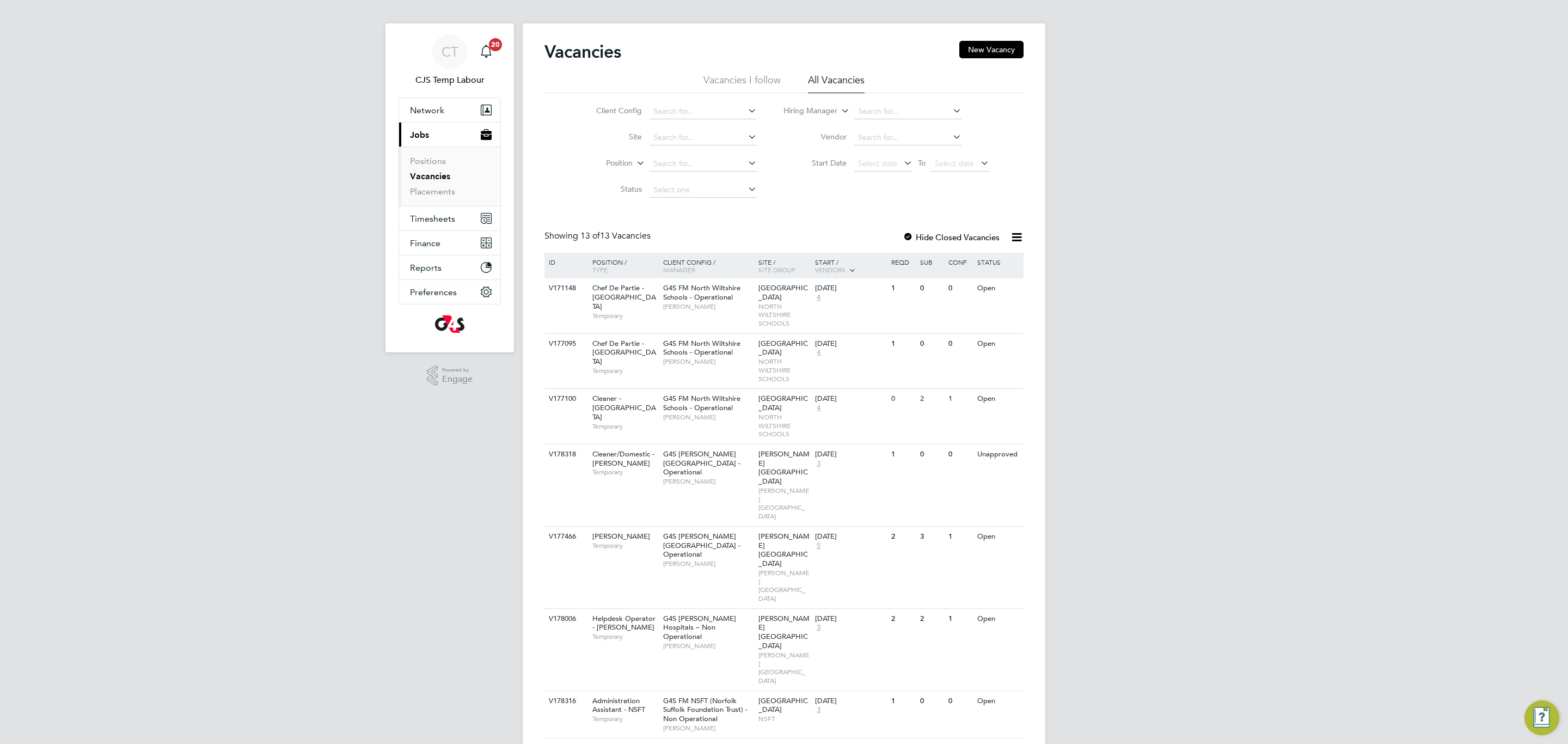
scroll to position [0, 0]
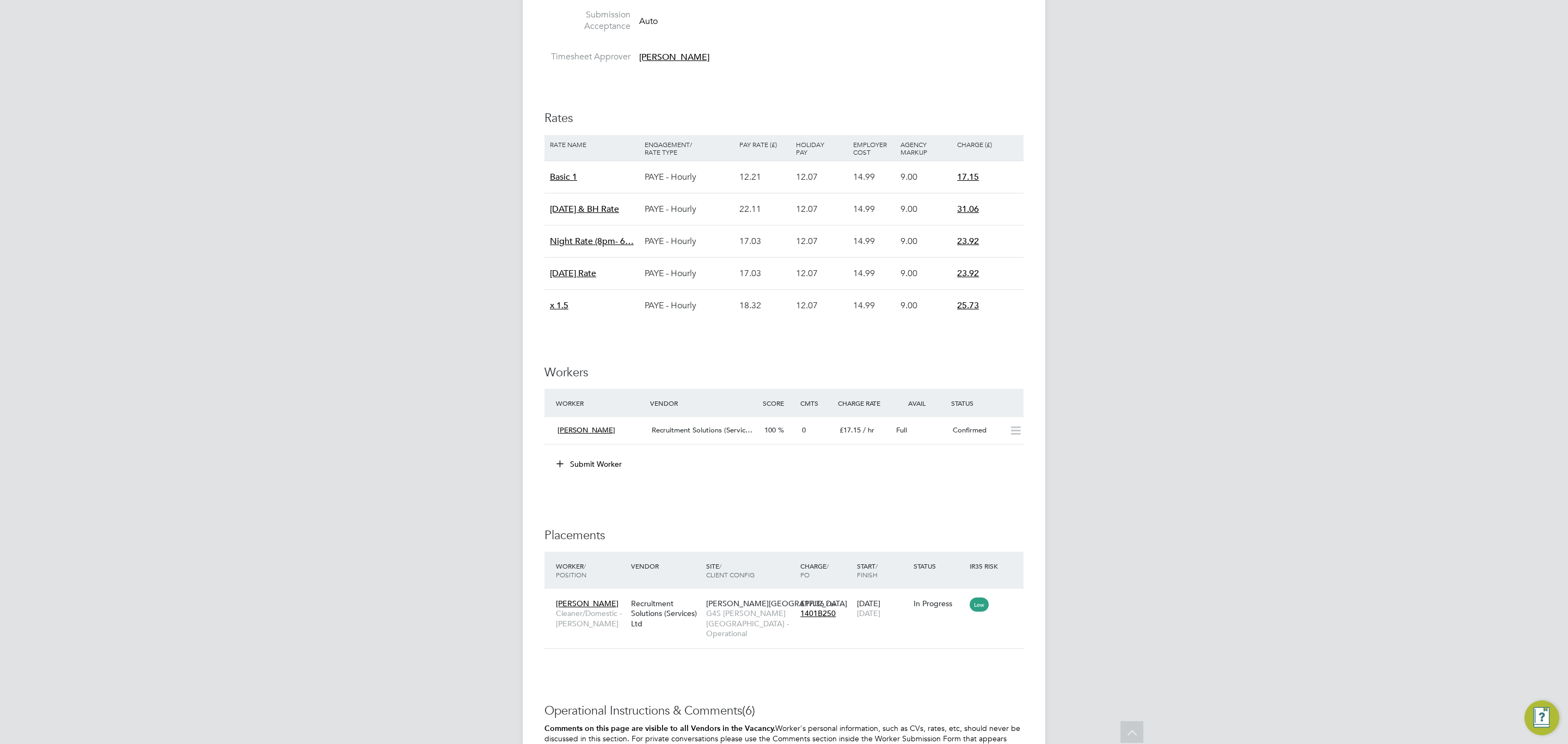
scroll to position [1166, 0]
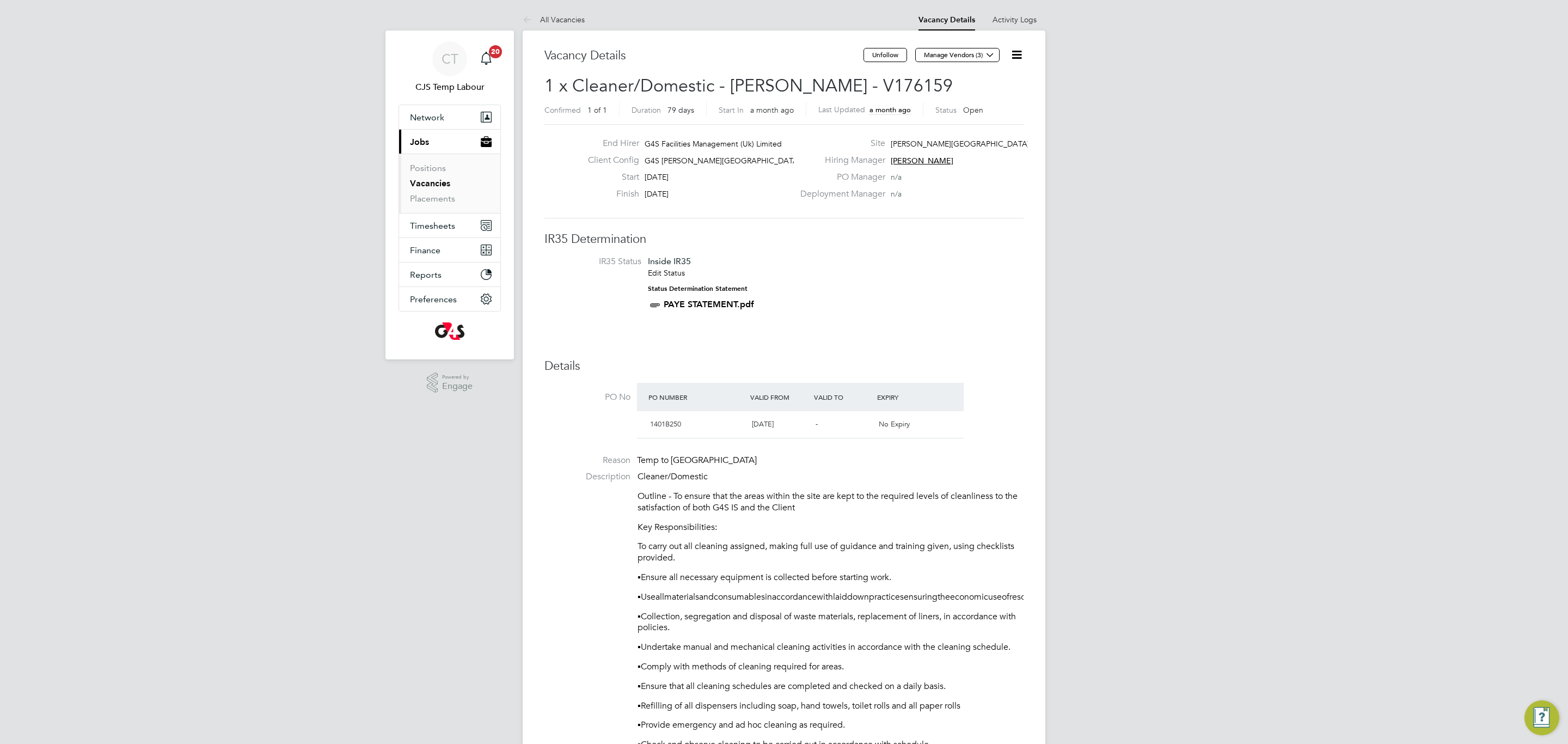
click at [1016, 60] on icon at bounding box center [1017, 55] width 14 height 14
drag, startPoint x: 998, startPoint y: 90, endPoint x: 973, endPoint y: 122, distance: 40.6
click at [997, 92] on li "Update Status" at bounding box center [990, 96] width 63 height 15
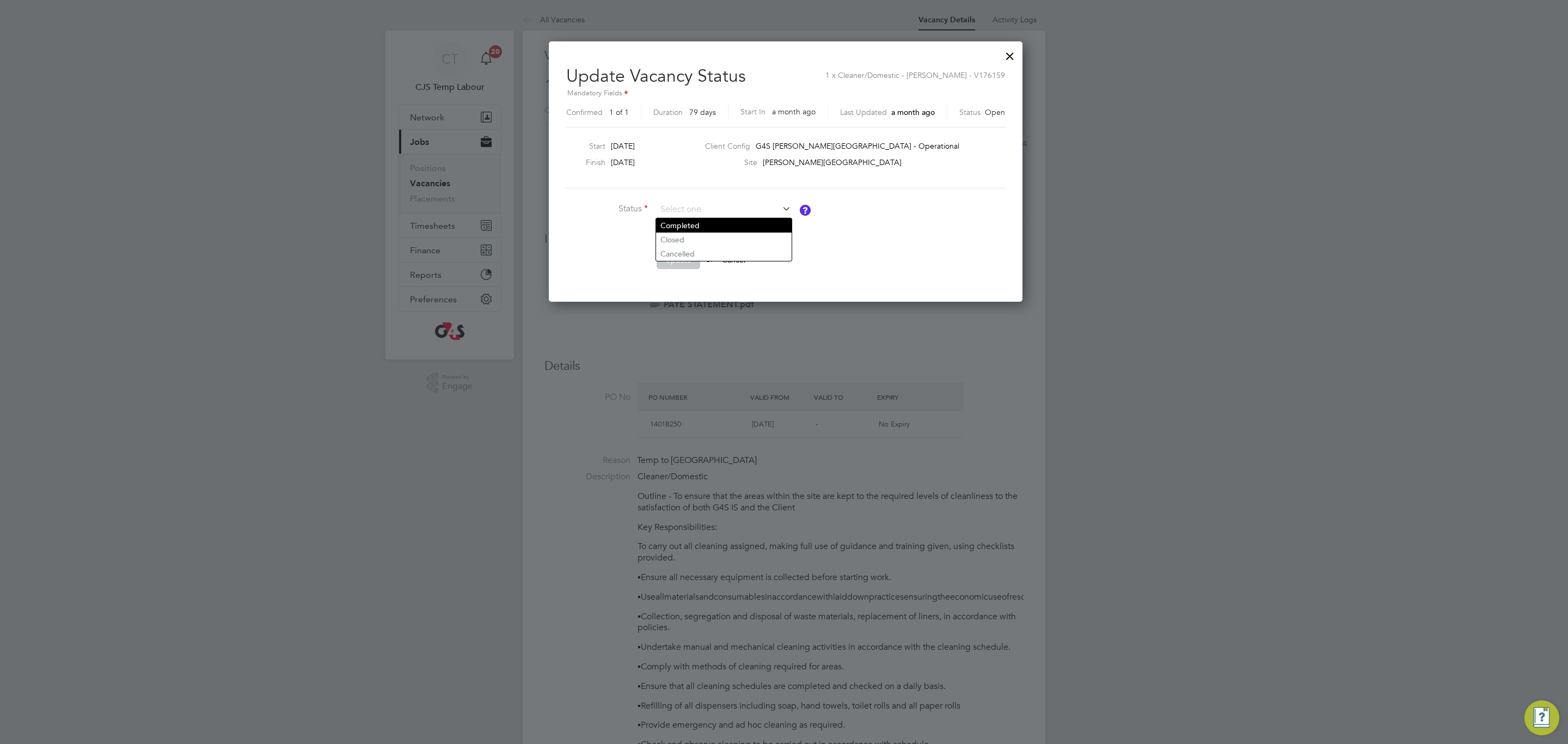
click at [734, 220] on li "Completed" at bounding box center [724, 226] width 136 height 14
type input "Completed"
click at [685, 261] on button "Update" at bounding box center [678, 259] width 43 height 18
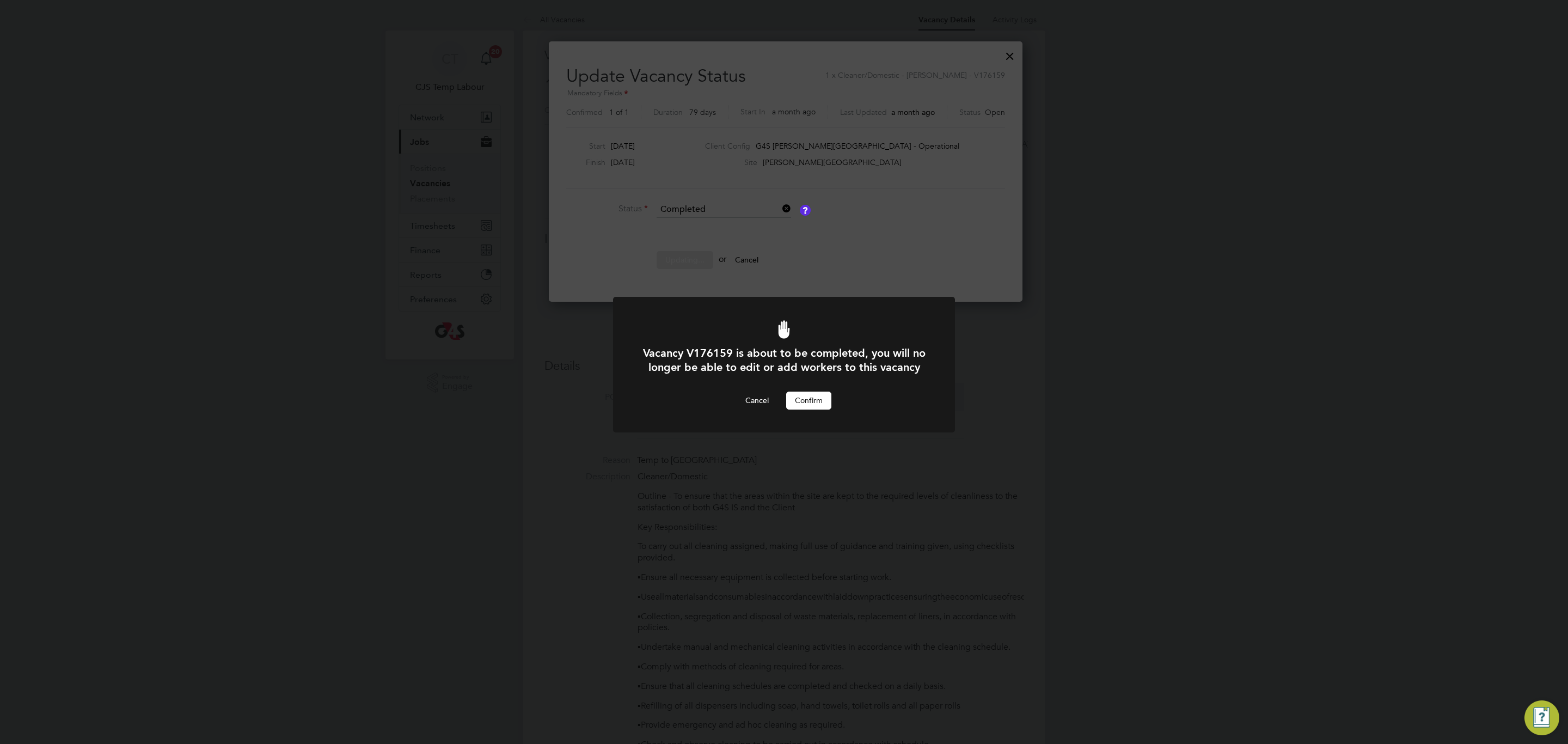
click at [811, 409] on button "Confirm" at bounding box center [808, 400] width 45 height 18
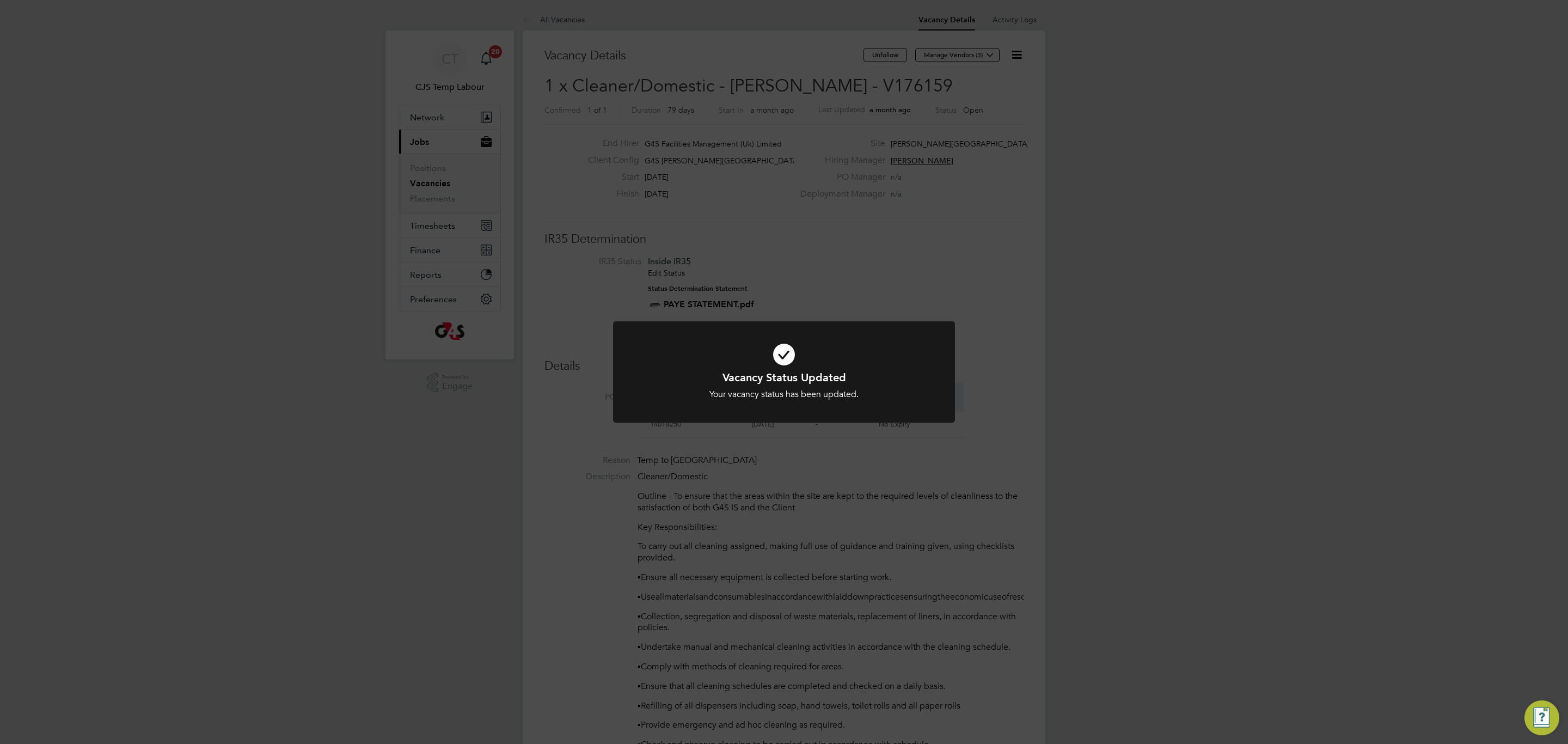
drag, startPoint x: 921, startPoint y: 374, endPoint x: 872, endPoint y: 303, distance: 86.3
click at [920, 370] on h1 "Vacancy Status Updated" at bounding box center [784, 377] width 283 height 14
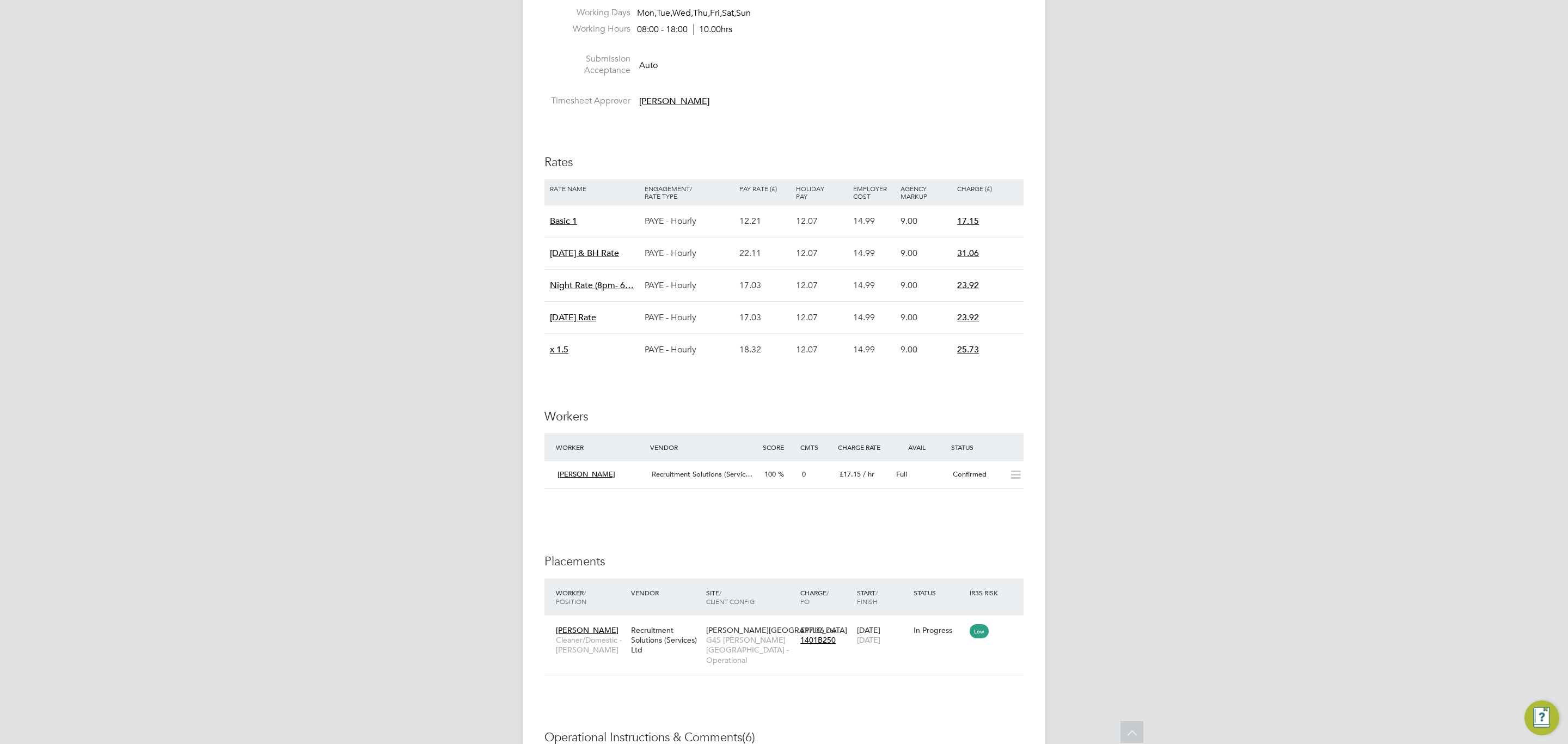
scroll to position [1151, 0]
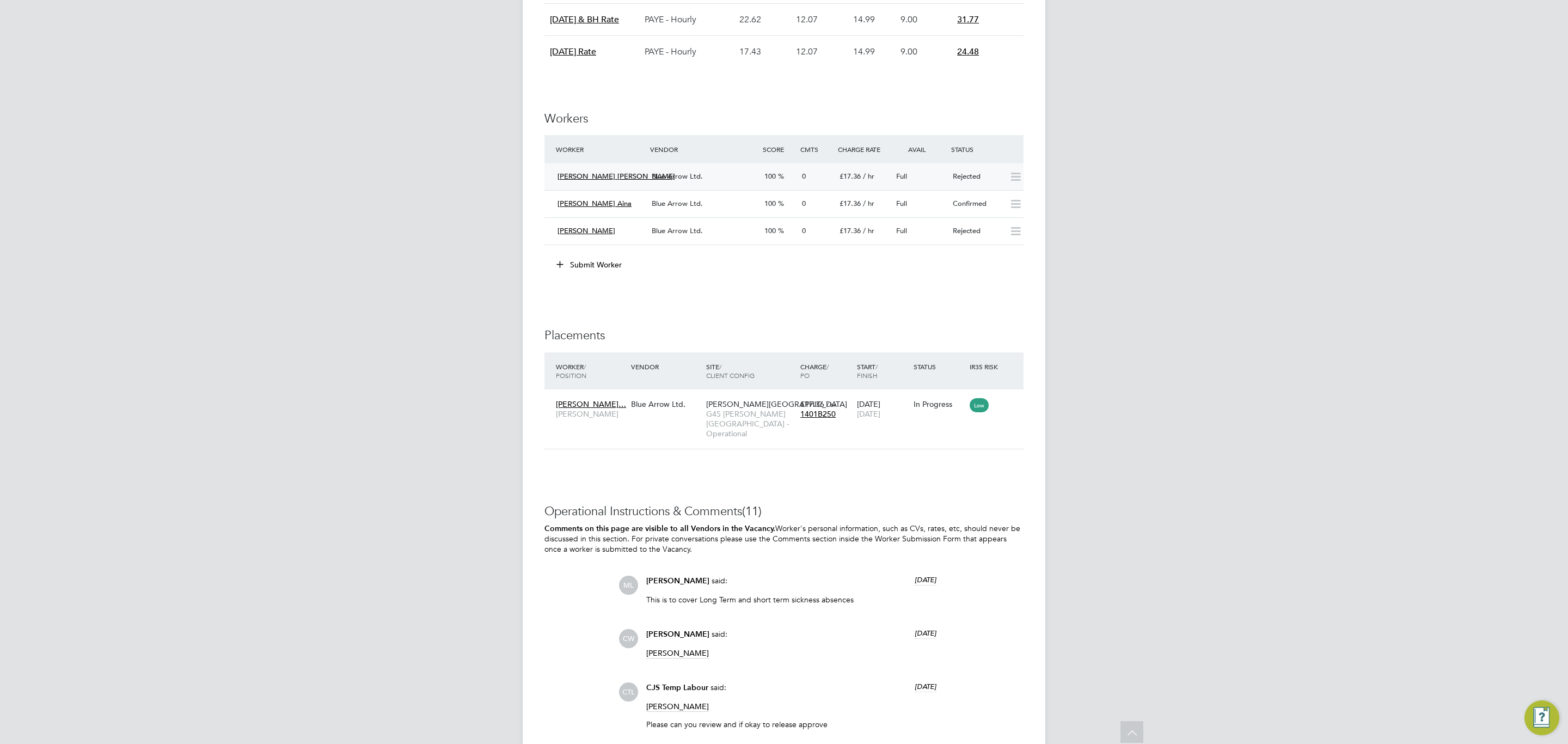
click at [692, 177] on span "Blue Arrow Ltd." at bounding box center [677, 176] width 51 height 9
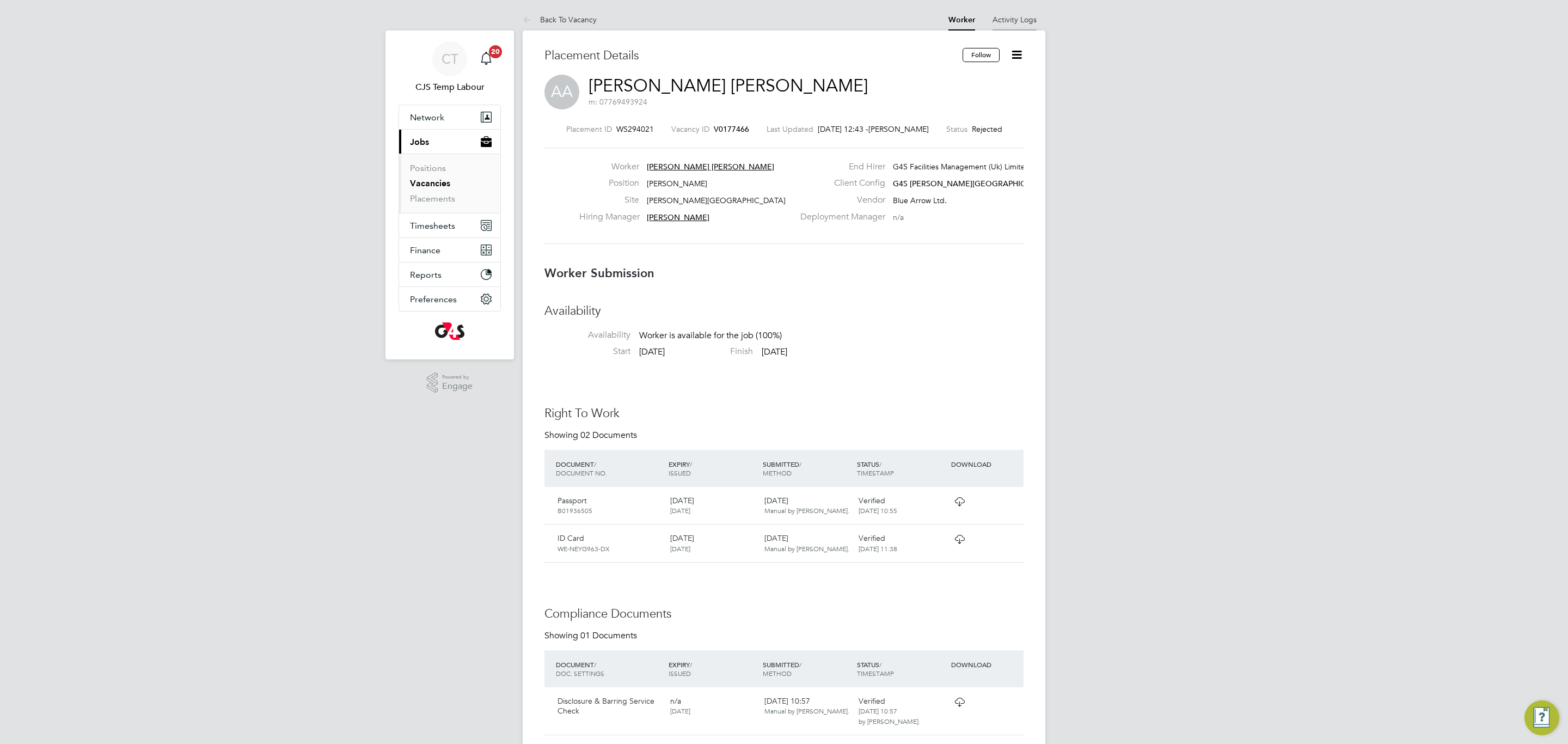
click at [1003, 17] on link "Activity Logs" at bounding box center [1015, 19] width 44 height 10
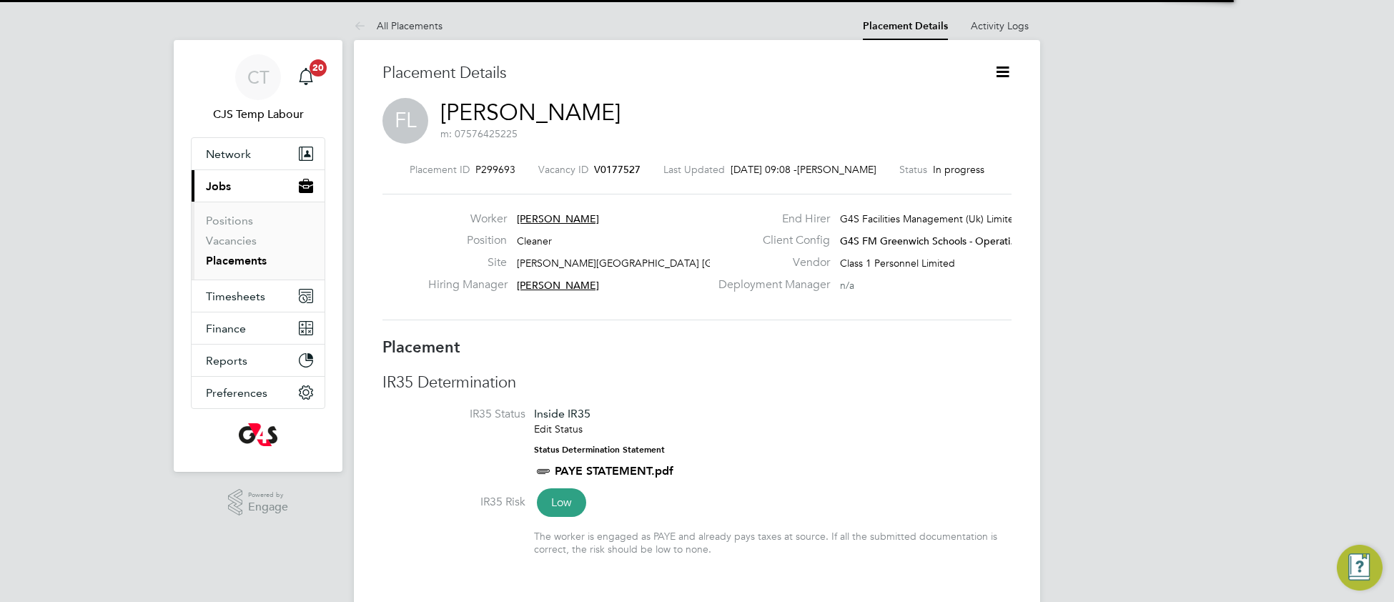
scroll to position [6, 6]
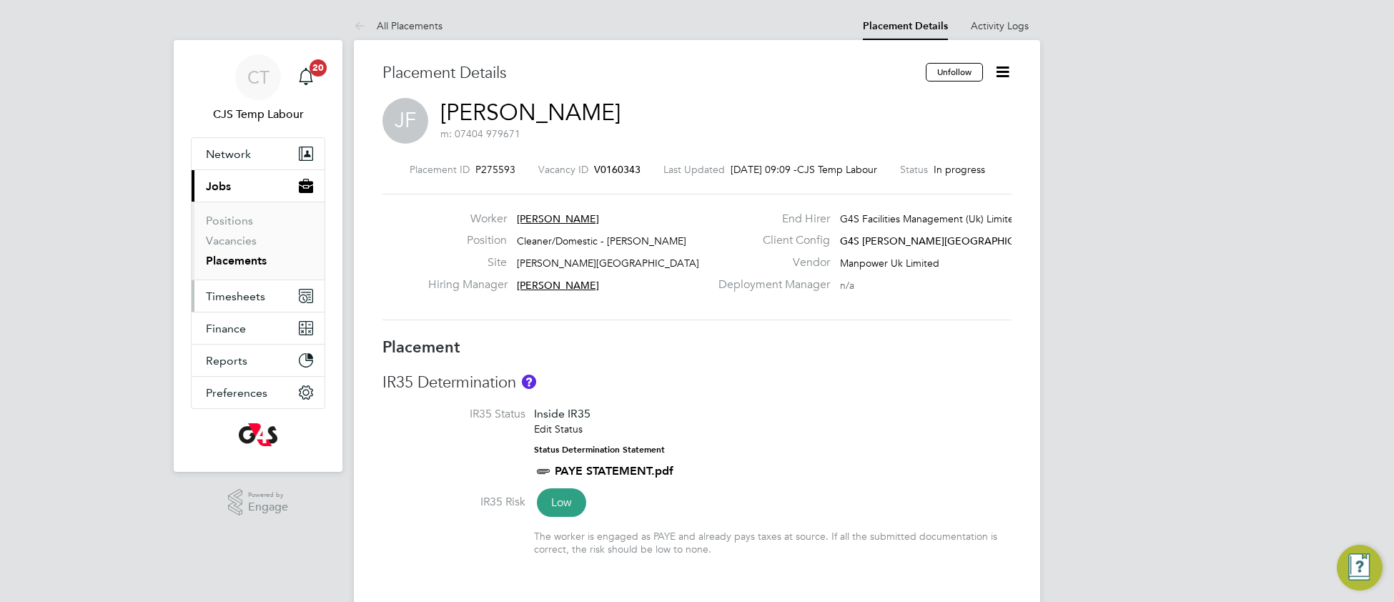
click at [229, 297] on span "Timesheets" at bounding box center [235, 296] width 59 height 14
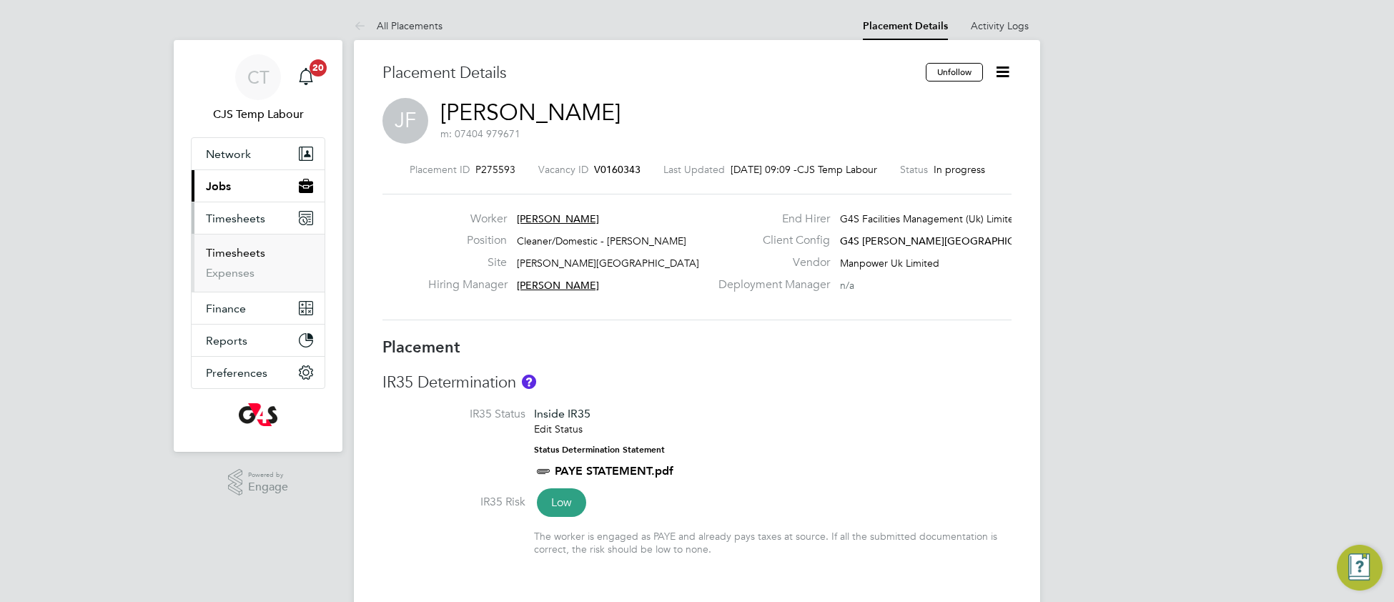
click at [239, 259] on link "Timesheets" at bounding box center [235, 253] width 59 height 14
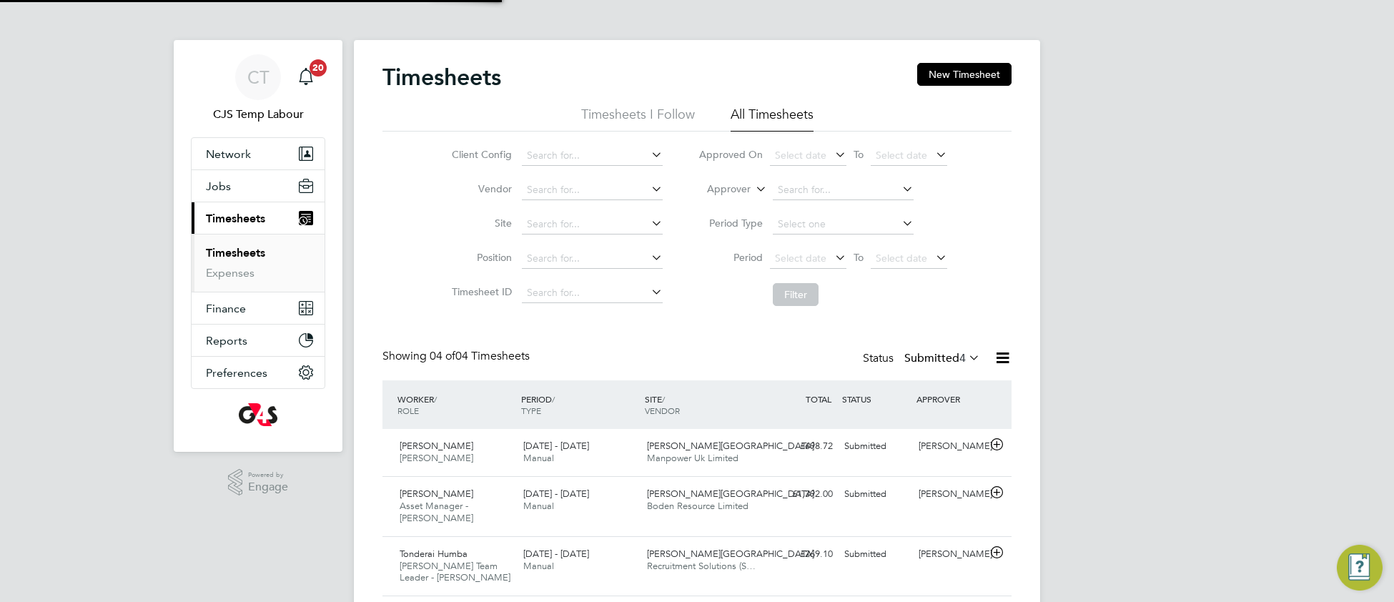
scroll to position [49, 123]
click at [753, 191] on icon at bounding box center [753, 185] width 0 height 13
click at [740, 204] on li "Worker" at bounding box center [715, 206] width 71 height 19
click at [801, 193] on input at bounding box center [843, 190] width 141 height 20
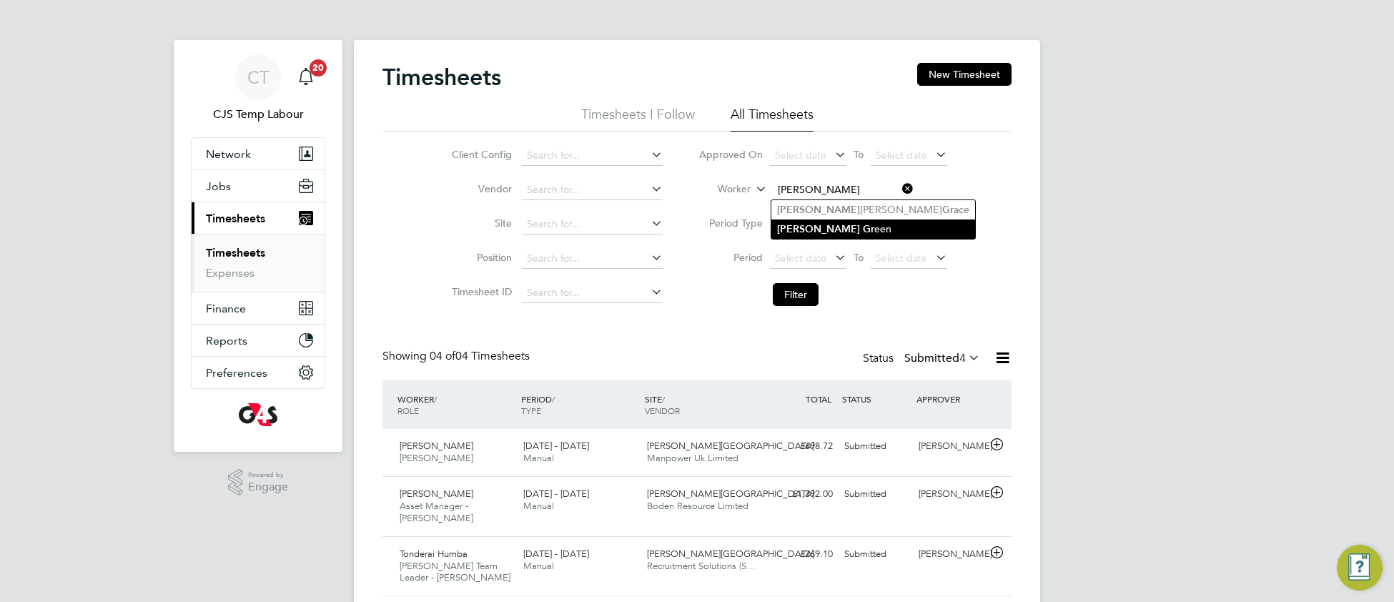
click at [814, 225] on li "Billy Gr een" at bounding box center [873, 228] width 204 height 19
type input "[PERSON_NAME]"
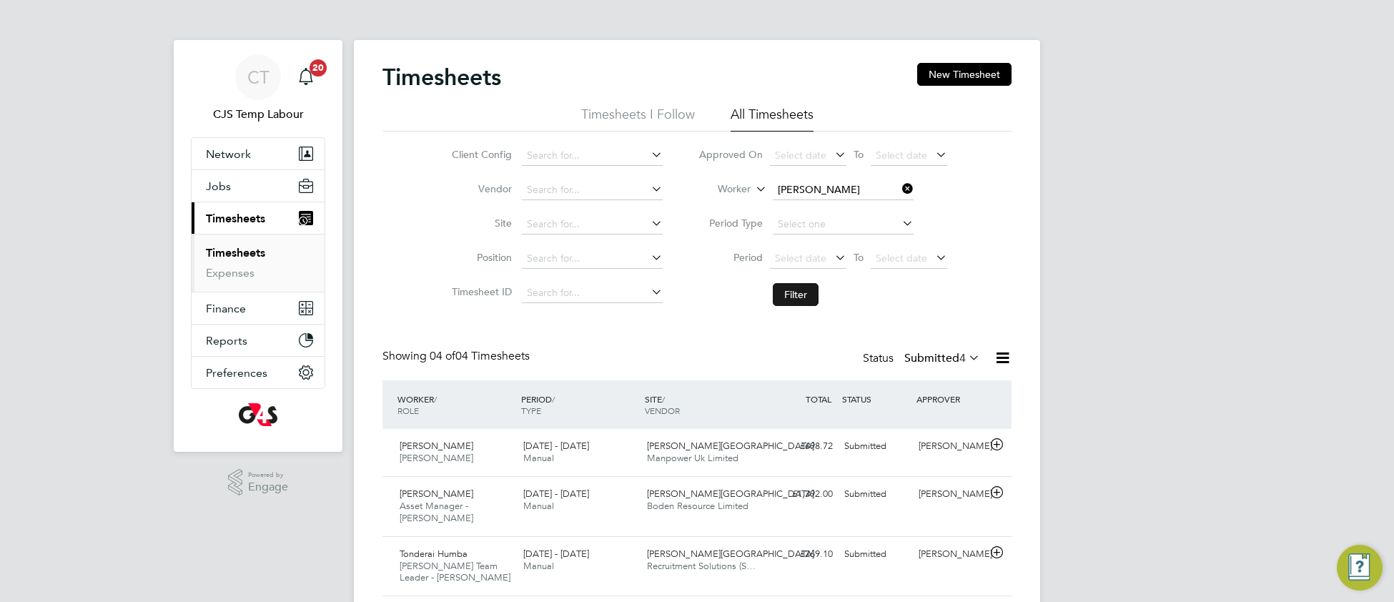
click at [807, 295] on button "Filter" at bounding box center [796, 294] width 46 height 23
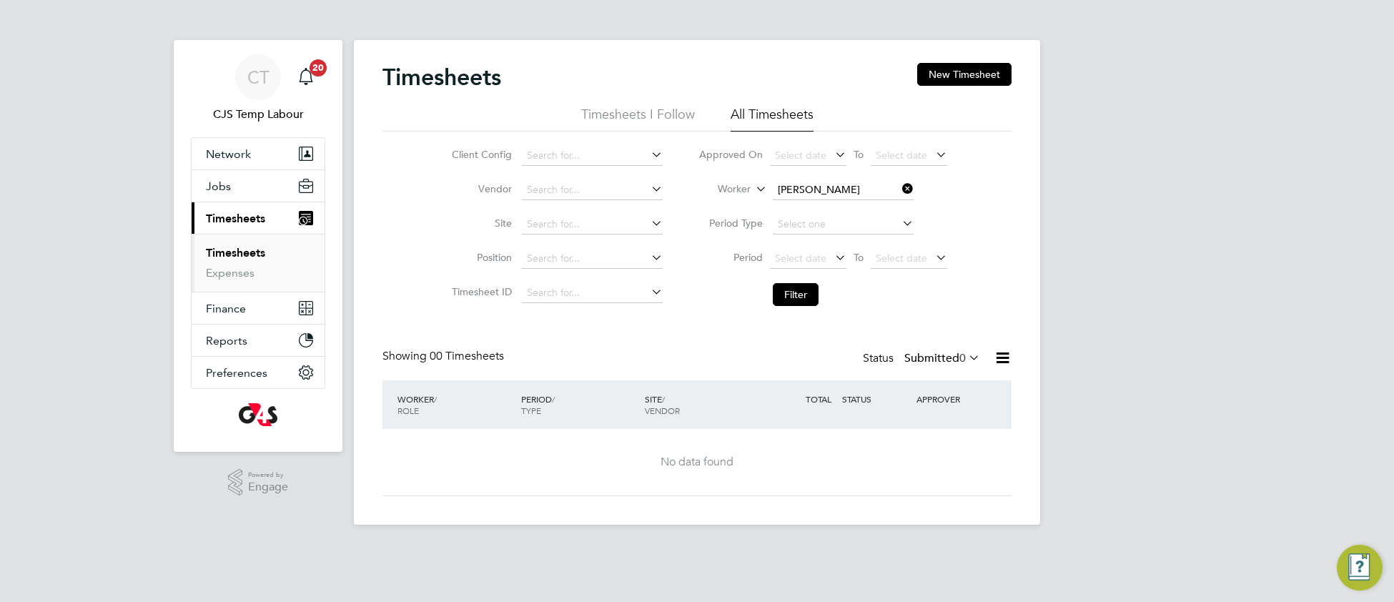
click at [966, 357] on icon at bounding box center [966, 357] width 0 height 20
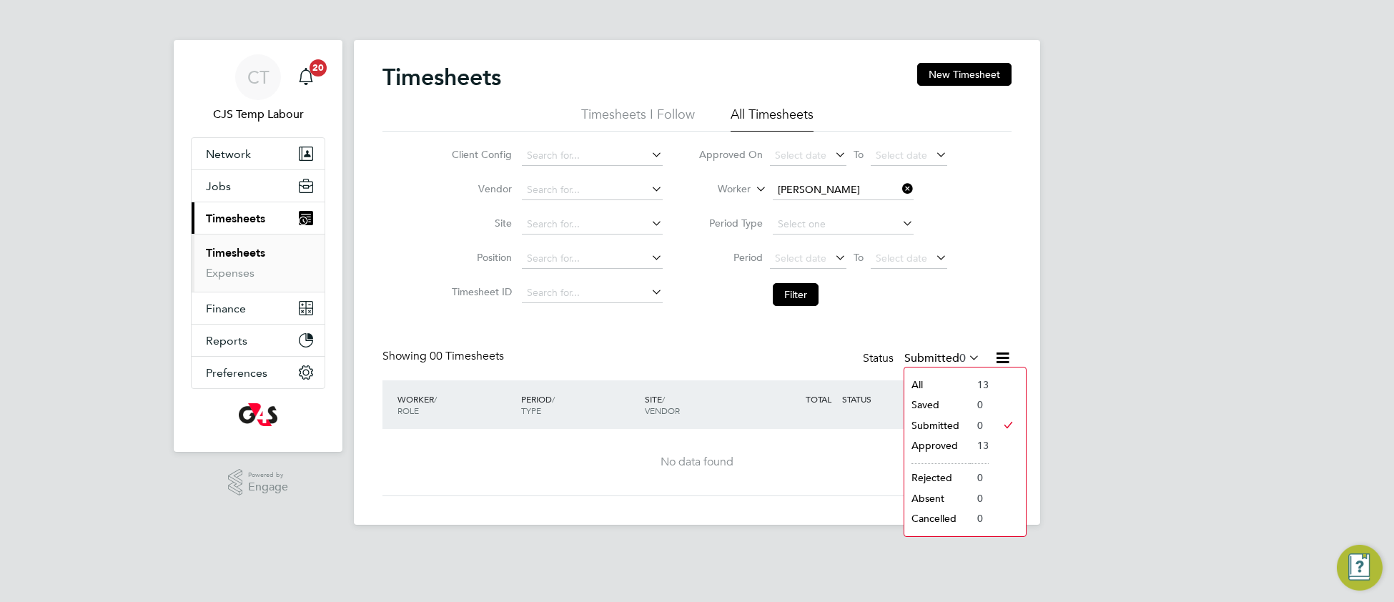
click at [958, 387] on li "All" at bounding box center [937, 384] width 66 height 20
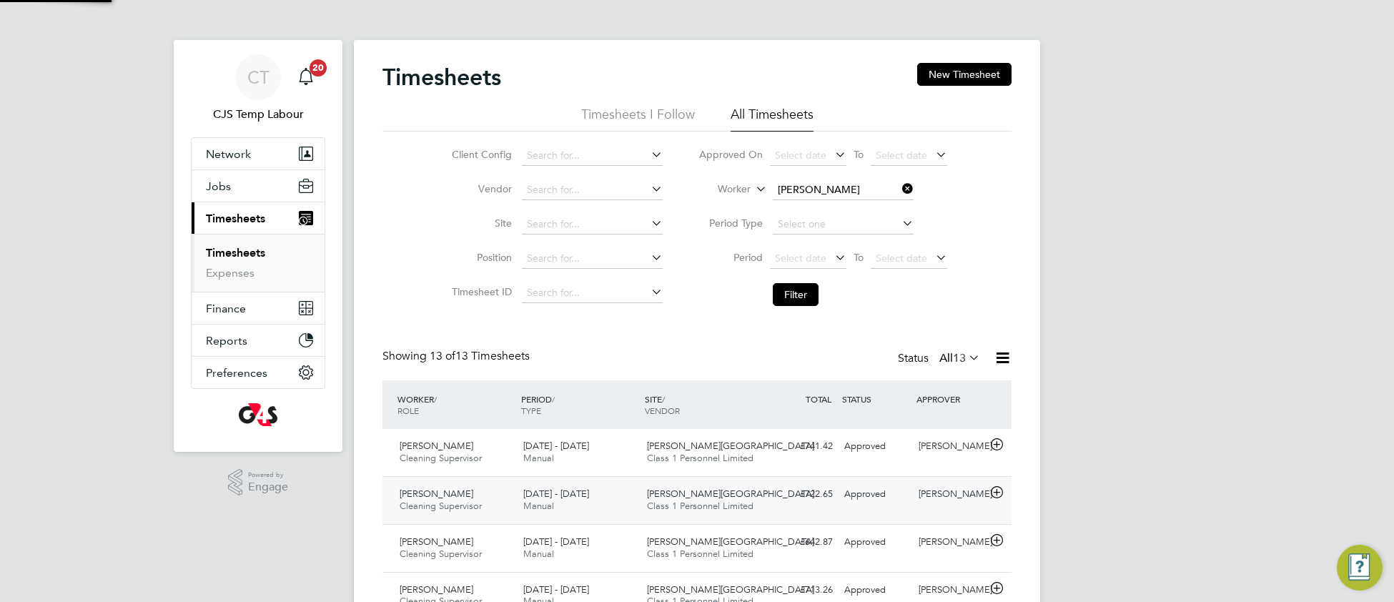
scroll to position [35, 123]
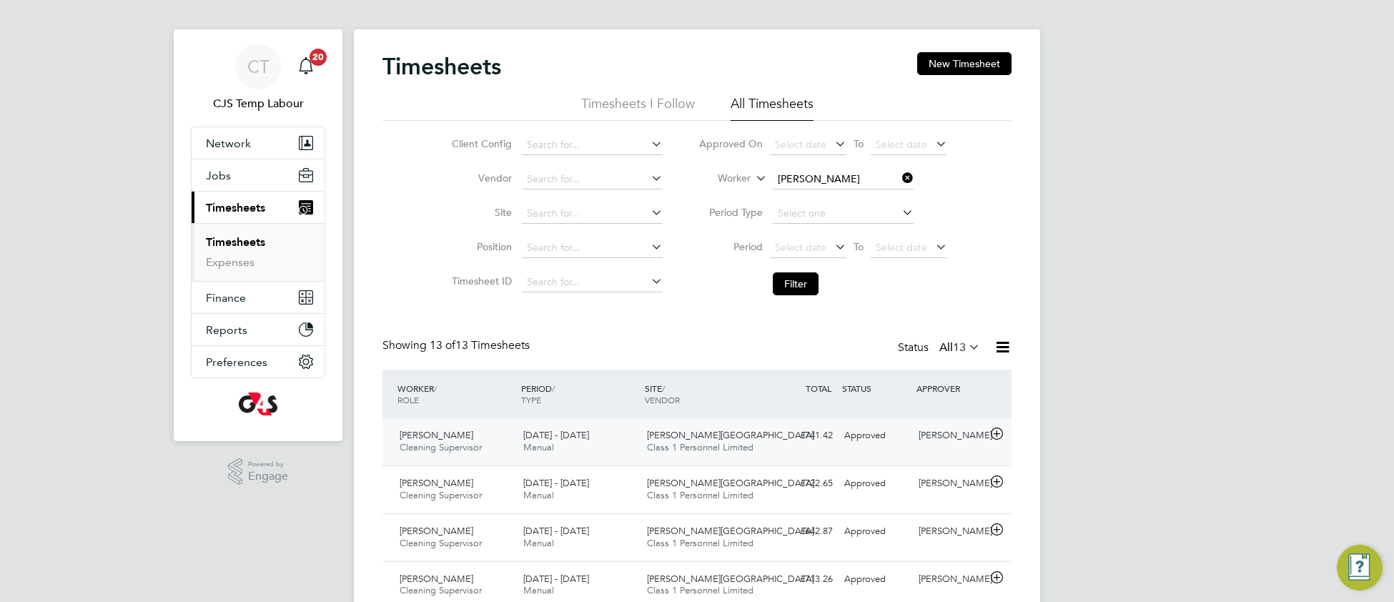
click at [616, 457] on div "4 - 10 Aug 2025 Manual" at bounding box center [579, 442] width 124 height 36
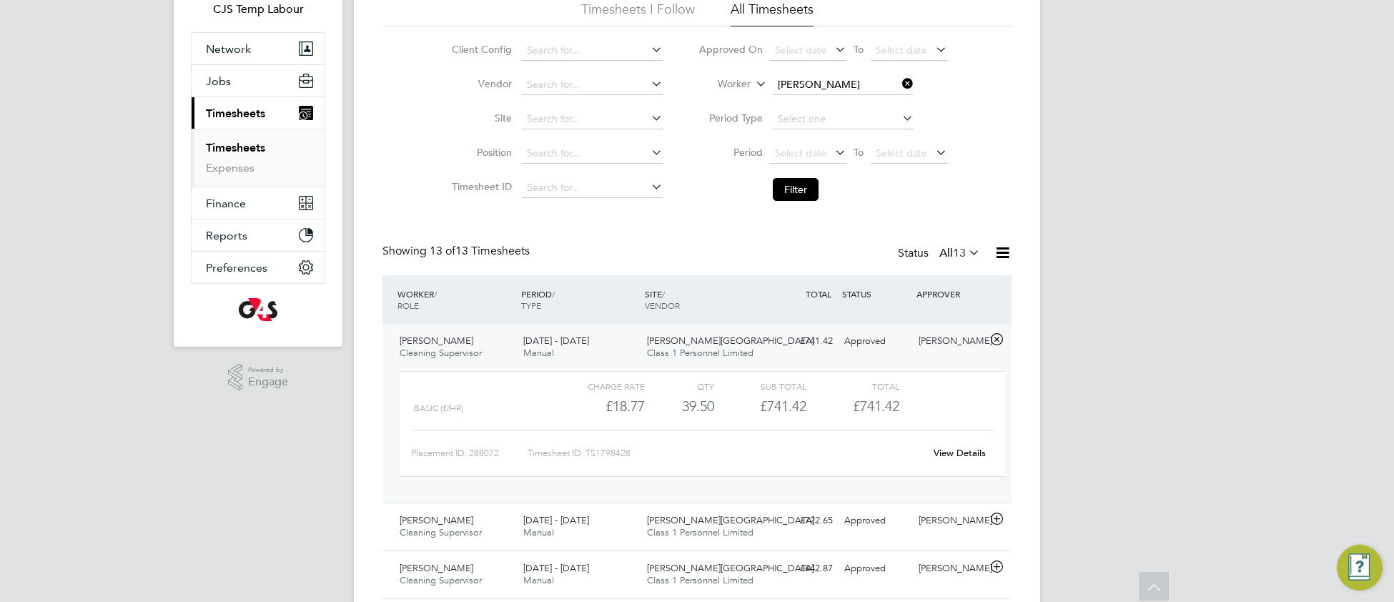
click at [951, 448] on link "View Details" at bounding box center [959, 453] width 52 height 12
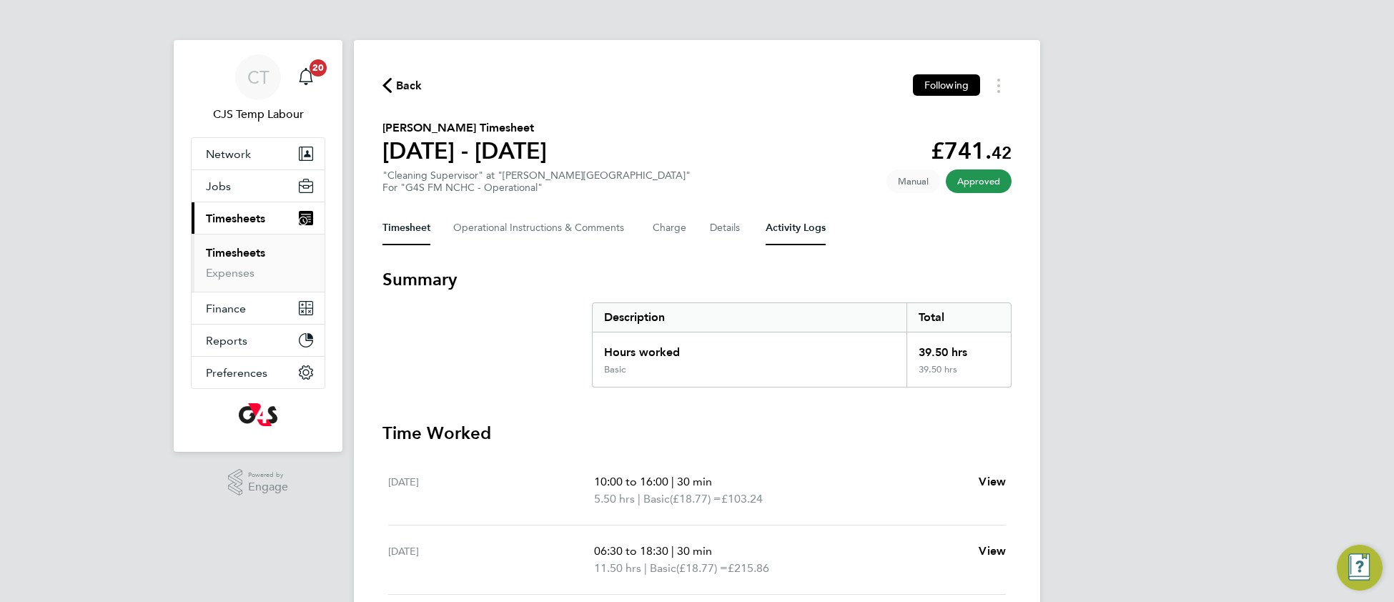
click at [796, 225] on Logs-tab "Activity Logs" at bounding box center [795, 228] width 60 height 34
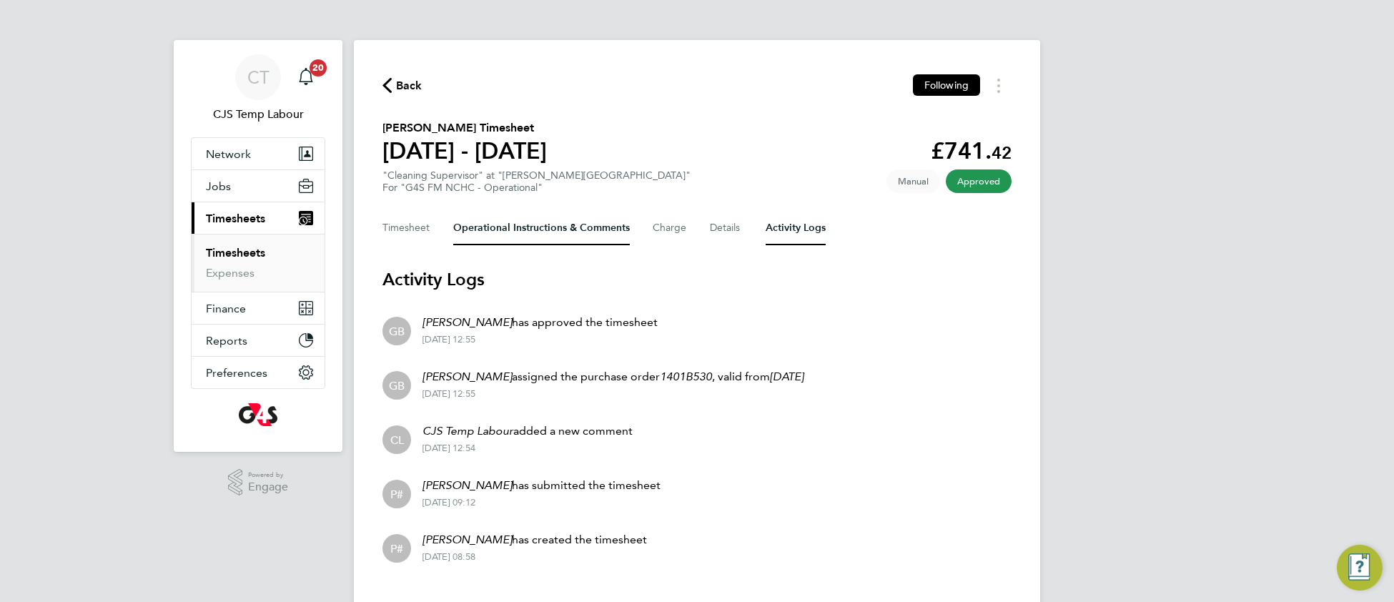
drag, startPoint x: 526, startPoint y: 227, endPoint x: 515, endPoint y: 255, distance: 30.8
click at [525, 227] on Comments-tab "Operational Instructions & Comments" at bounding box center [541, 228] width 177 height 34
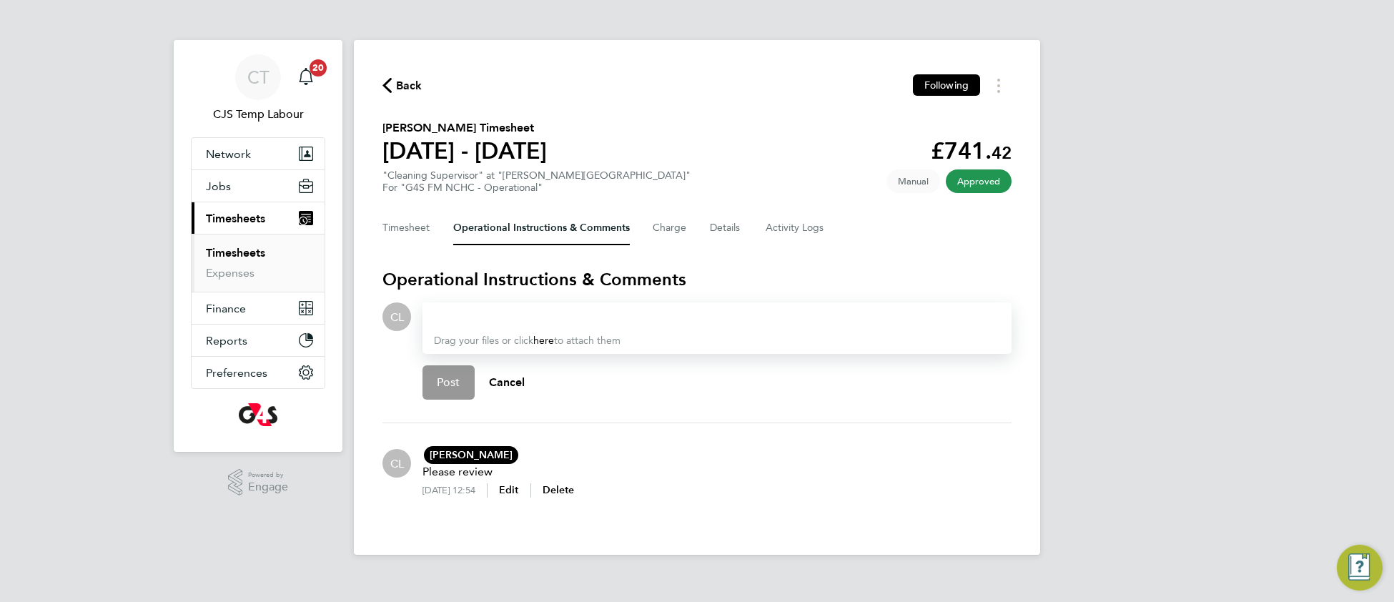
click at [514, 318] on div at bounding box center [717, 316] width 566 height 17
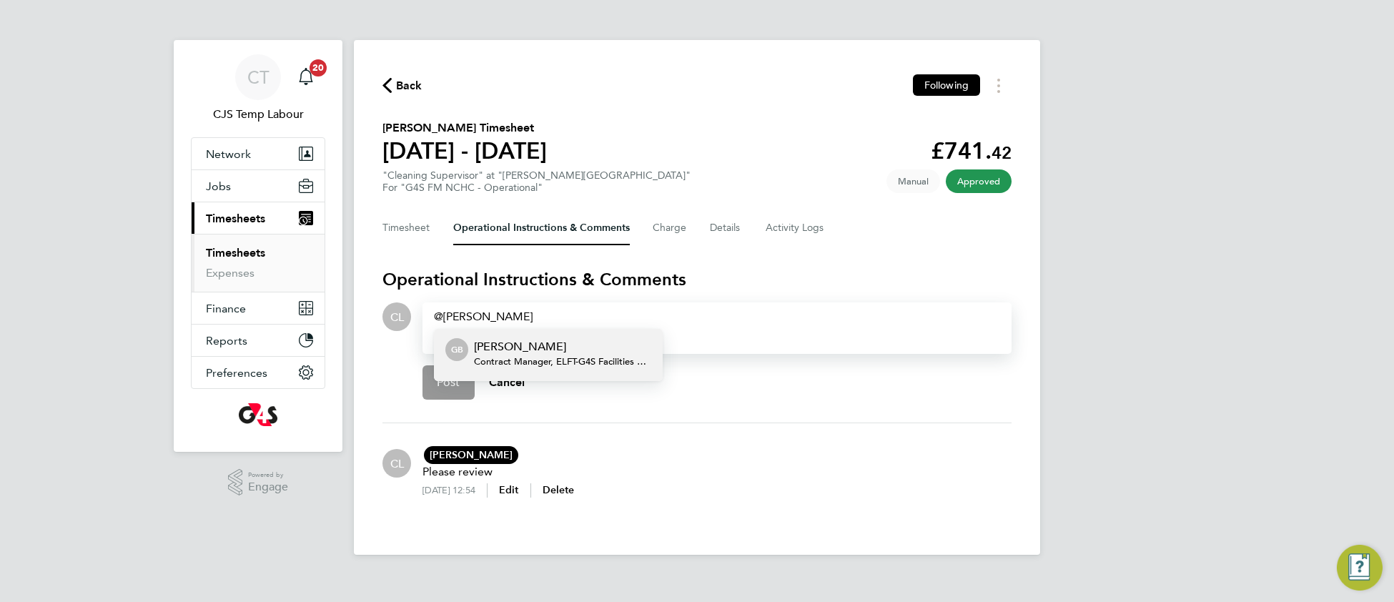
drag, startPoint x: 534, startPoint y: 362, endPoint x: 543, endPoint y: 360, distance: 9.5
click at [534, 362] on span "Contract Manager, ELFT - G4S Facilities Management (Uk) Limited" at bounding box center [562, 361] width 177 height 11
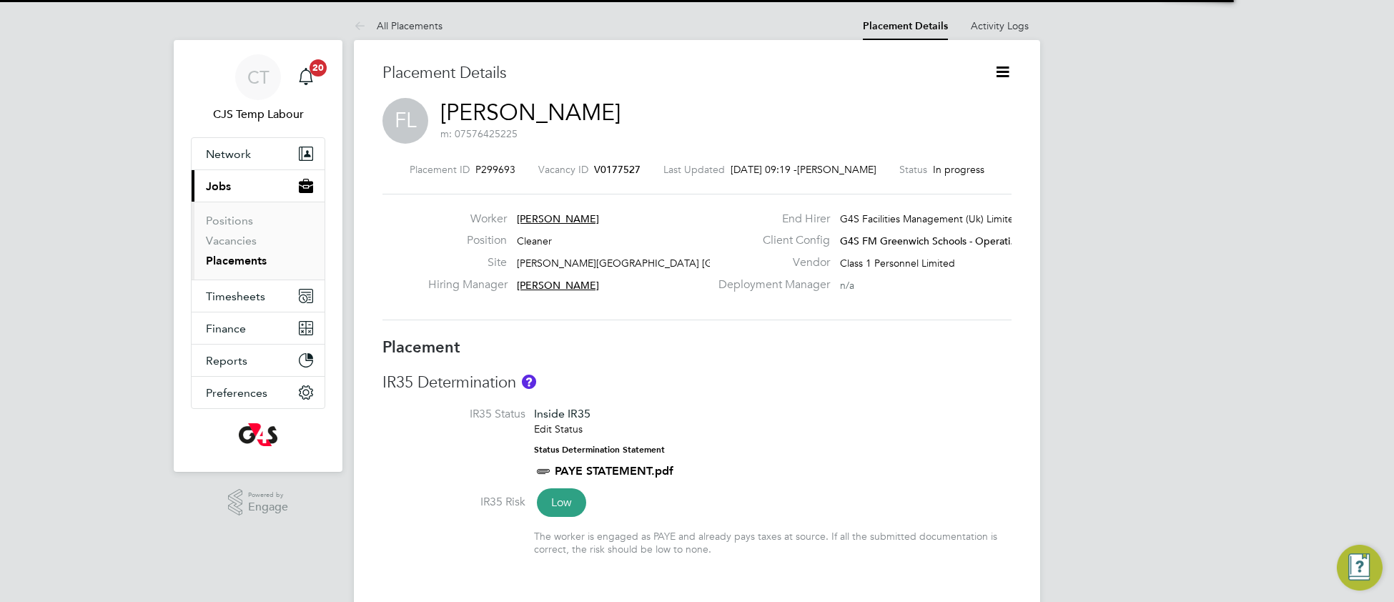
scroll to position [32, 629]
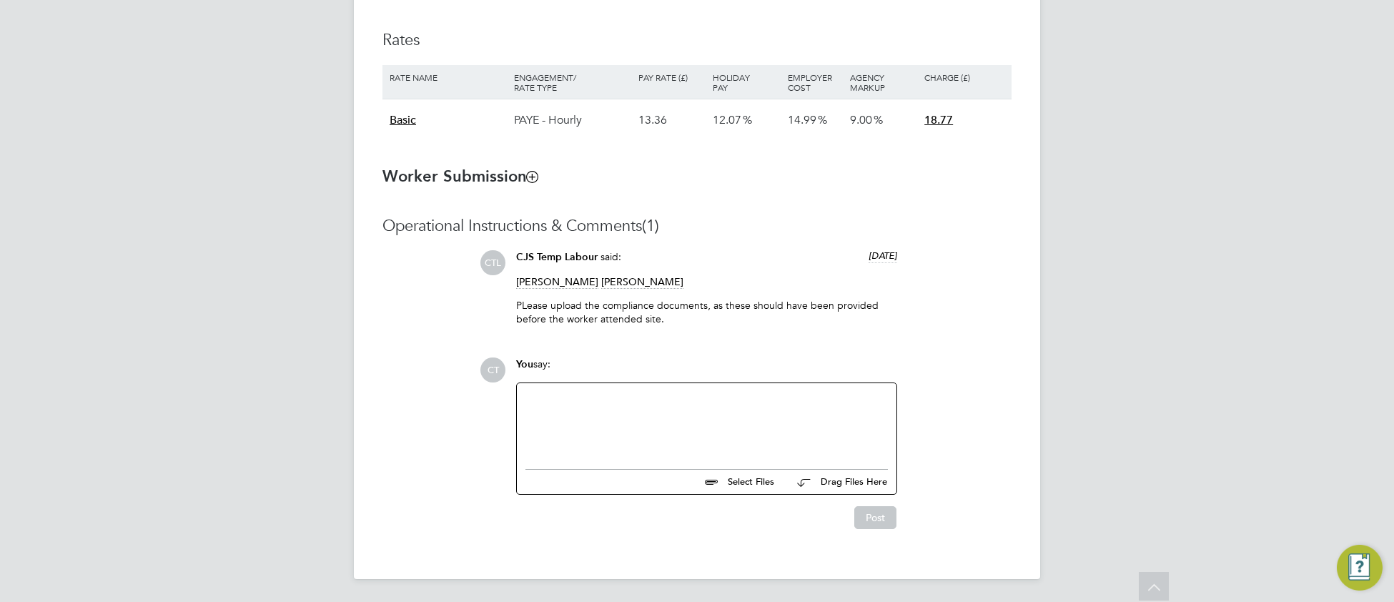
click at [538, 405] on div at bounding box center [706, 422] width 362 height 61
click at [864, 527] on button "Post" at bounding box center [875, 517] width 42 height 23
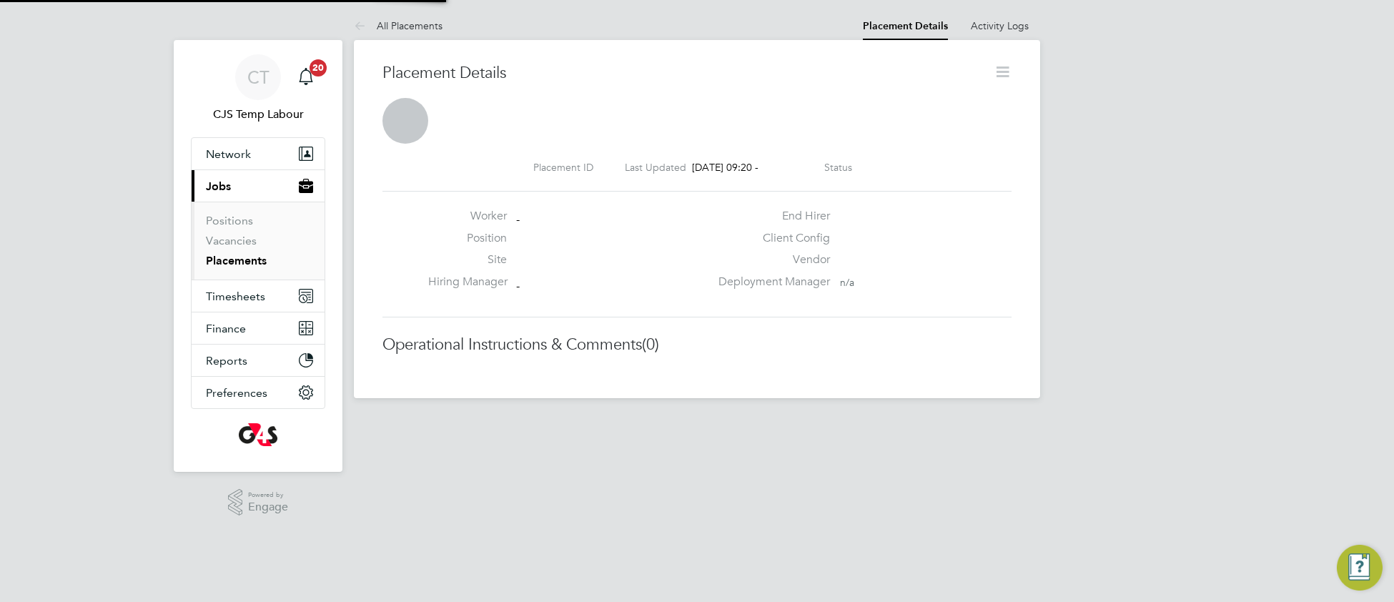
scroll to position [23, 282]
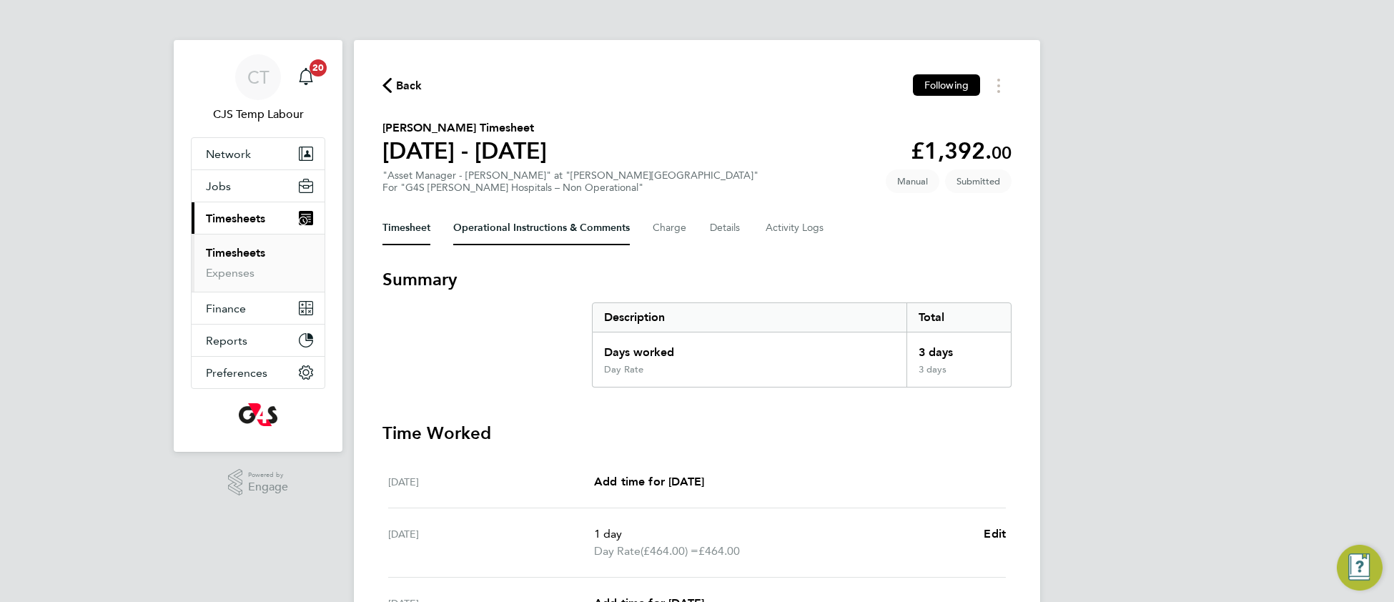
click at [509, 228] on Comments-tab "Operational Instructions & Comments" at bounding box center [541, 228] width 177 height 34
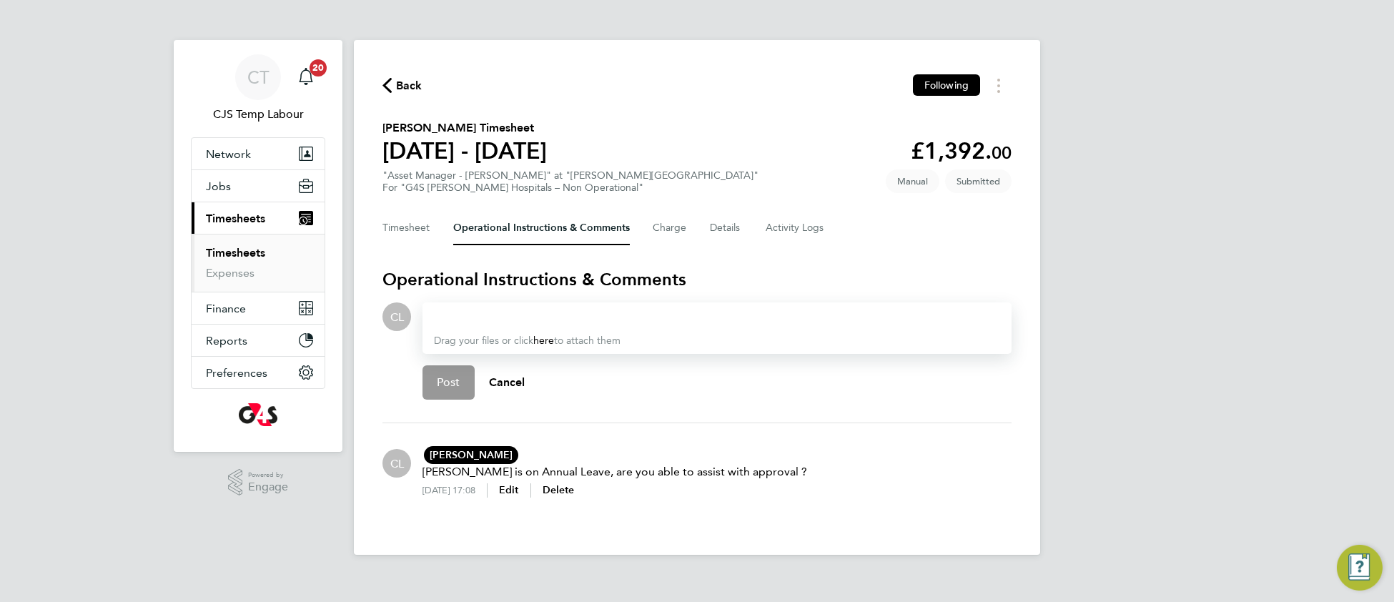
click at [477, 318] on div at bounding box center [717, 316] width 566 height 17
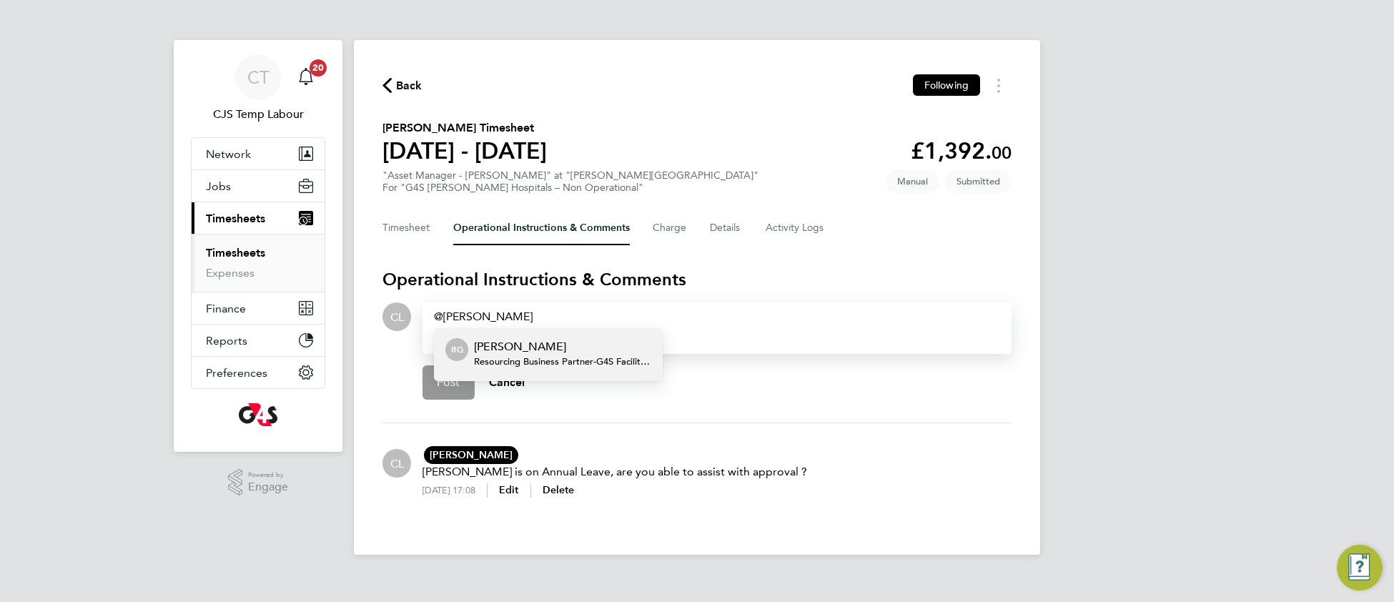
click at [562, 350] on p "[PERSON_NAME]" at bounding box center [562, 346] width 177 height 17
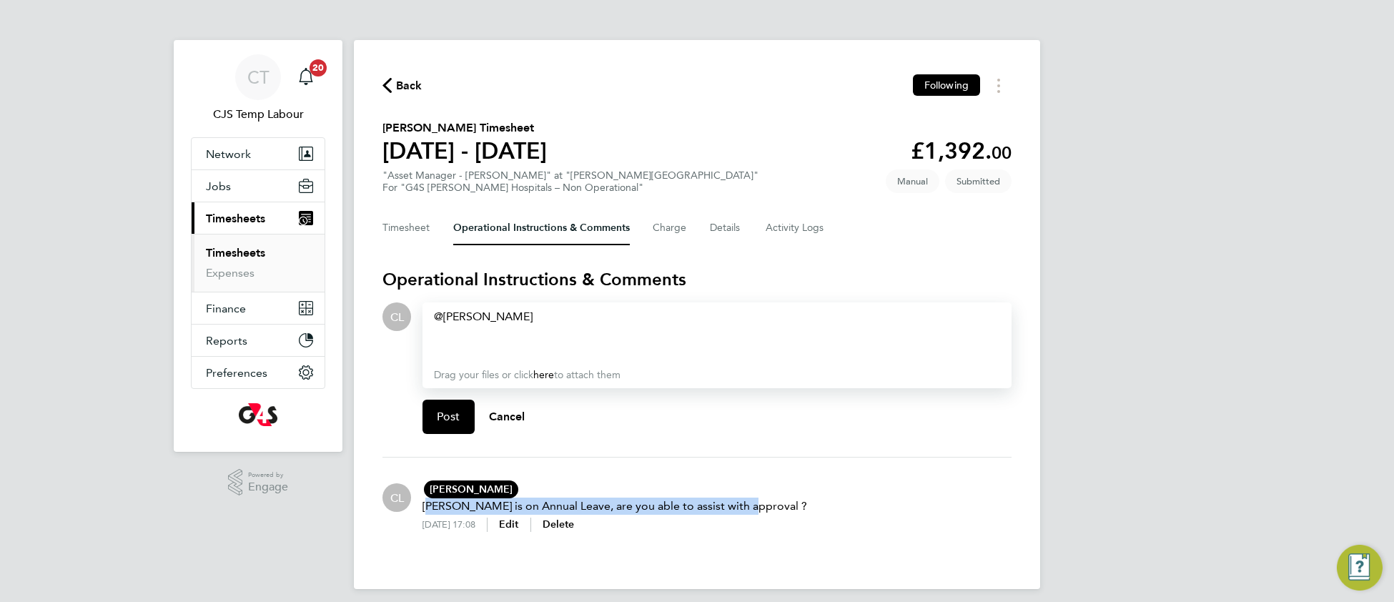
drag, startPoint x: 746, startPoint y: 509, endPoint x: 422, endPoint y: 511, distance: 323.8
click at [422, 511] on div "CL [PERSON_NAME] RG [PERSON_NAME] G4S Facilities Management (Uk) Limited [PERSO…" at bounding box center [696, 506] width 629 height 74
copy p "[PERSON_NAME] is on Annual Leave, are you able to assist with approval ?"
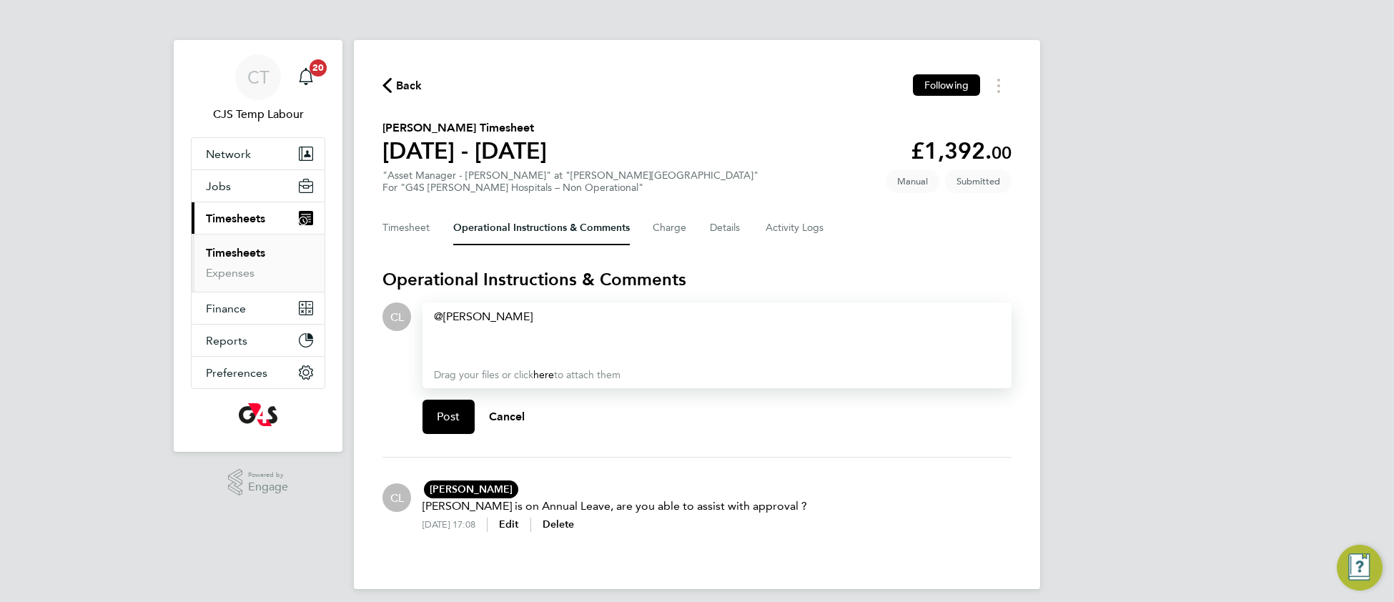
click at [443, 345] on div at bounding box center [717, 350] width 566 height 17
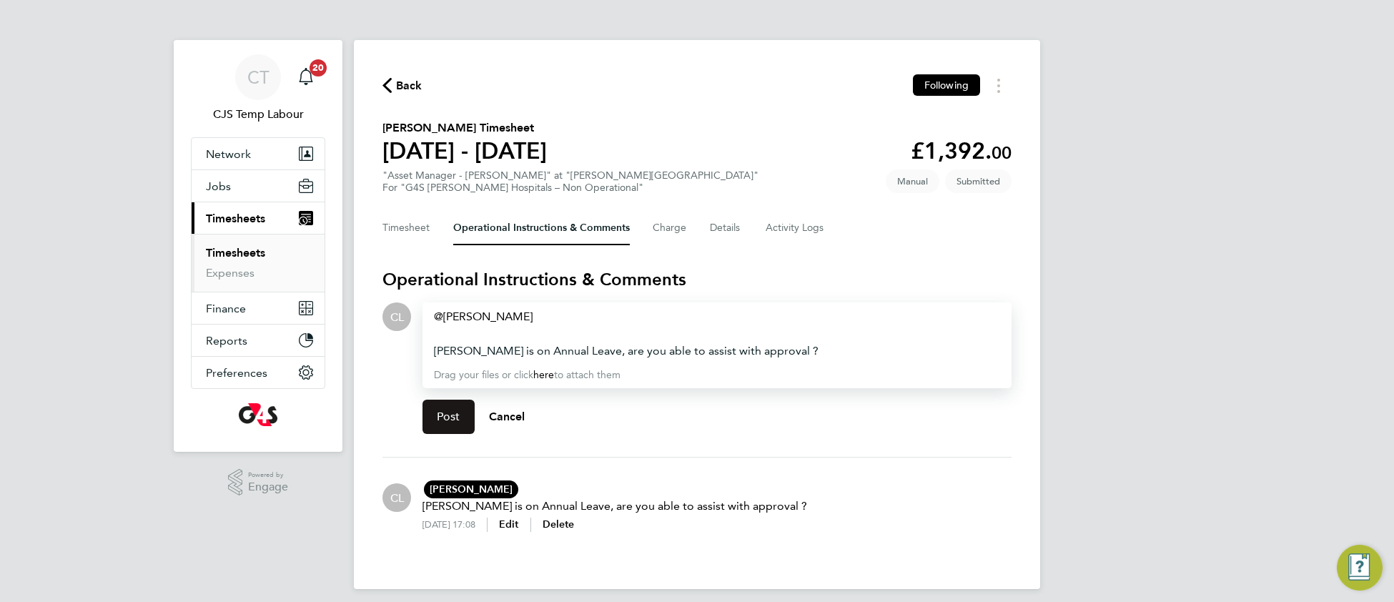
click at [450, 413] on span "Post" at bounding box center [449, 417] width 24 height 14
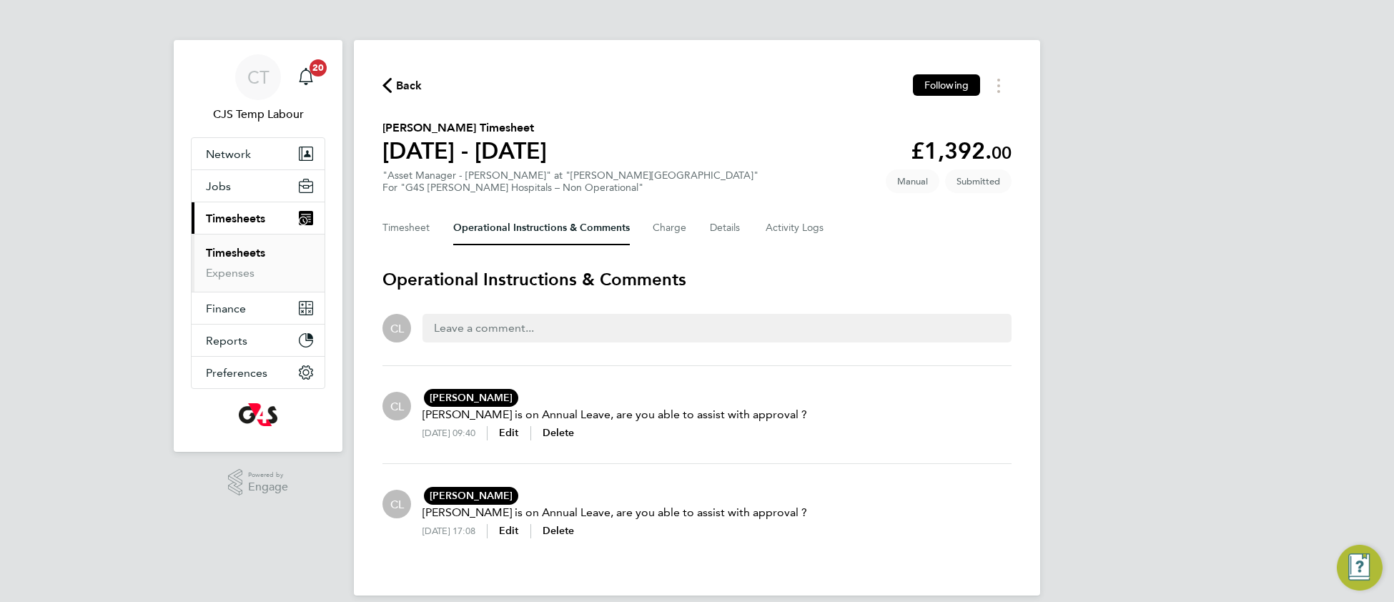
click at [238, 258] on link "Timesheets" at bounding box center [235, 253] width 59 height 14
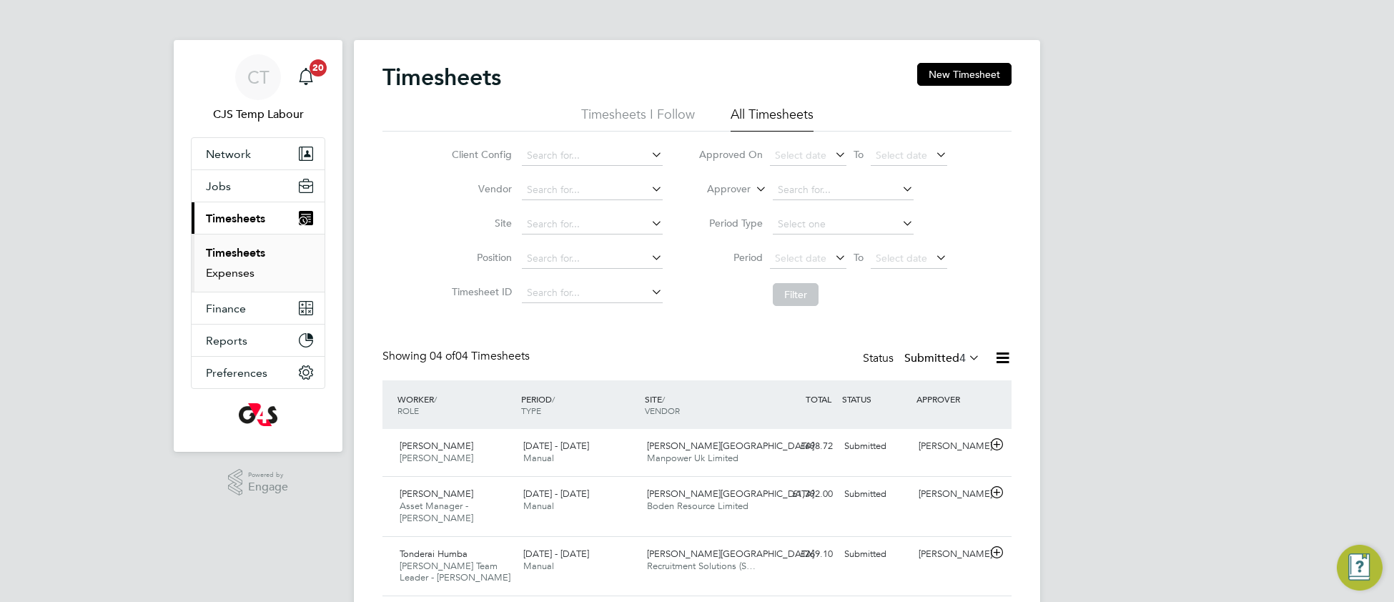
click at [217, 273] on link "Expenses" at bounding box center [230, 273] width 49 height 14
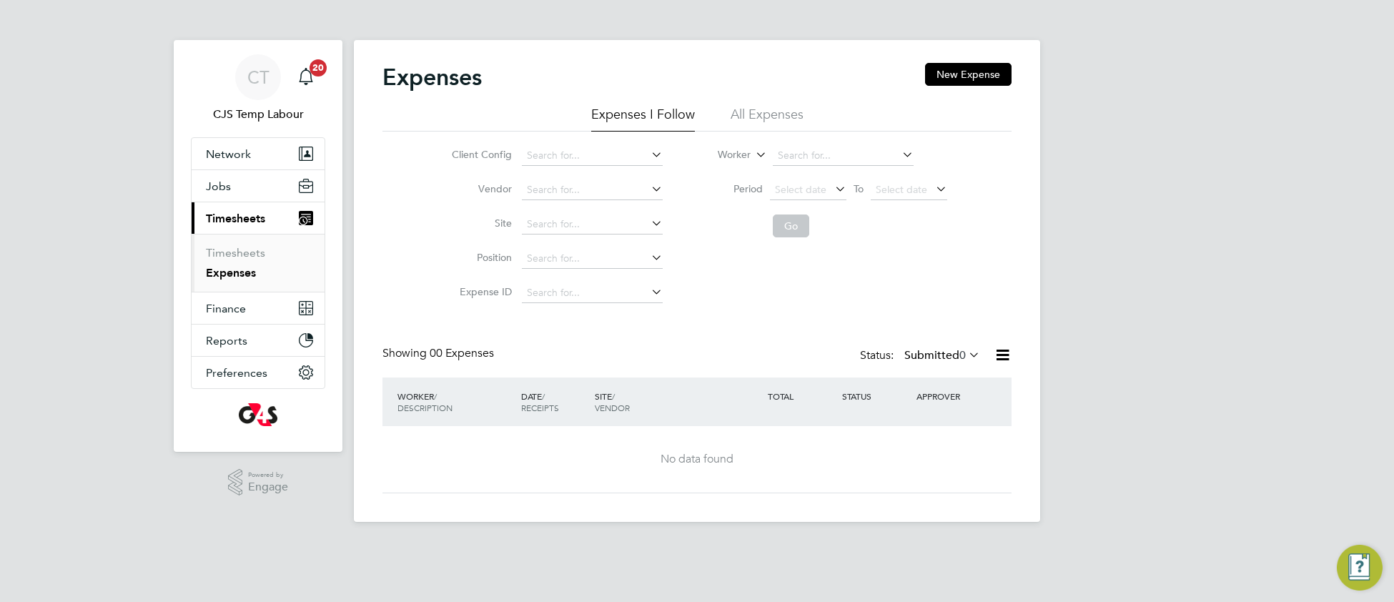
click at [966, 354] on icon at bounding box center [966, 354] width 0 height 20
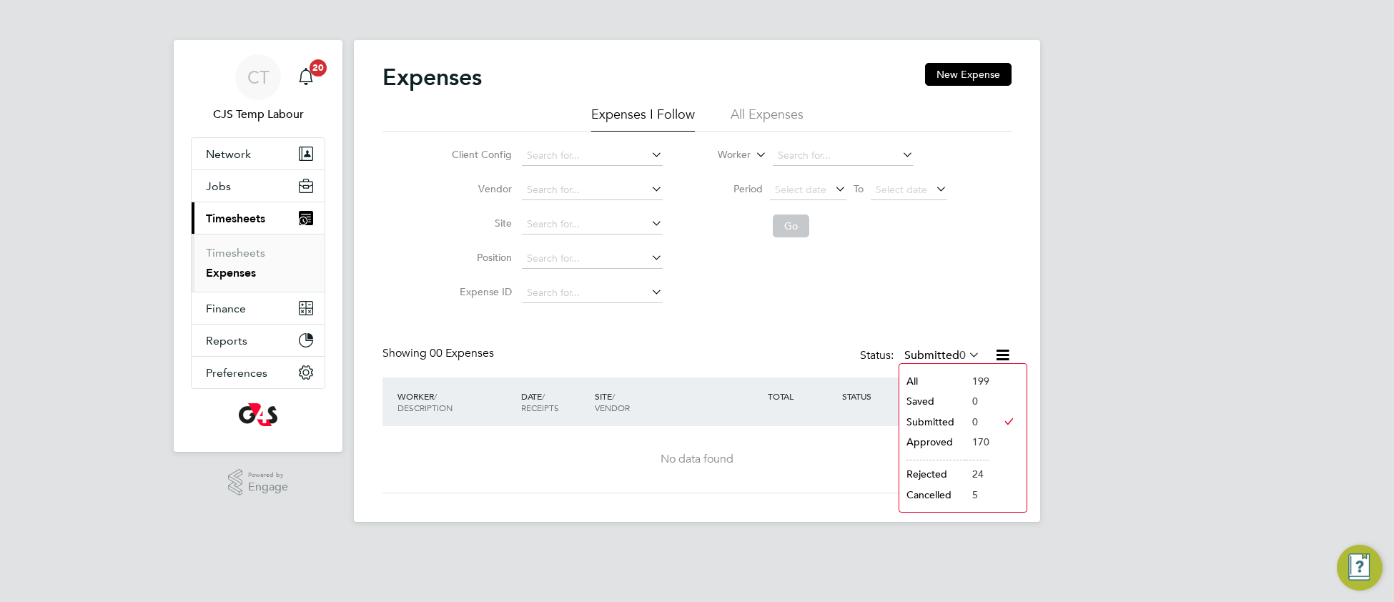
click at [951, 381] on li "All" at bounding box center [932, 381] width 66 height 20
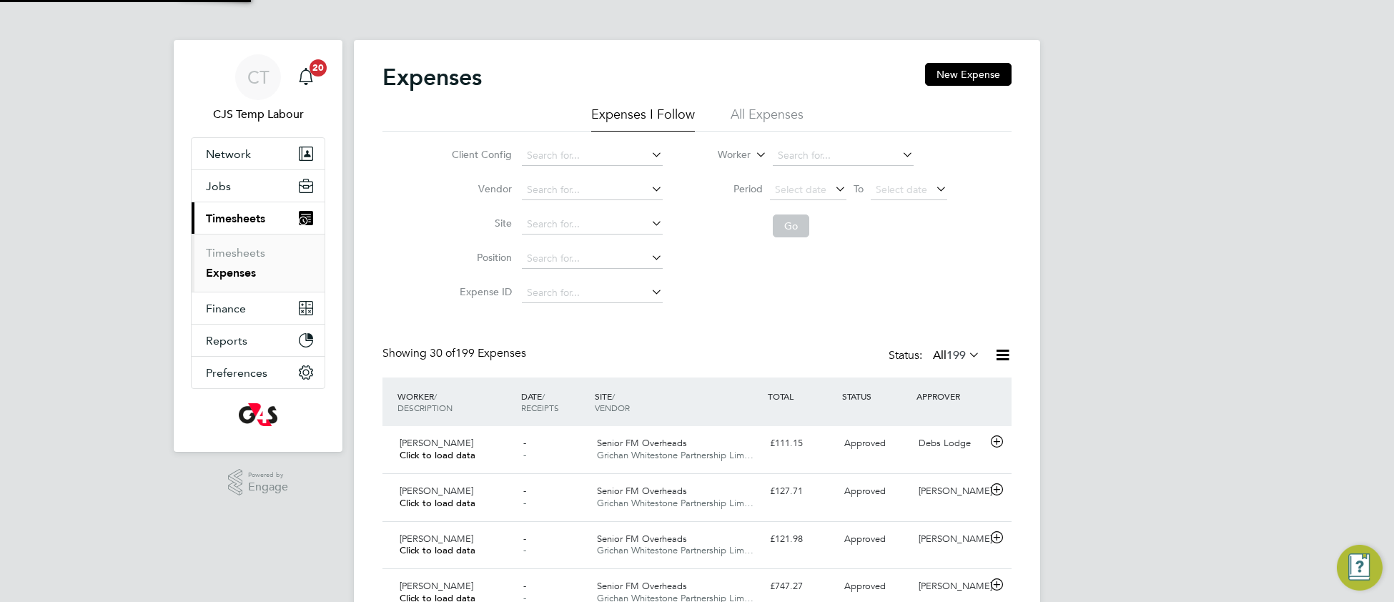
scroll to position [35, 123]
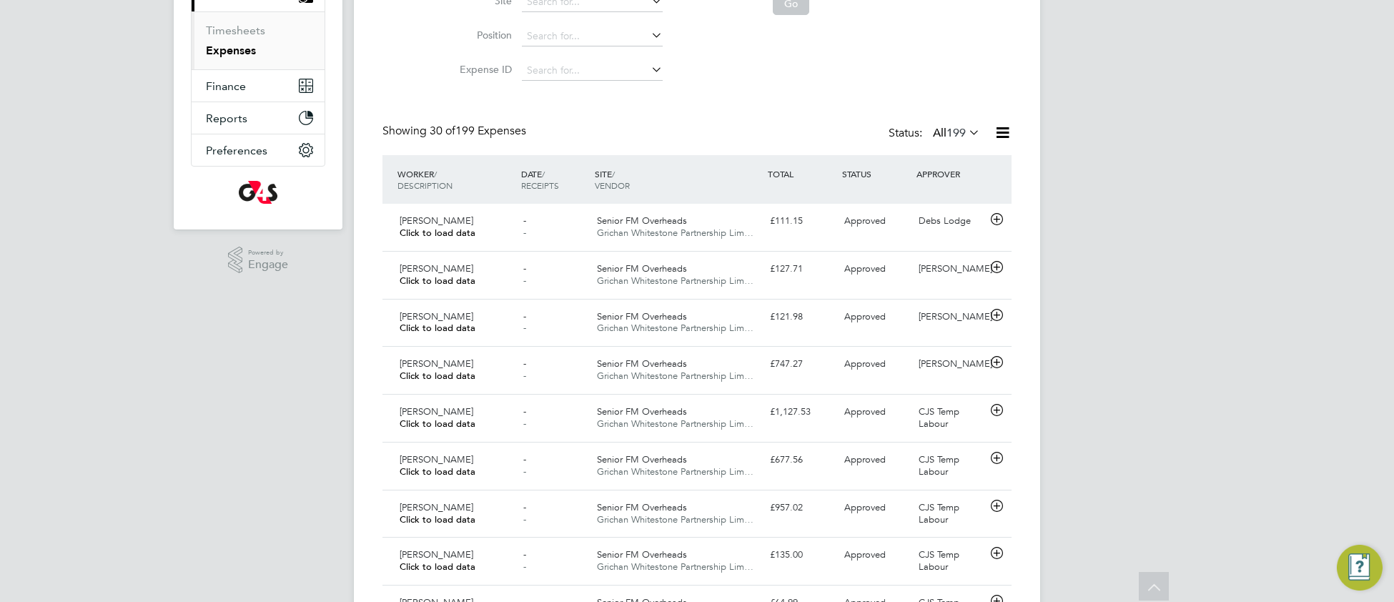
click at [966, 129] on icon at bounding box center [966, 132] width 0 height 20
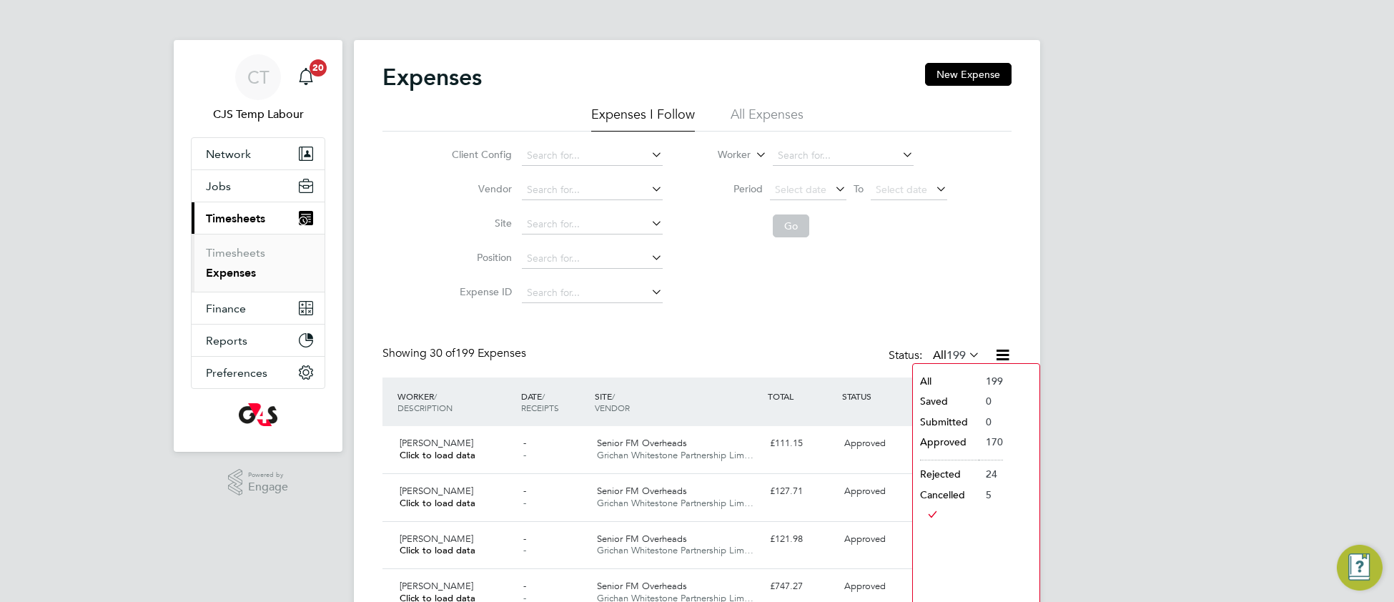
drag, startPoint x: 782, startPoint y: 109, endPoint x: 788, endPoint y: 122, distance: 14.4
click at [780, 111] on li "All Expenses" at bounding box center [766, 119] width 73 height 26
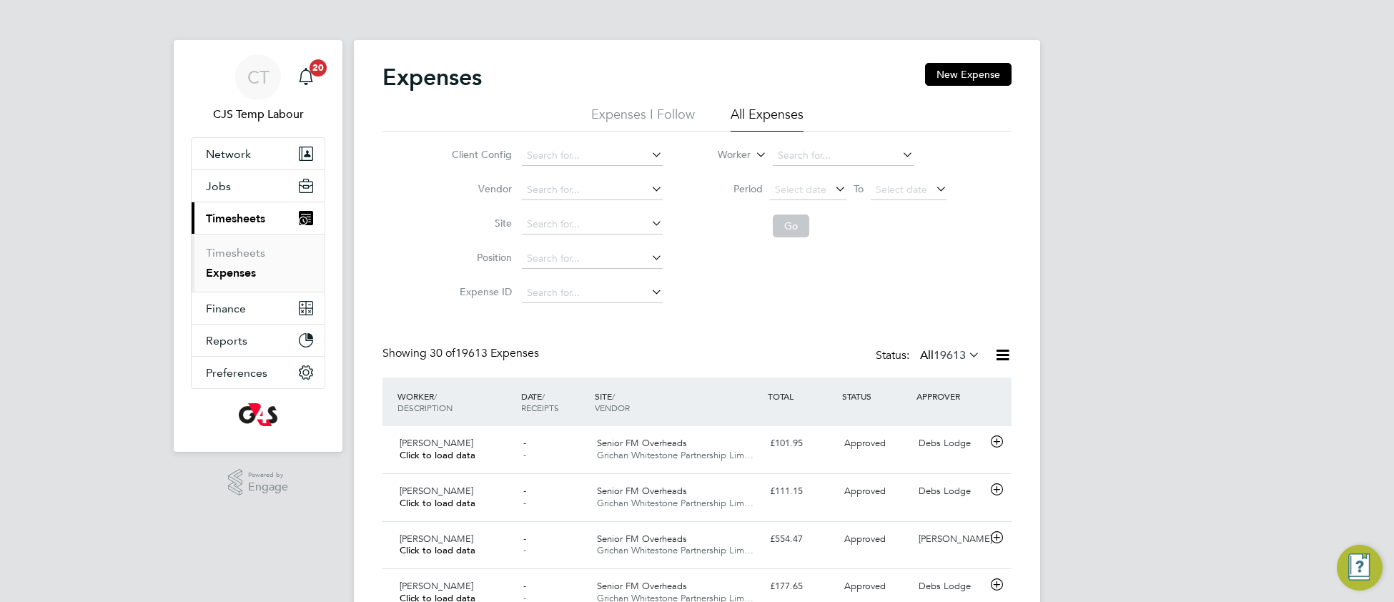
click at [966, 354] on icon at bounding box center [966, 354] width 0 height 20
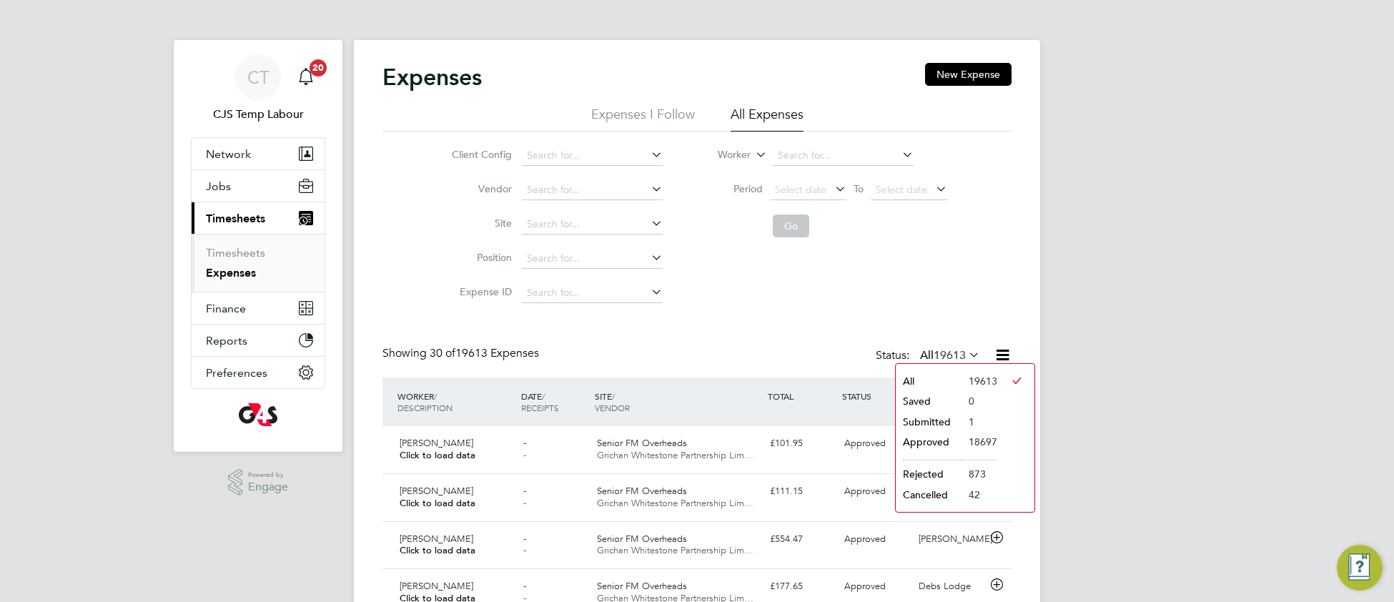
click at [940, 419] on li "Submitted" at bounding box center [928, 422] width 66 height 20
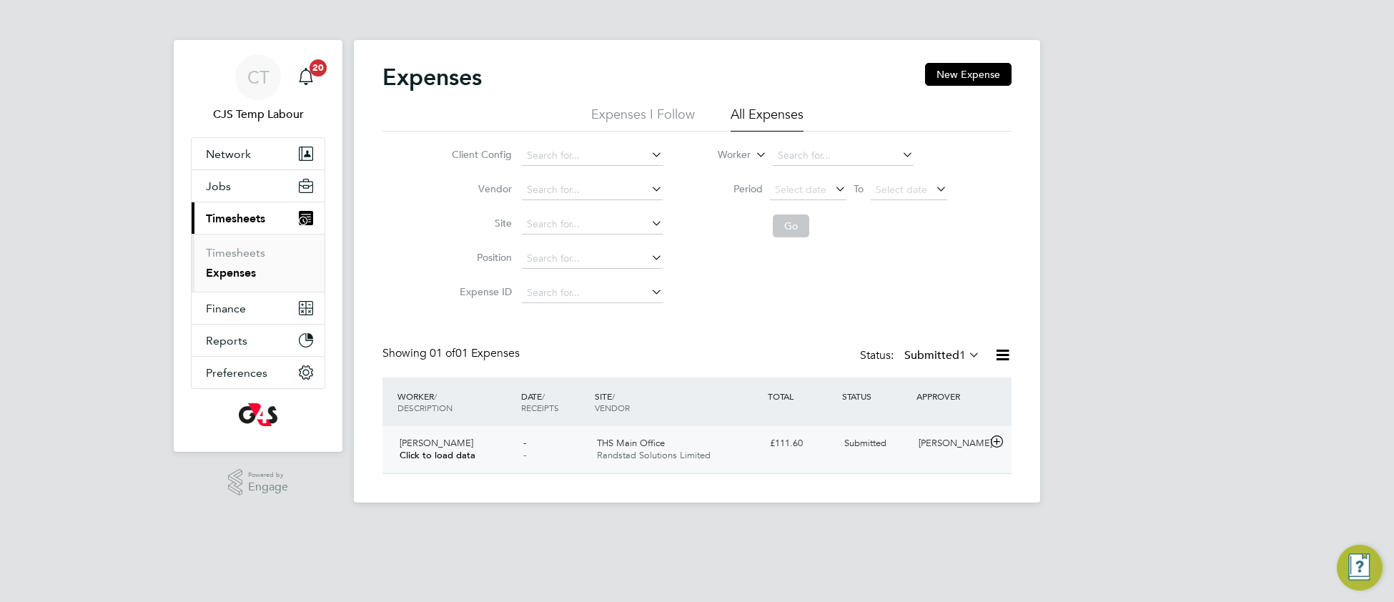
click at [623, 447] on span "THS Main Office" at bounding box center [631, 443] width 68 height 12
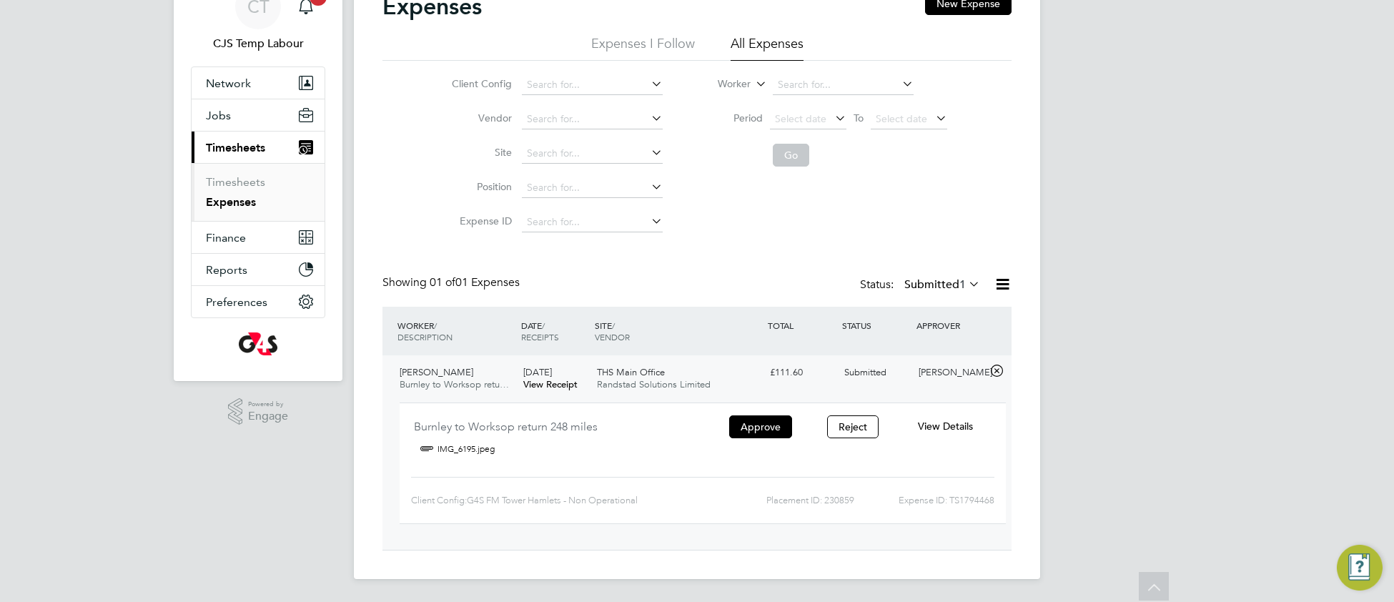
click at [470, 449] on link "IMG_6195.jpeg" at bounding box center [465, 448] width 57 height 21
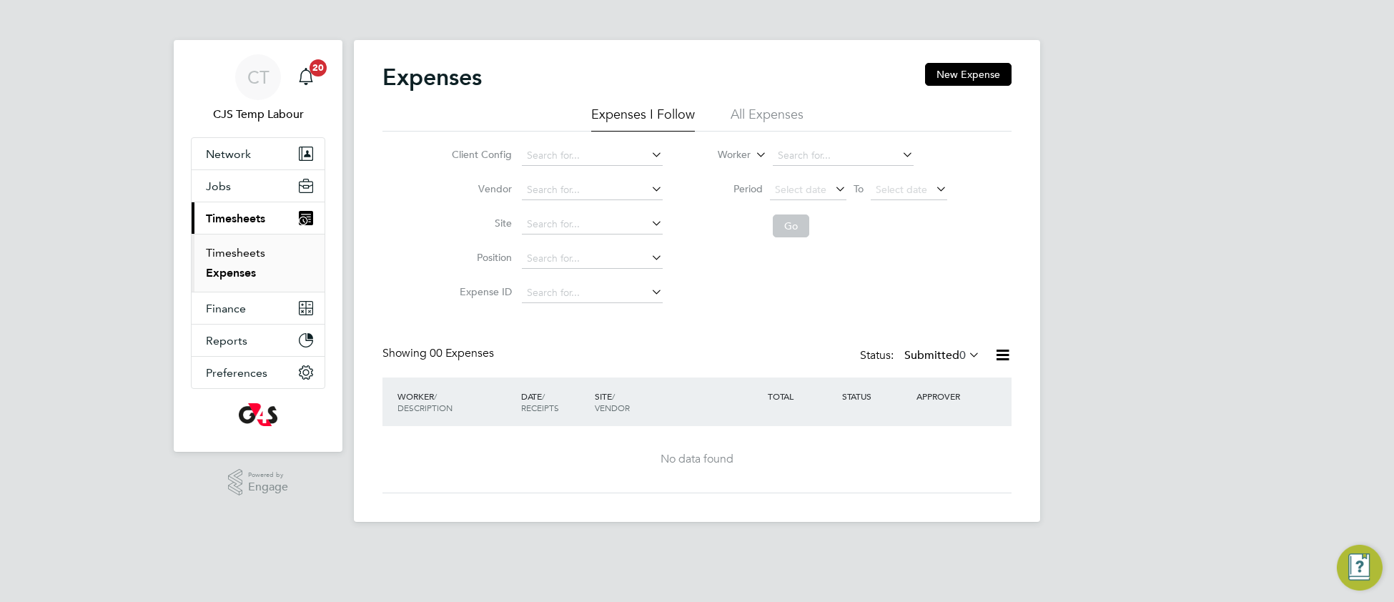
click at [227, 254] on link "Timesheets" at bounding box center [235, 253] width 59 height 14
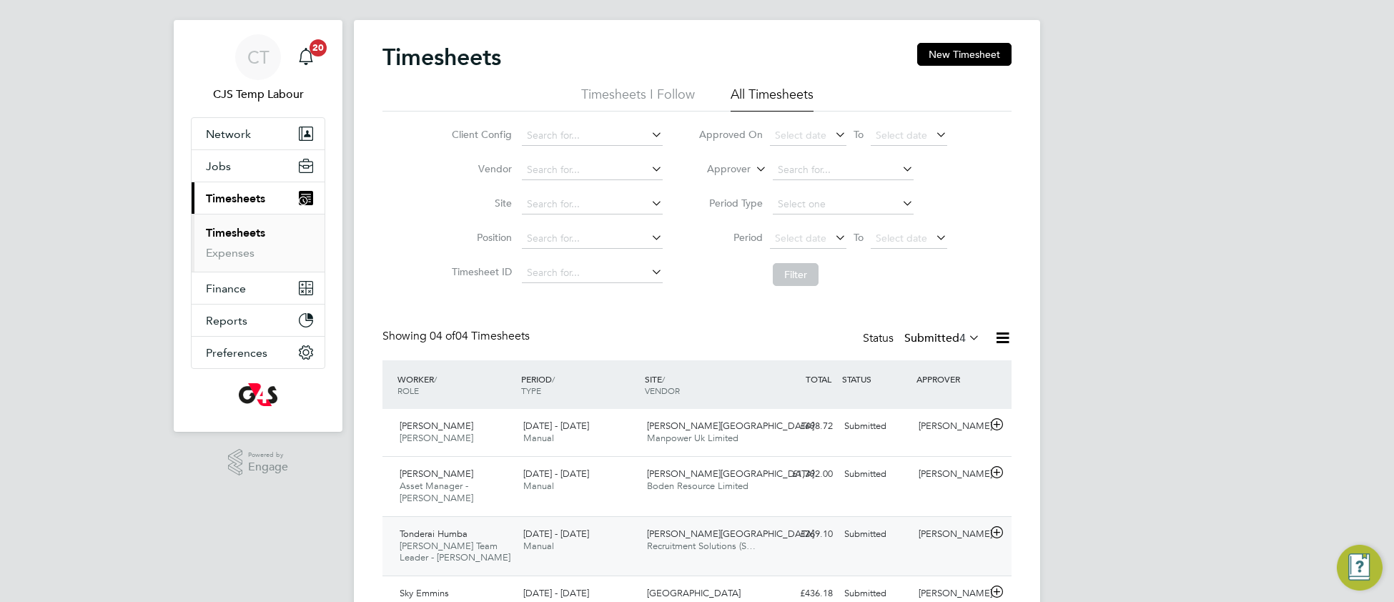
scroll to position [21, 0]
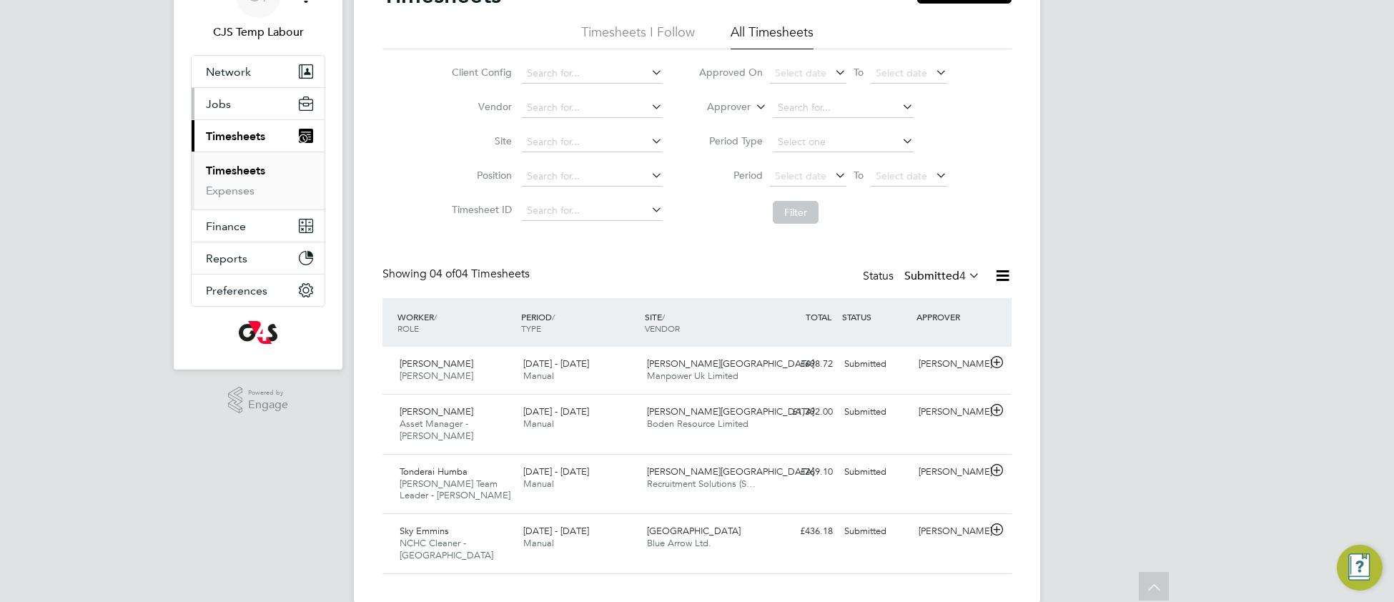
drag, startPoint x: 214, startPoint y: 104, endPoint x: 216, endPoint y: 112, distance: 8.1
click at [214, 106] on span "Jobs" at bounding box center [218, 104] width 25 height 14
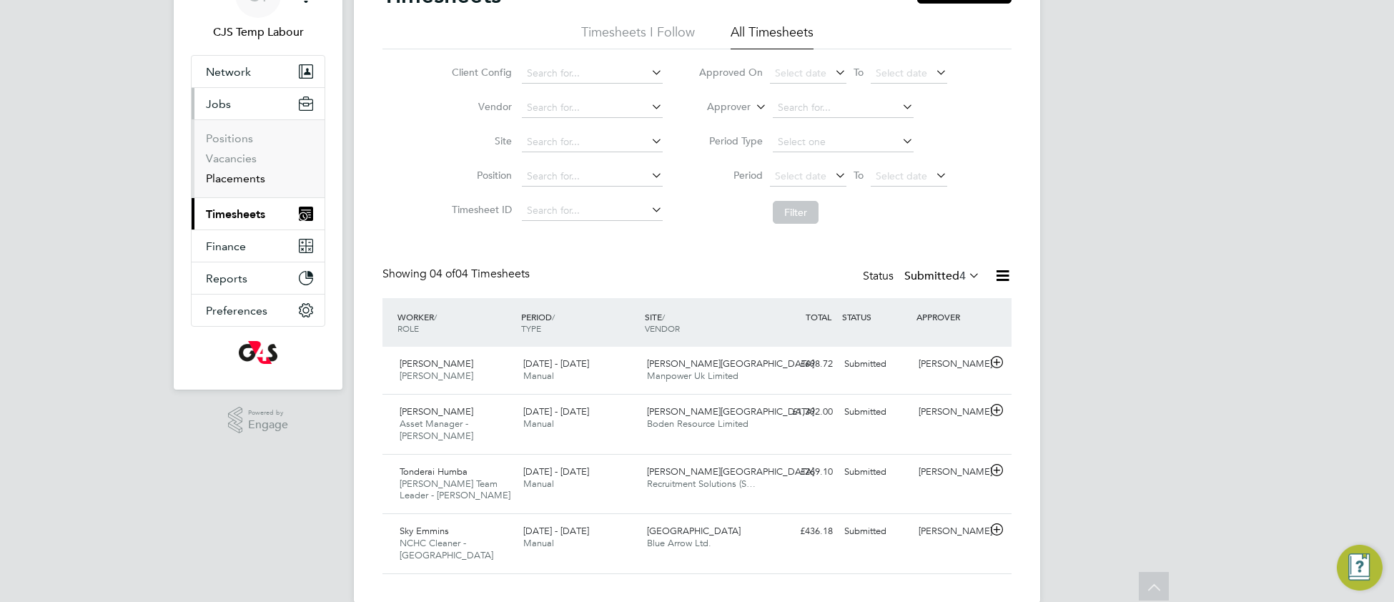
click at [226, 173] on link "Placements" at bounding box center [235, 179] width 59 height 14
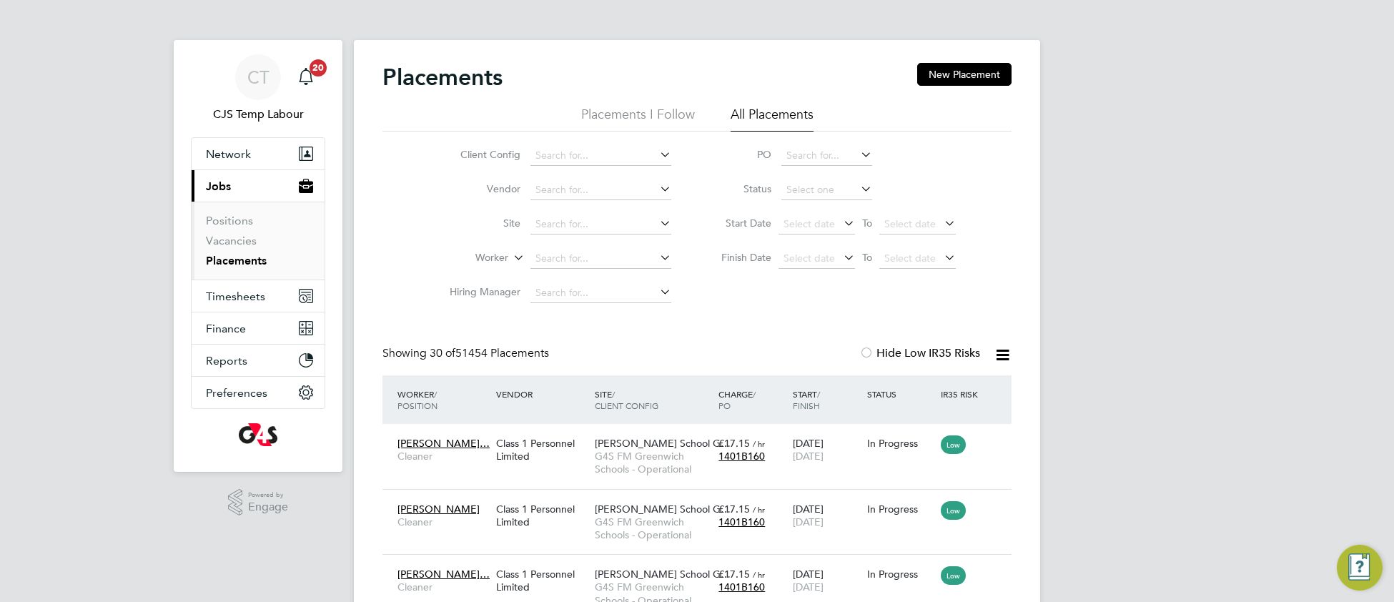
scroll to position [54, 123]
click at [822, 180] on input at bounding box center [826, 190] width 91 height 20
click at [811, 202] on li "Active" at bounding box center [826, 209] width 92 height 19
type input "Active"
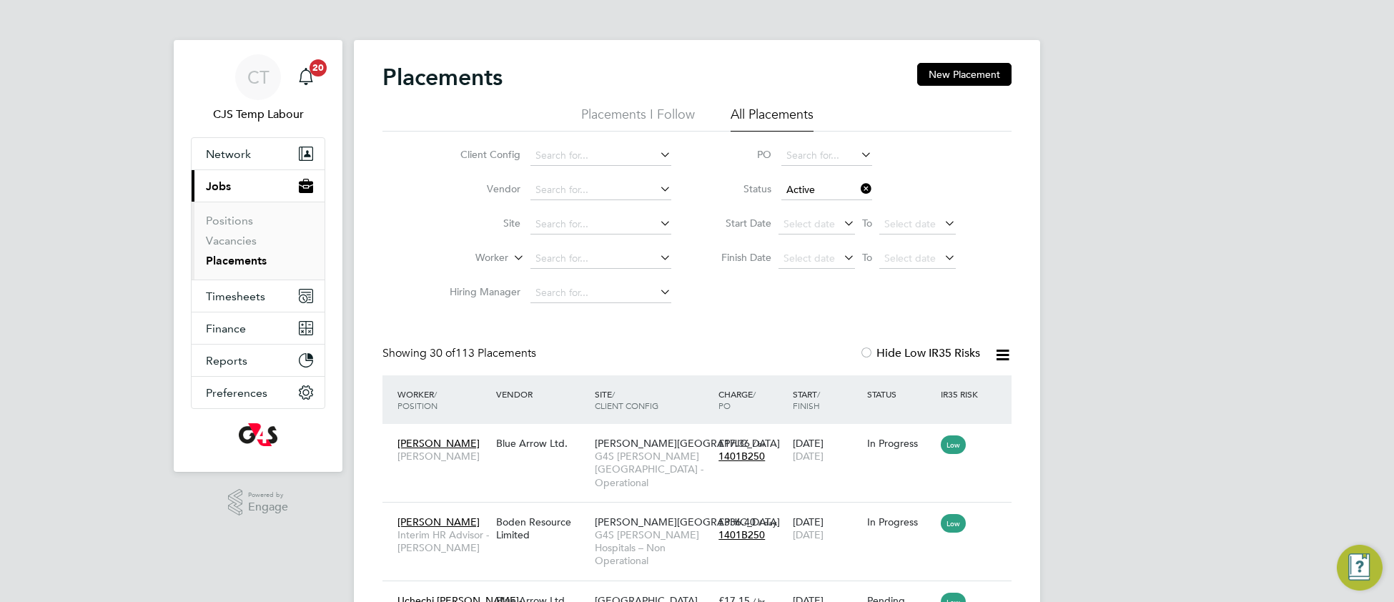
click at [999, 358] on icon at bounding box center [1002, 355] width 18 height 18
click at [928, 391] on li "Download Placements Report" at bounding box center [931, 389] width 152 height 20
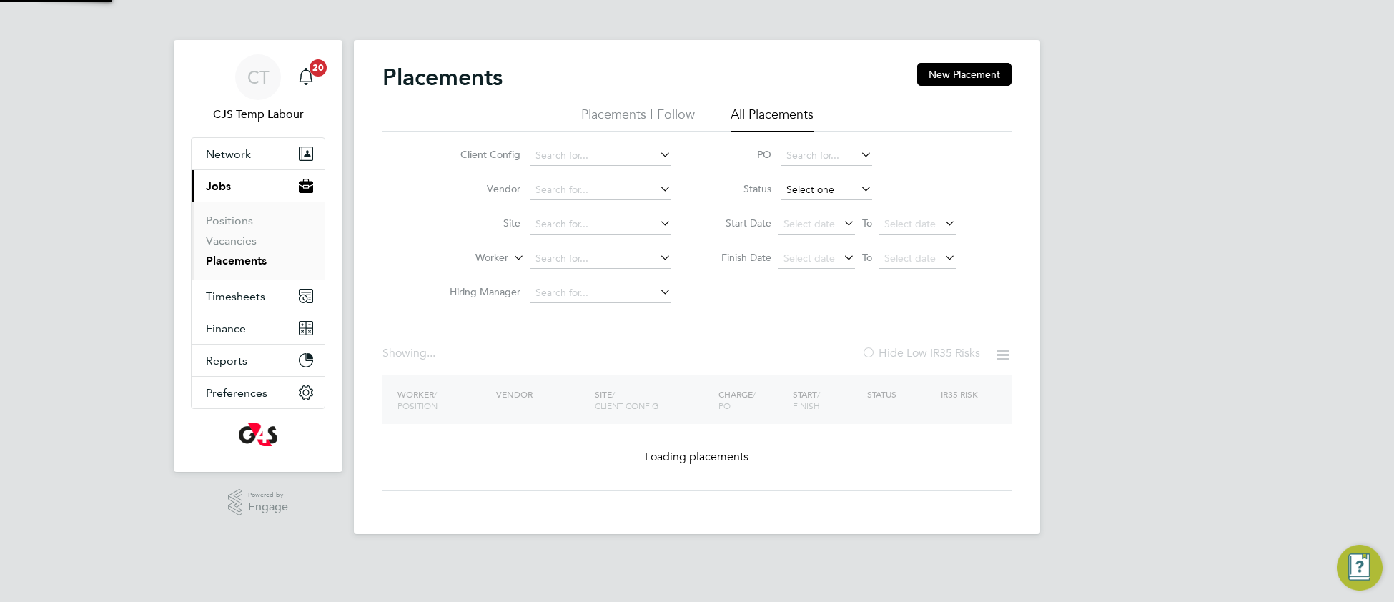
click at [810, 188] on input at bounding box center [826, 190] width 91 height 20
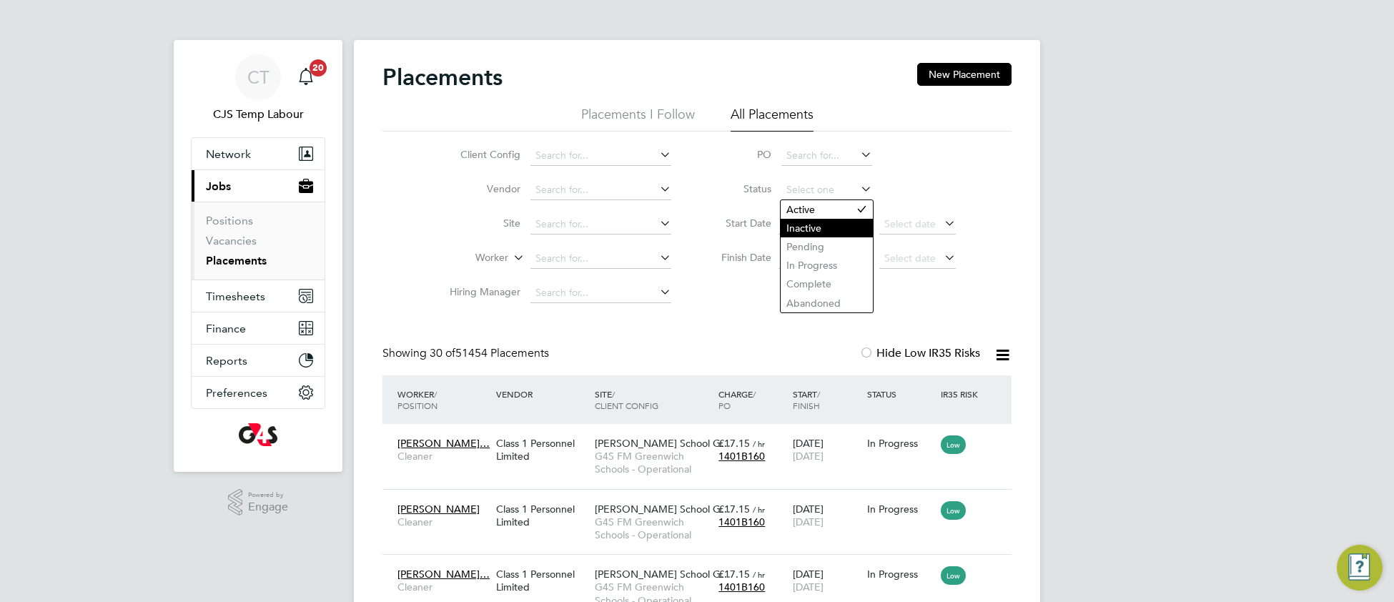
click at [815, 232] on li "Inactive" at bounding box center [826, 228] width 92 height 19
type input "Inactive"
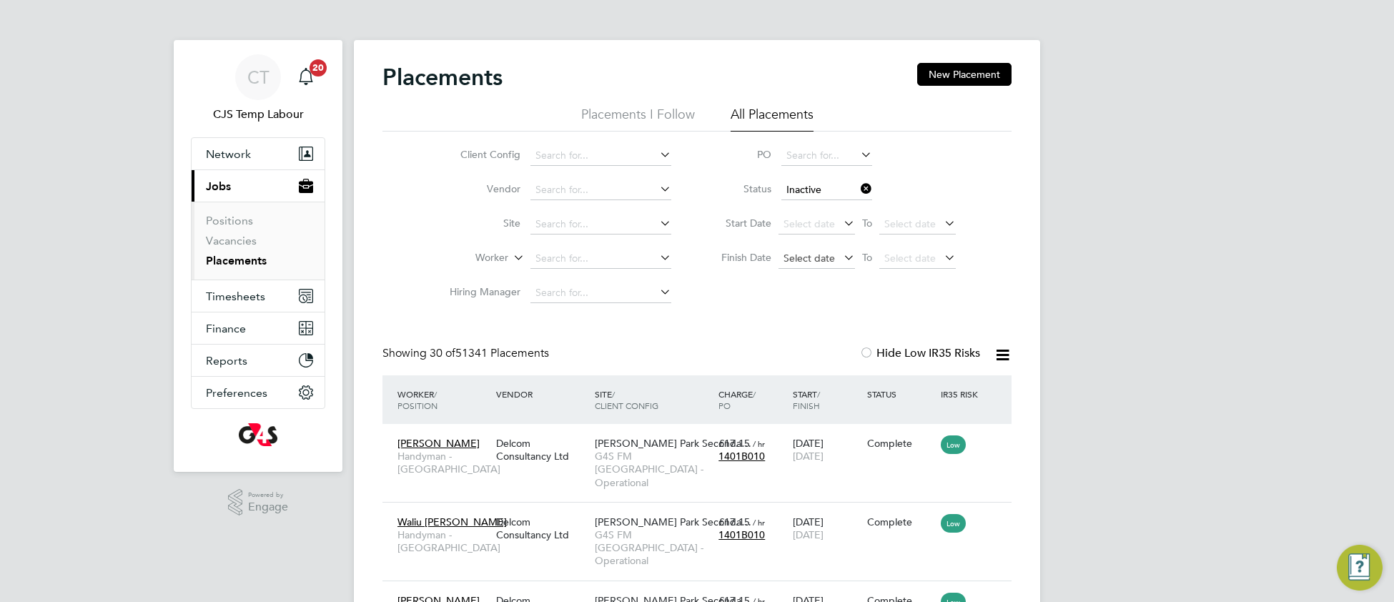
click at [811, 259] on span "Select date" at bounding box center [808, 258] width 51 height 13
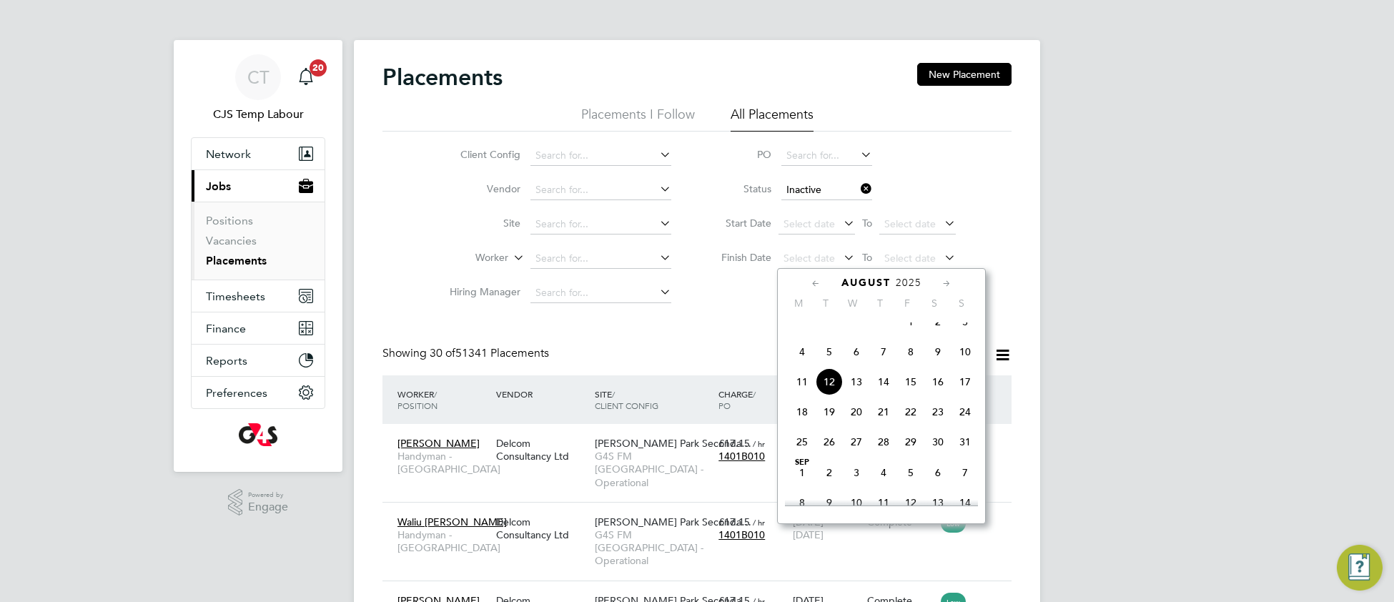
click at [911, 335] on span "Aug 1" at bounding box center [910, 321] width 27 height 27
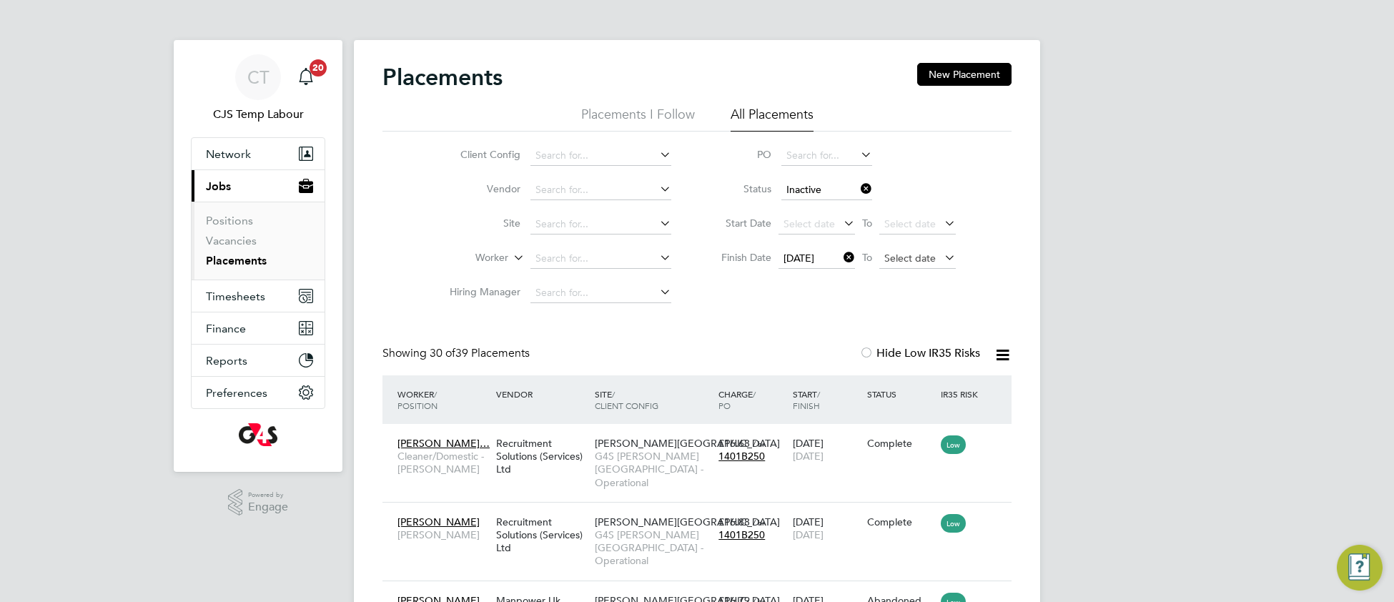
click at [915, 258] on span "Select date" at bounding box center [909, 258] width 51 height 13
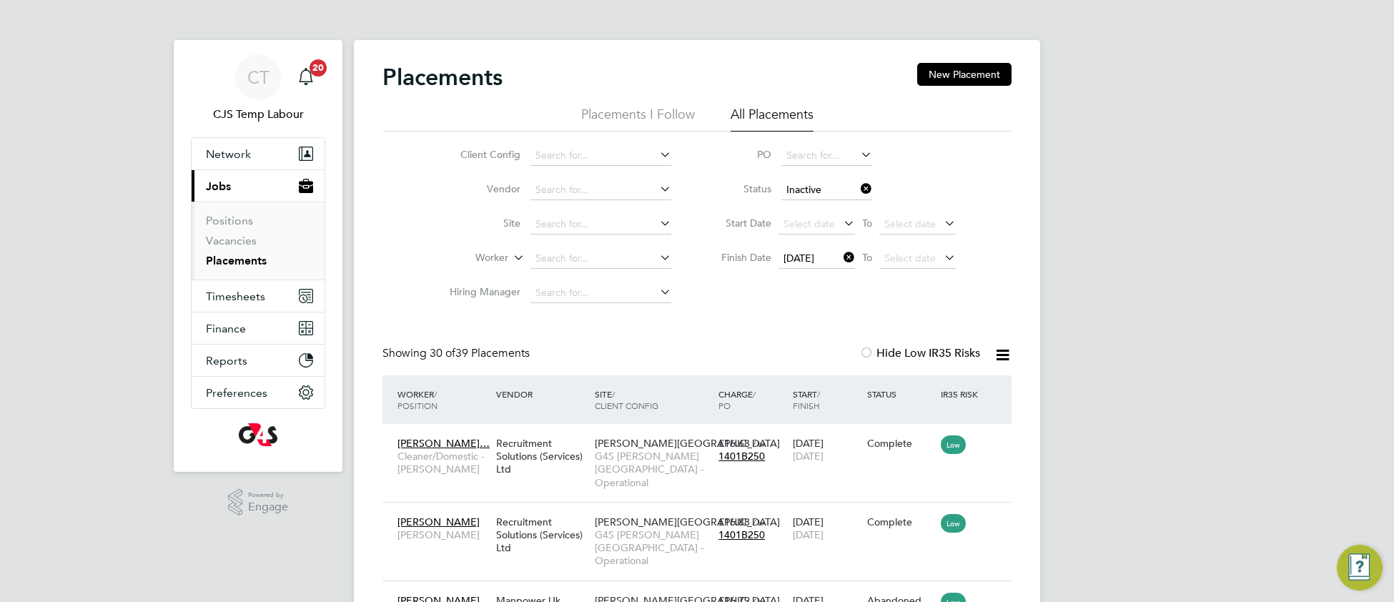
click at [1001, 361] on icon at bounding box center [1002, 355] width 18 height 18
click at [922, 384] on li "Download Placements Report" at bounding box center [931, 389] width 152 height 20
click at [231, 144] on button "Network" at bounding box center [258, 153] width 133 height 31
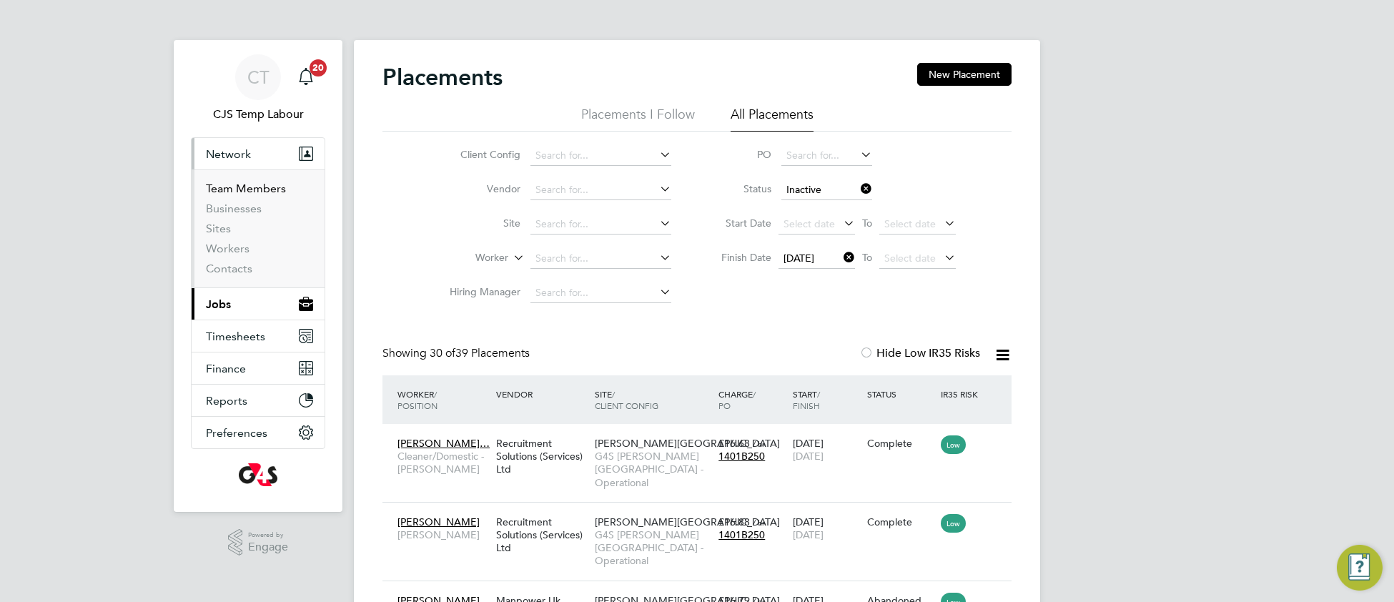
click at [245, 192] on link "Team Members" at bounding box center [246, 189] width 80 height 14
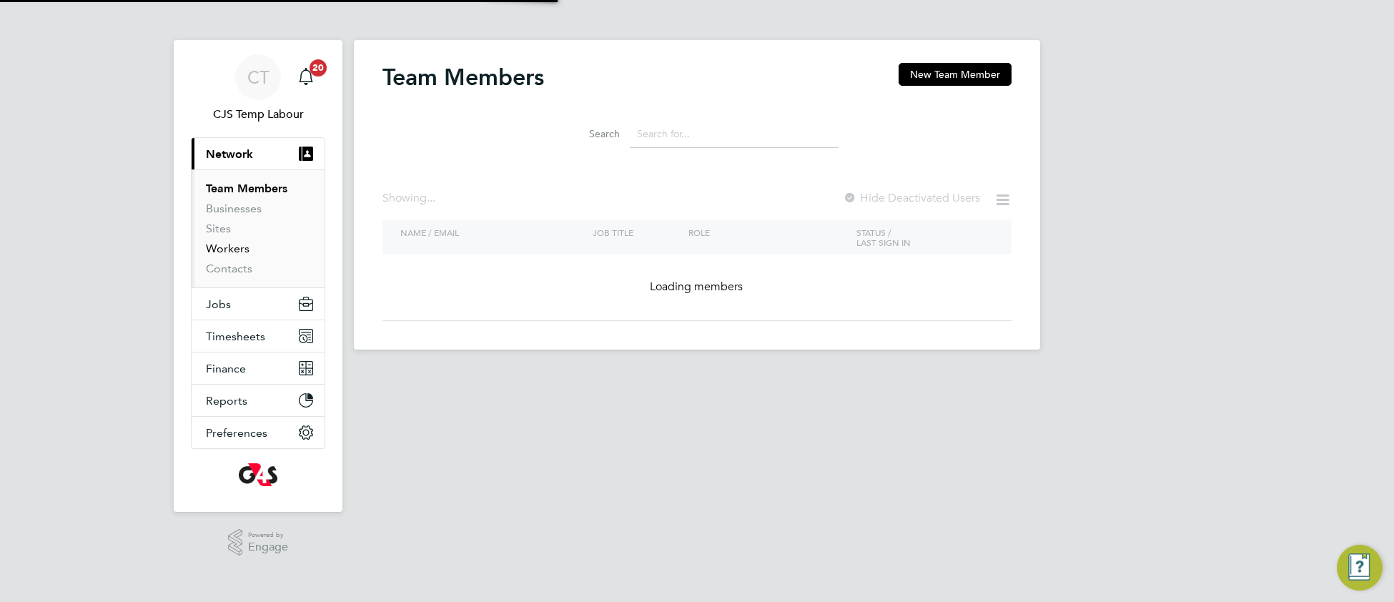
click at [245, 250] on link "Workers" at bounding box center [228, 249] width 44 height 14
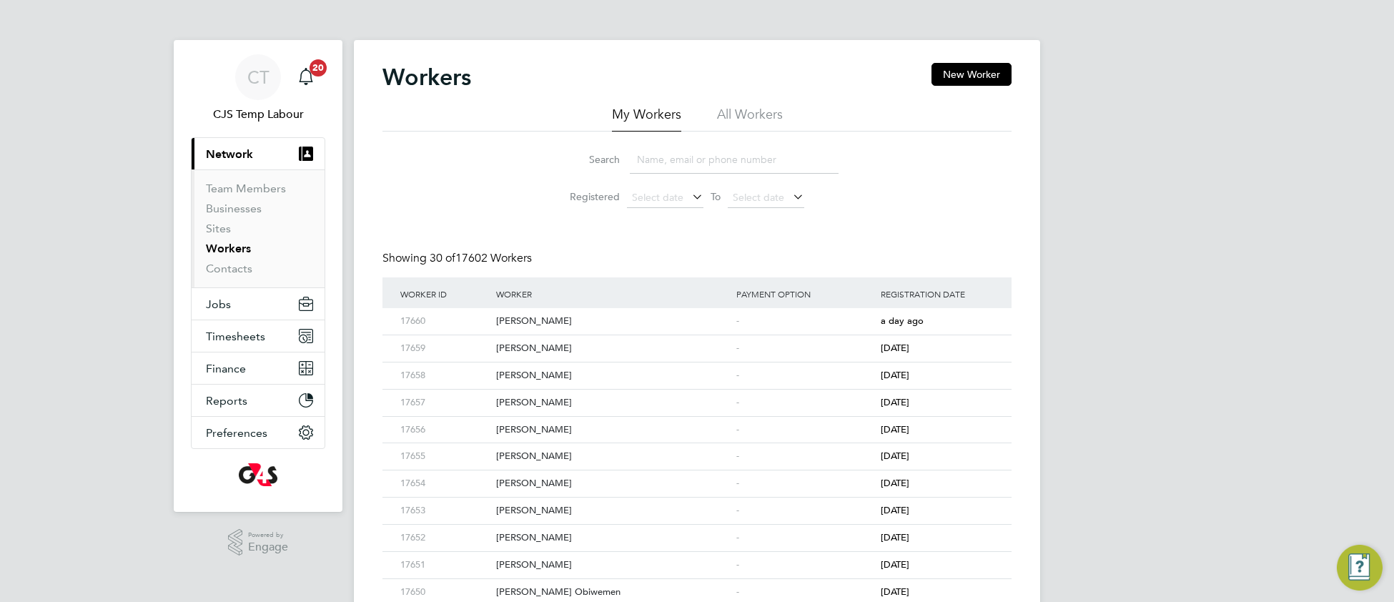
click at [755, 116] on li "All Workers" at bounding box center [750, 119] width 66 height 26
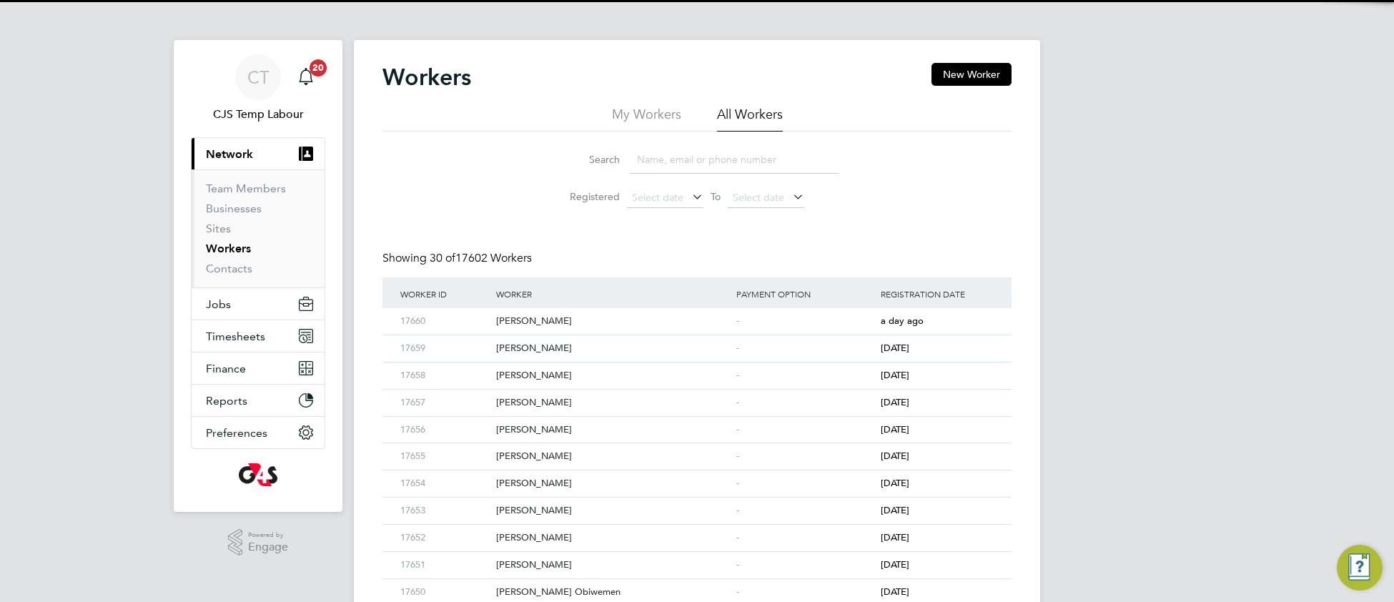
click at [724, 164] on input at bounding box center [734, 160] width 209 height 28
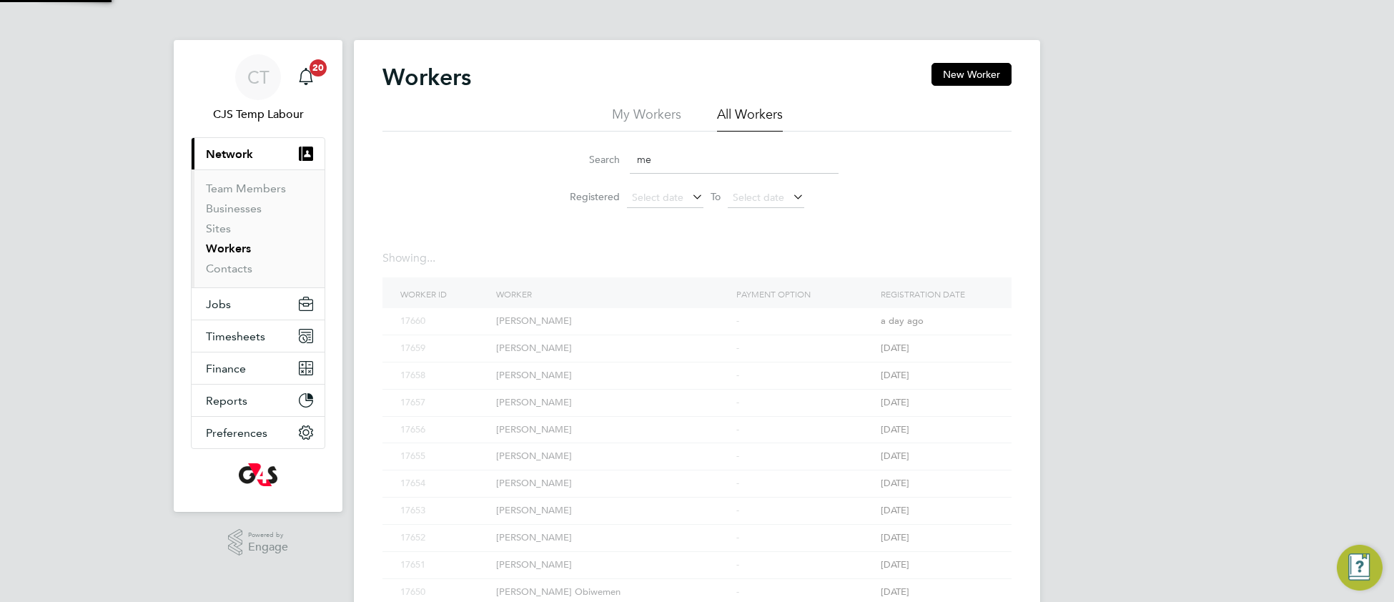
type input "m"
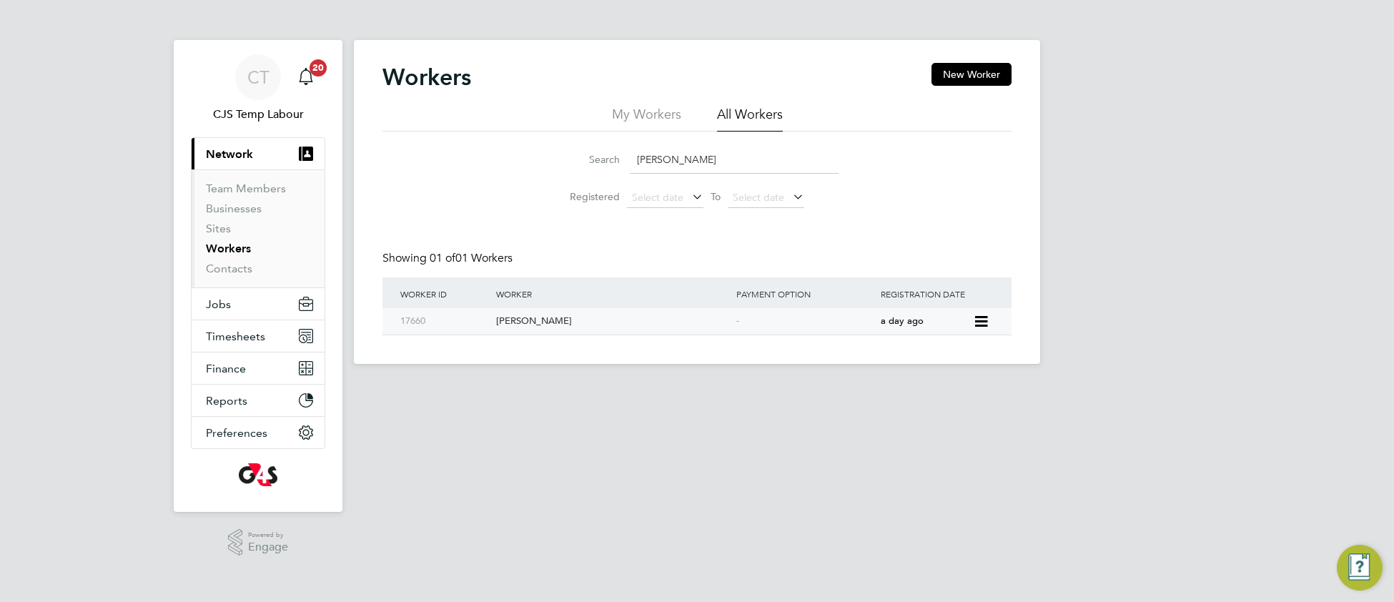
click at [513, 322] on div "Kerry Nash" at bounding box center [612, 321] width 240 height 26
click at [695, 152] on input "Kerry nash" at bounding box center [734, 160] width 209 height 28
drag, startPoint x: 698, startPoint y: 152, endPoint x: 612, endPoint y: 156, distance: 86.5
click at [611, 156] on div "Search Kerry nash" at bounding box center [696, 160] width 283 height 28
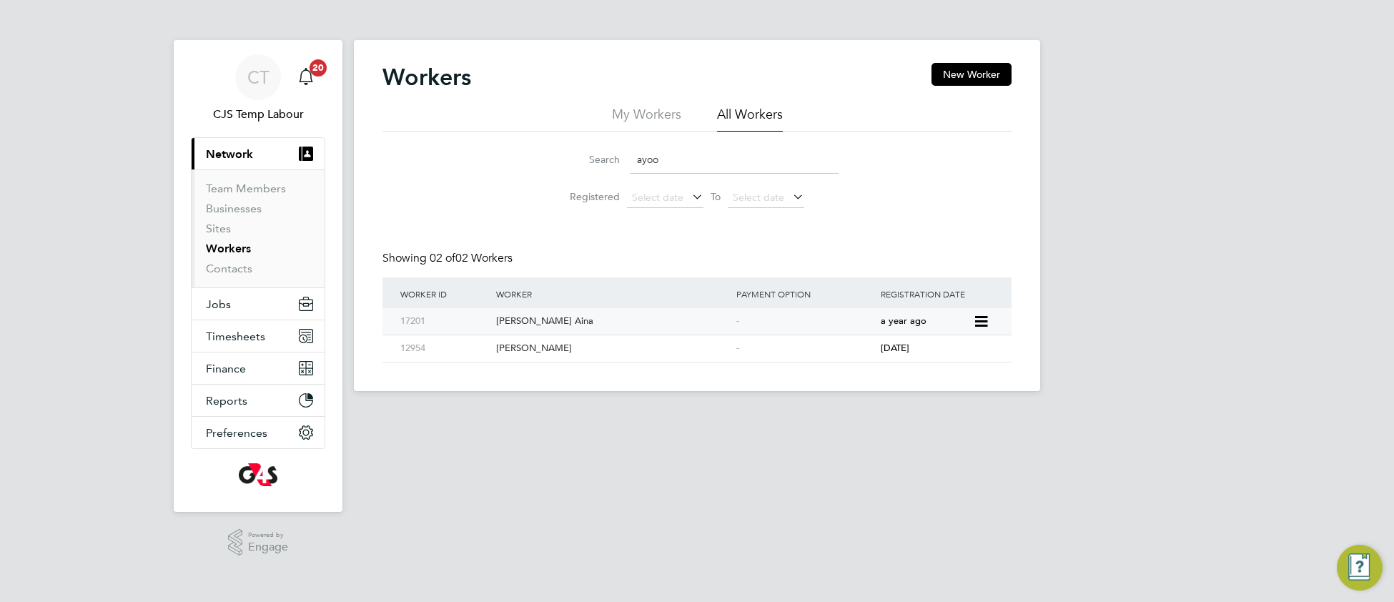
type input "ayoo"
click at [561, 324] on div "[PERSON_NAME] Aina" at bounding box center [612, 321] width 240 height 26
click at [227, 305] on span "Jobs" at bounding box center [218, 304] width 25 height 14
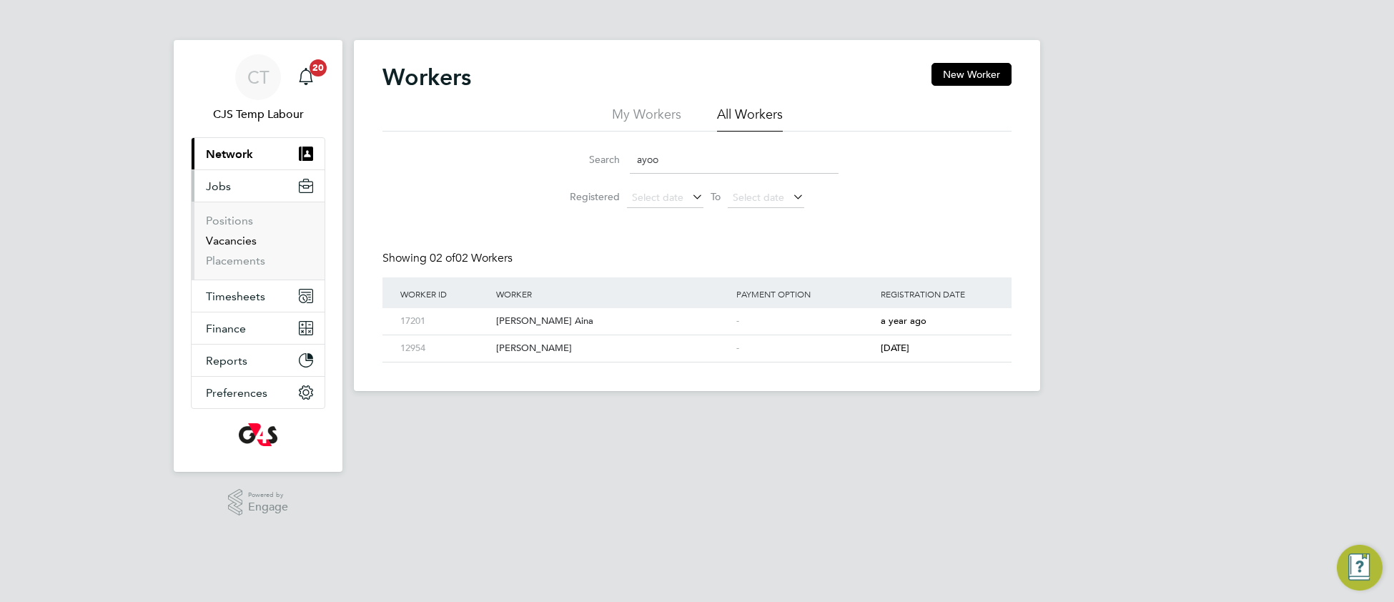
click at [232, 242] on link "Vacancies" at bounding box center [231, 241] width 51 height 14
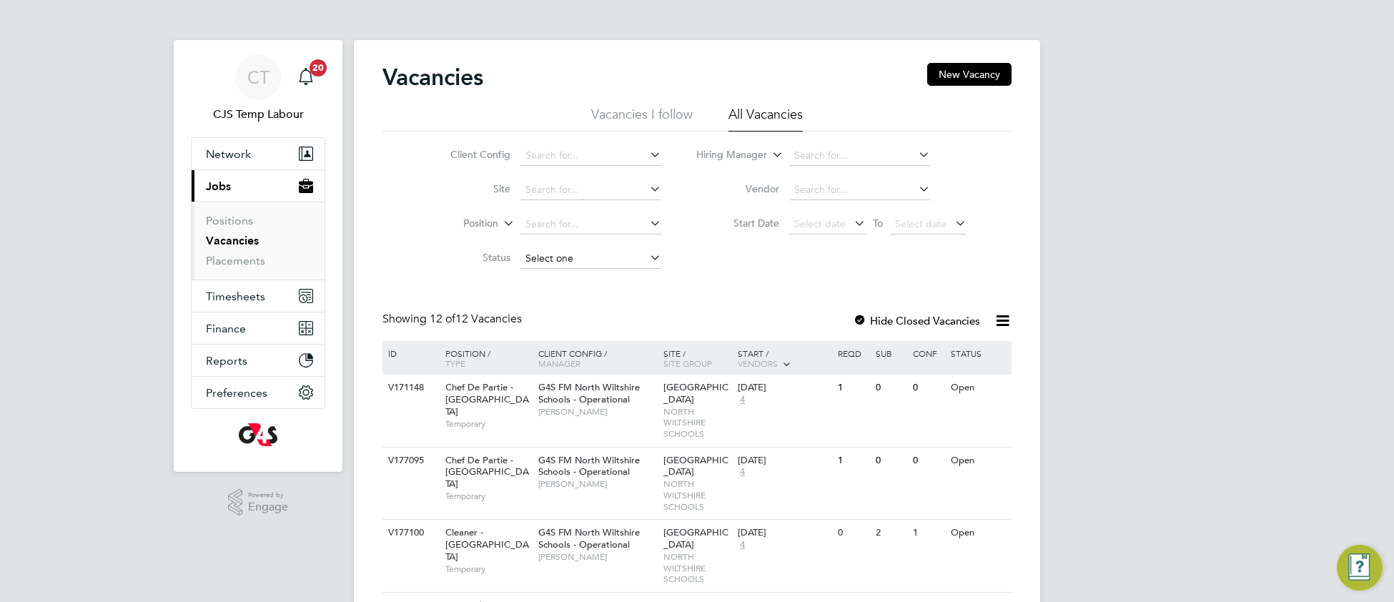
click at [559, 254] on input at bounding box center [590, 259] width 141 height 20
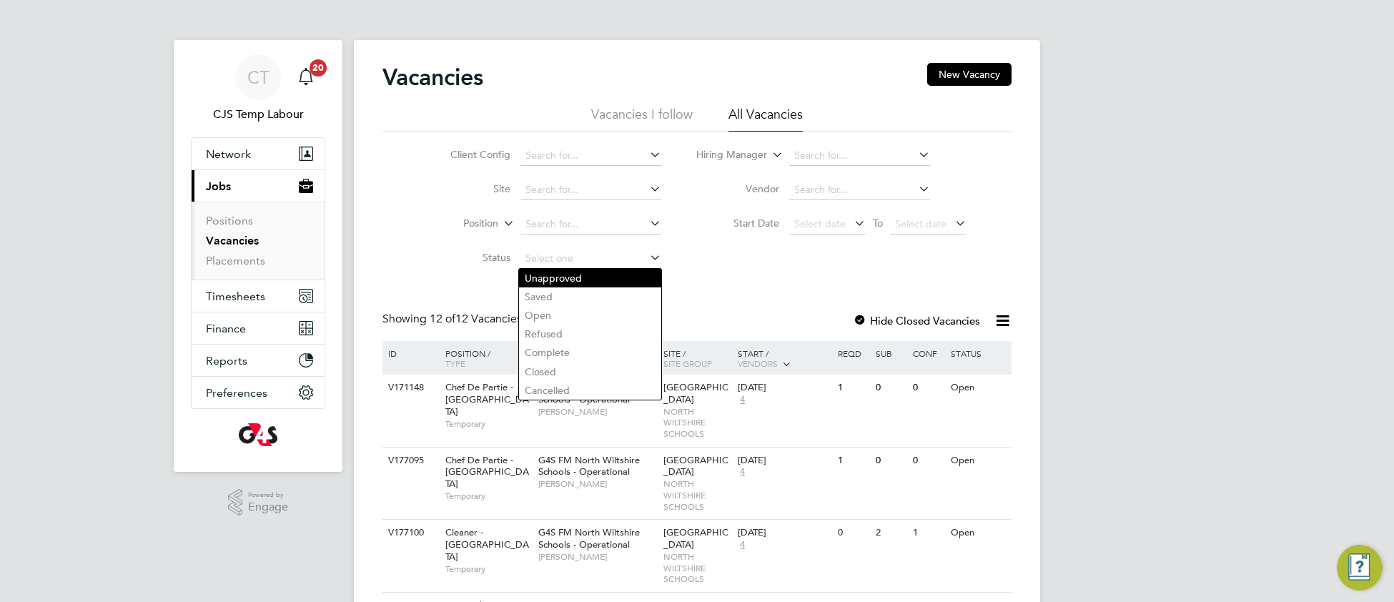
click at [589, 280] on li "Unapproved" at bounding box center [590, 278] width 142 height 19
type input "Unapproved"
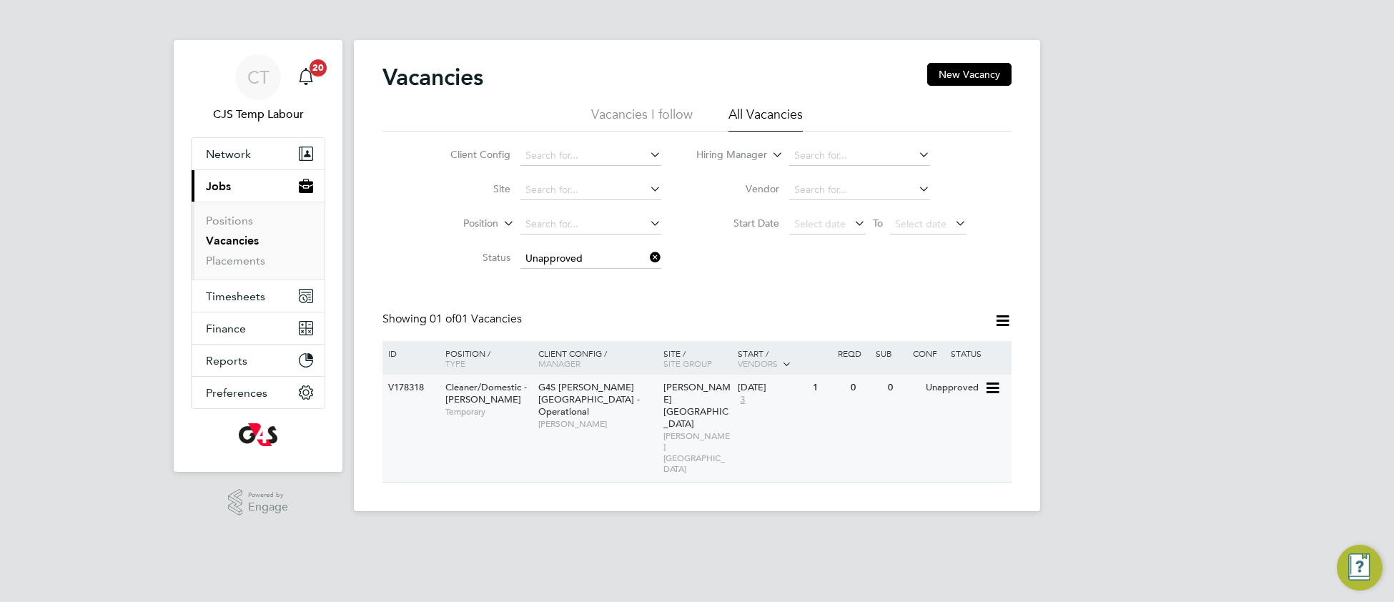
click at [586, 418] on span "Jodie Massingham" at bounding box center [597, 423] width 118 height 11
click at [576, 399] on span "G4S FM Churchill Hospitals - Operational" at bounding box center [588, 399] width 101 height 36
drag, startPoint x: 652, startPoint y: 255, endPoint x: 640, endPoint y: 262, distance: 13.7
click at [647, 255] on icon at bounding box center [647, 257] width 0 height 20
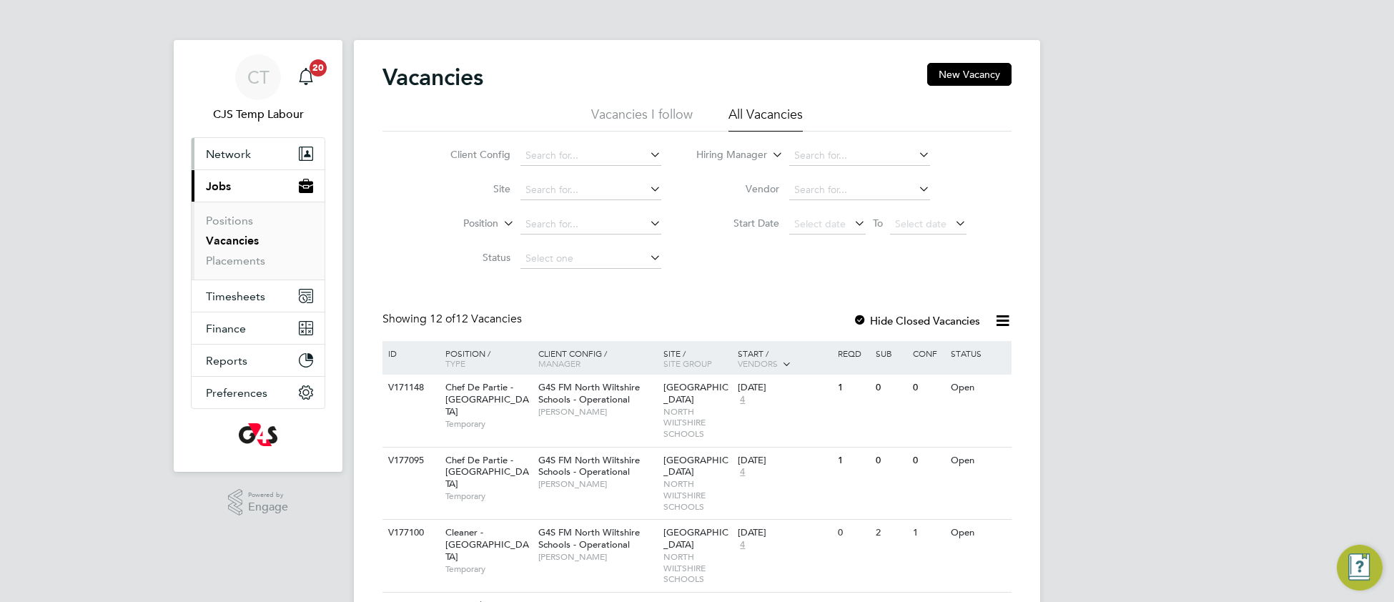
click at [227, 153] on span "Network" at bounding box center [228, 154] width 45 height 14
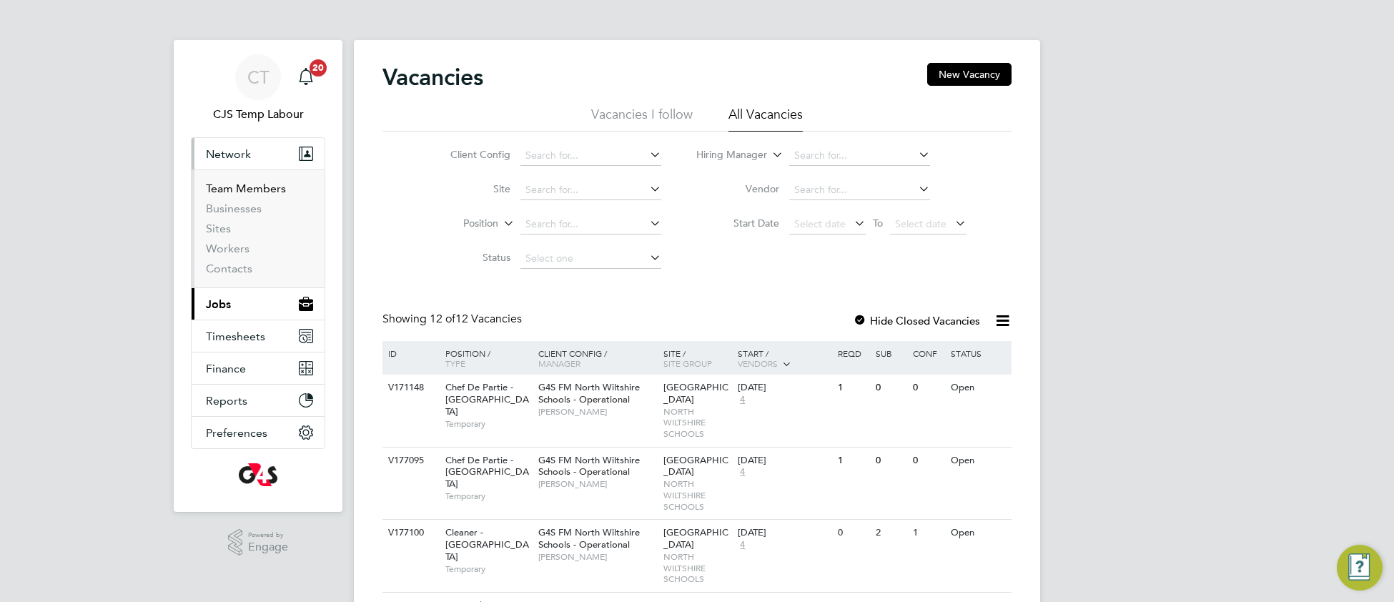
click at [237, 189] on link "Team Members" at bounding box center [246, 189] width 80 height 14
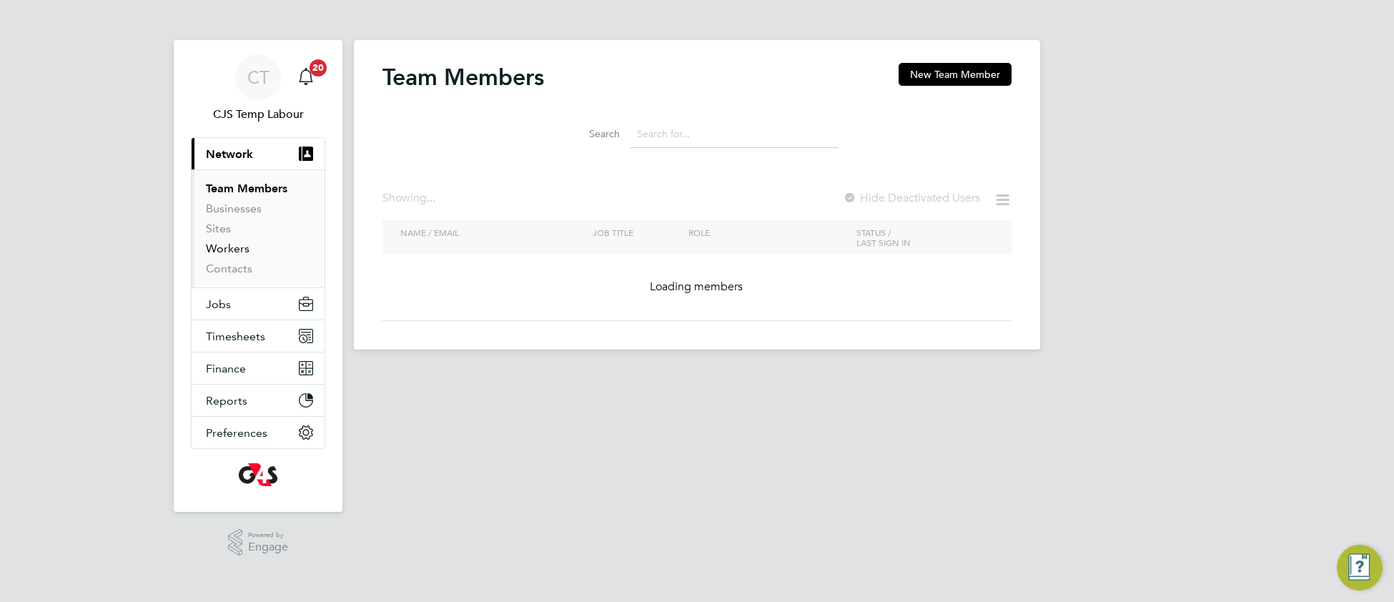
click at [219, 250] on link "Workers" at bounding box center [228, 249] width 44 height 14
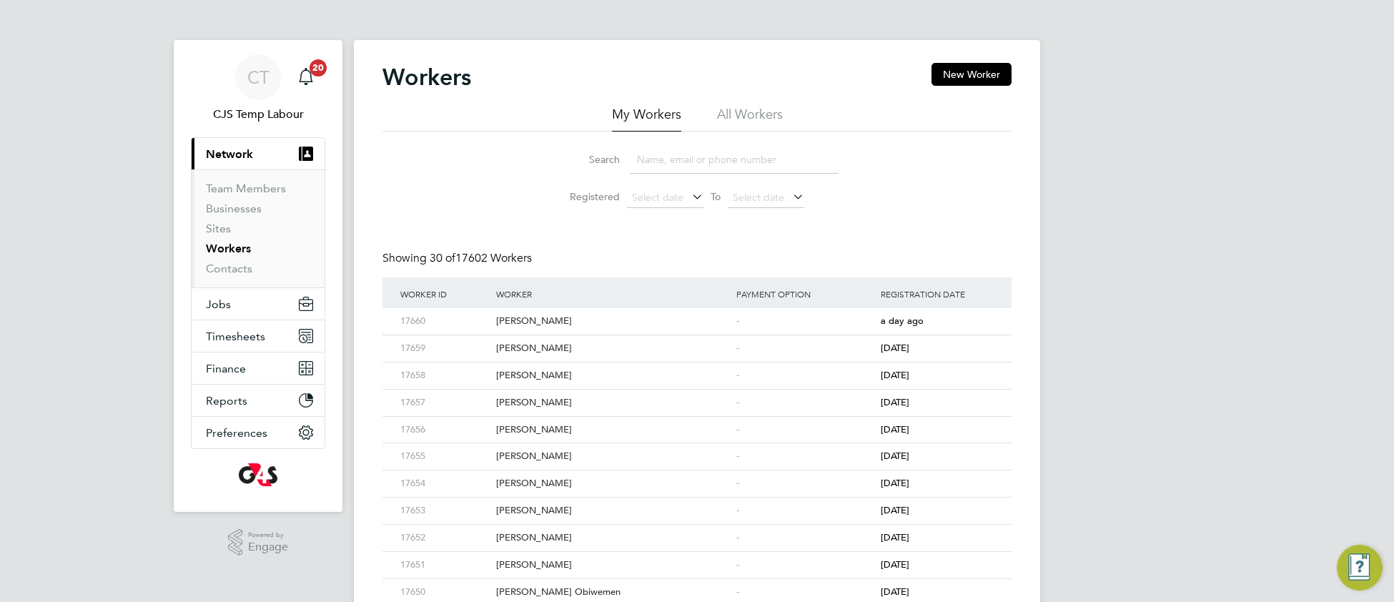
click at [745, 110] on li "All Workers" at bounding box center [750, 119] width 66 height 26
click at [738, 153] on input at bounding box center [734, 160] width 209 height 28
drag, startPoint x: 674, startPoint y: 164, endPoint x: 635, endPoint y: 165, distance: 39.3
click at [635, 165] on input "vincent" at bounding box center [734, 160] width 209 height 28
type input "ria"
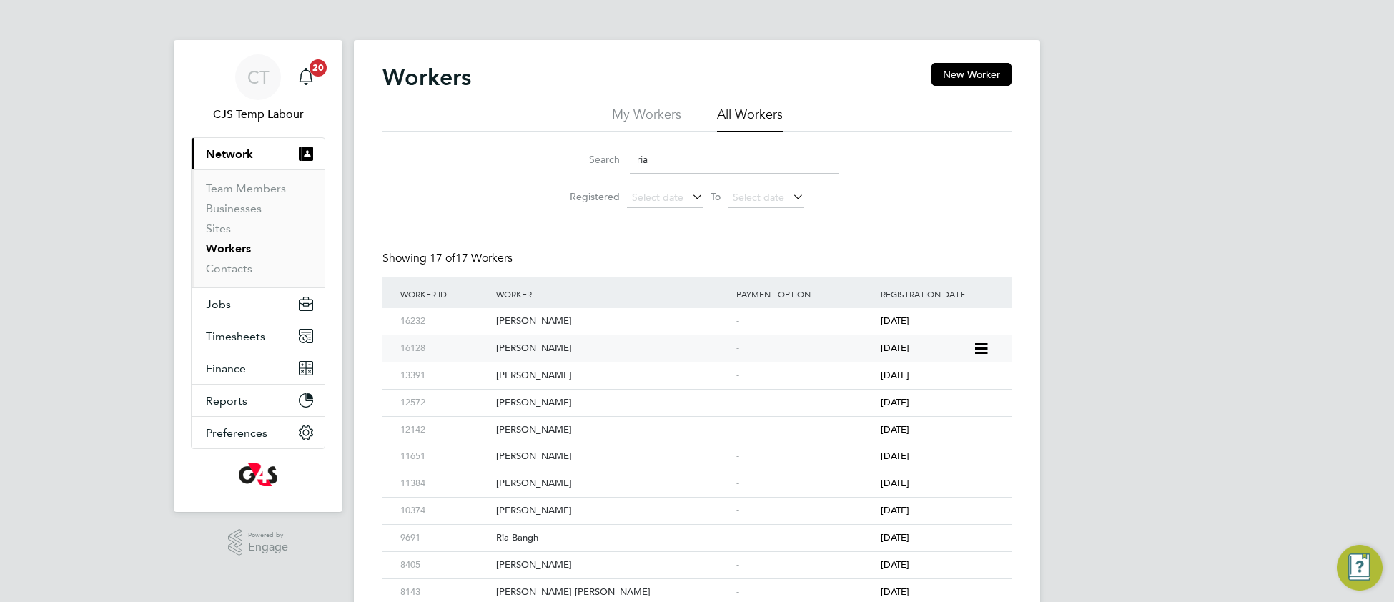
click at [637, 352] on div "Riath Joossab" at bounding box center [612, 348] width 240 height 26
click at [222, 308] on span "Jobs" at bounding box center [218, 304] width 25 height 14
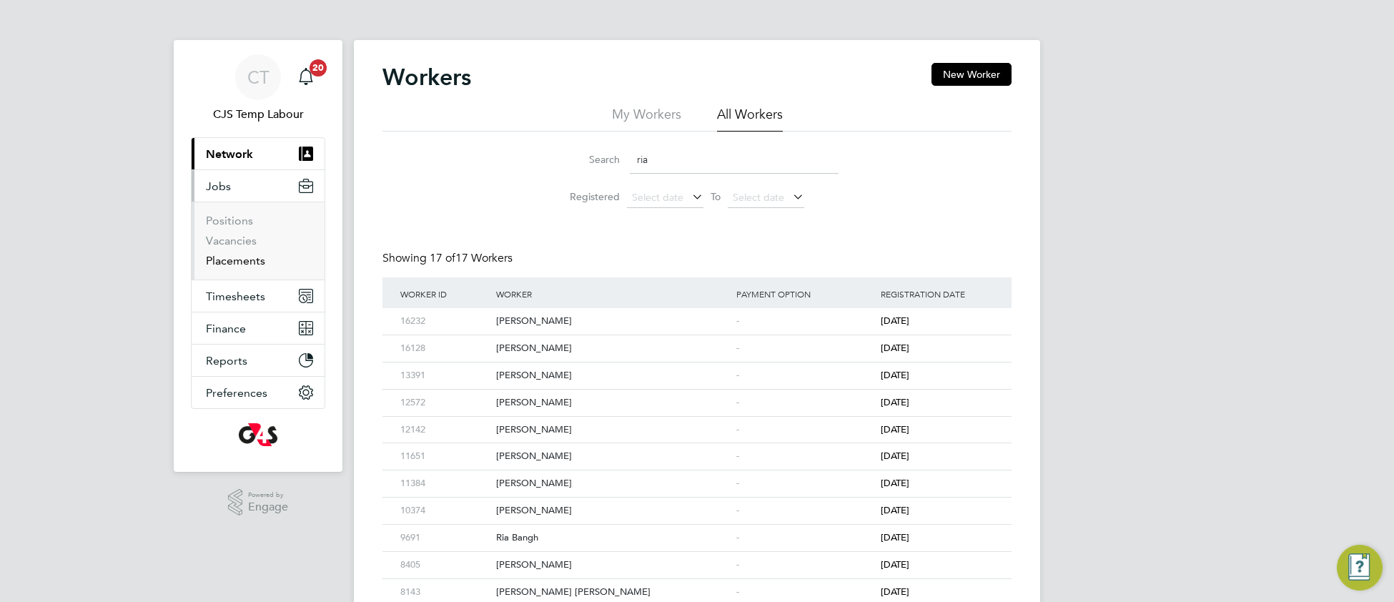
click at [250, 267] on link "Placements" at bounding box center [235, 261] width 59 height 14
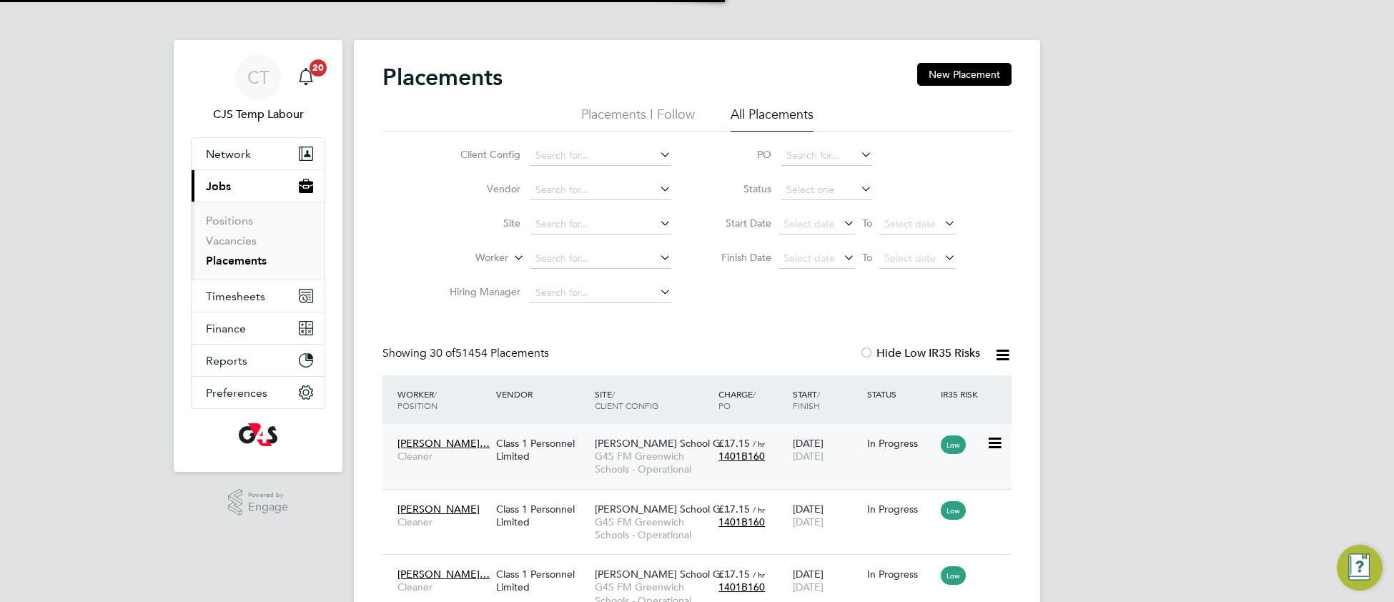
scroll to position [54, 123]
click at [527, 447] on div "Class 1 Personnel Limited" at bounding box center [541, 450] width 99 height 40
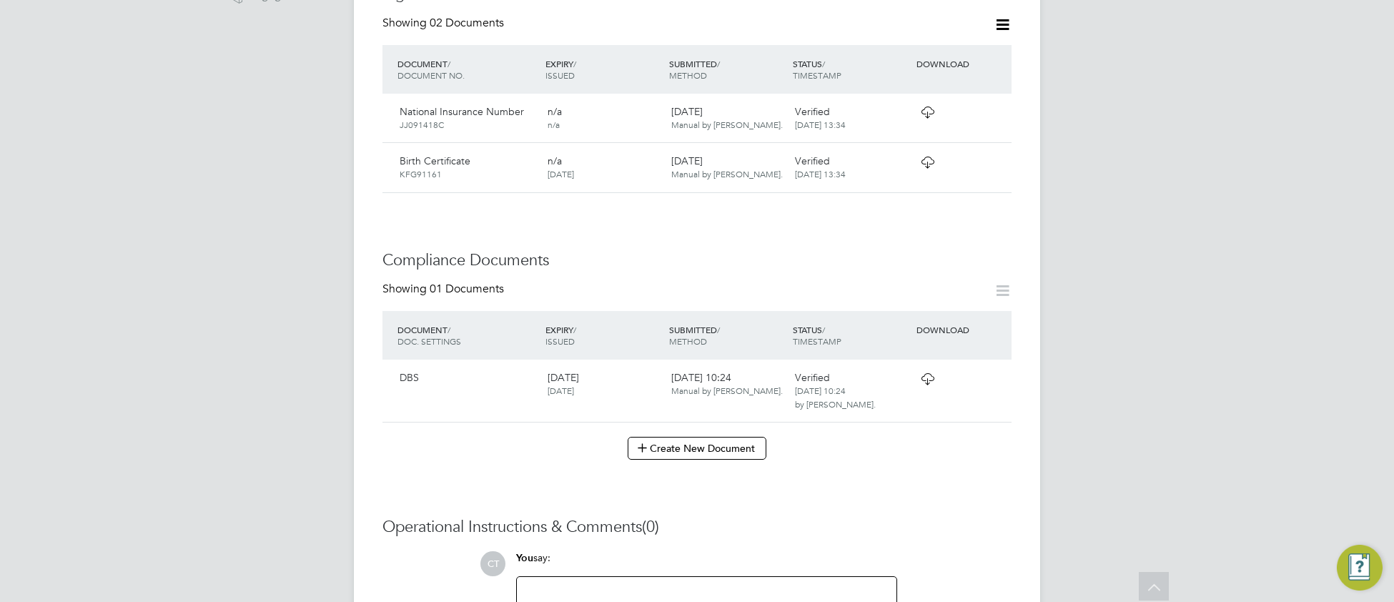
scroll to position [555, 0]
click at [930, 370] on icon at bounding box center [927, 375] width 18 height 11
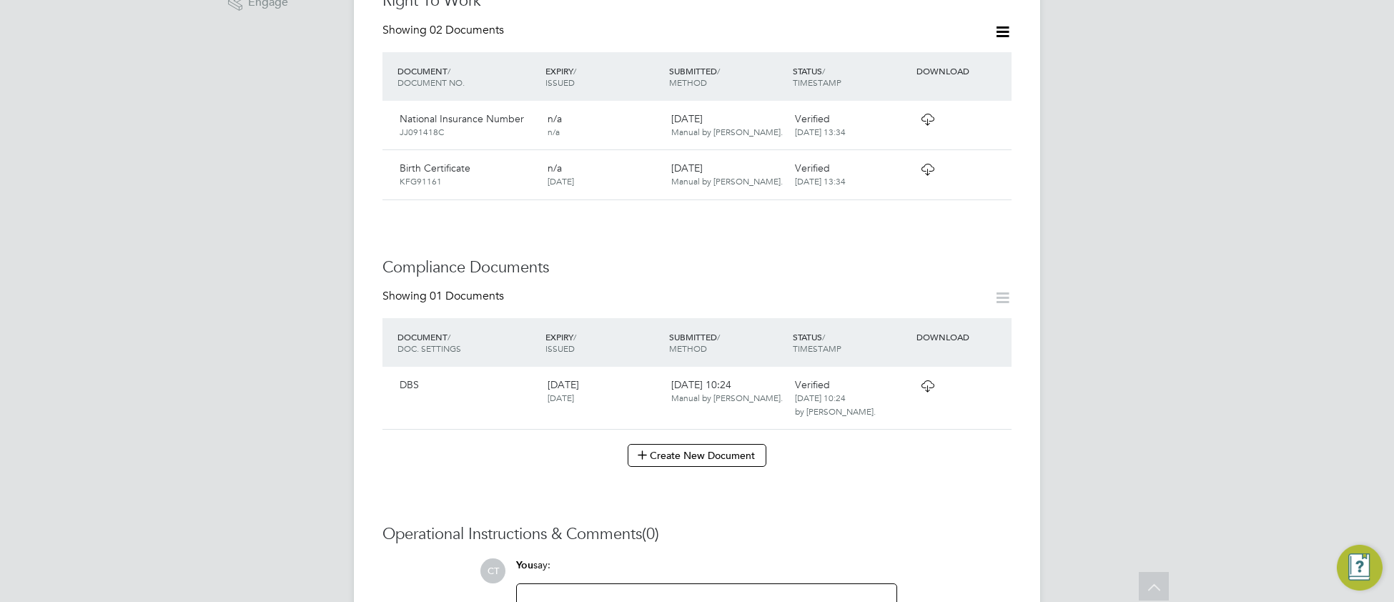
scroll to position [535, 0]
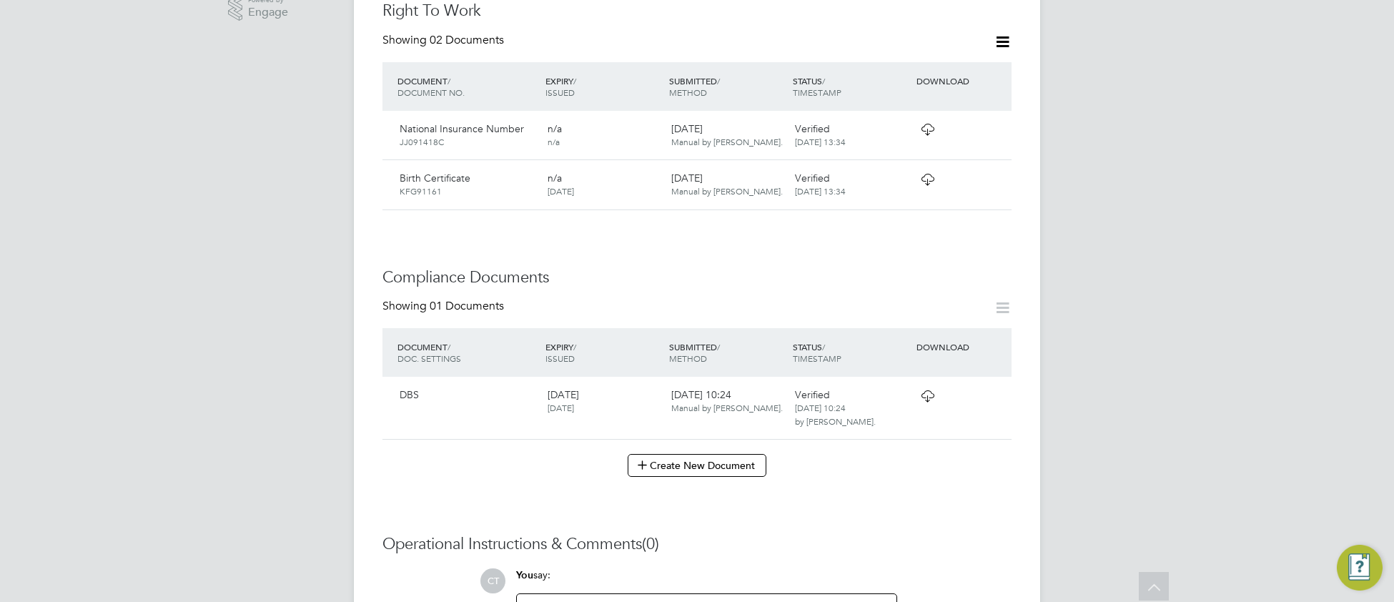
click at [925, 124] on icon at bounding box center [927, 129] width 18 height 11
click at [631, 166] on div "n/a [DATE]" at bounding box center [604, 184] width 124 height 37
click at [925, 174] on icon at bounding box center [927, 179] width 18 height 11
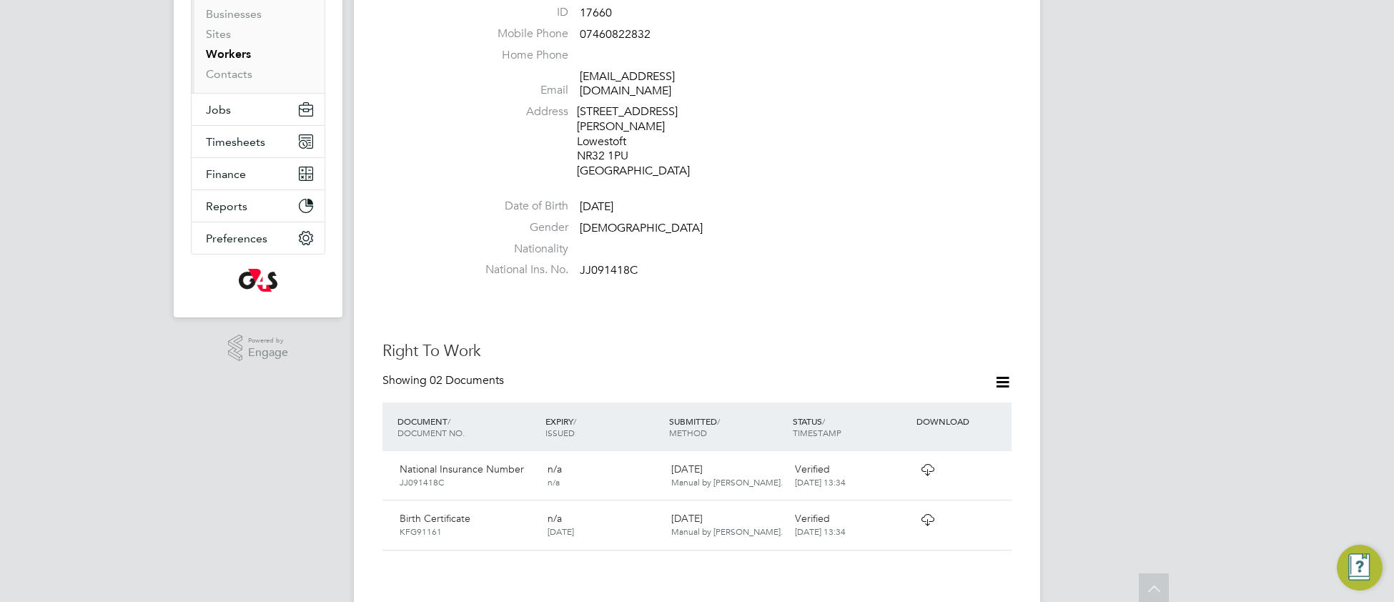
scroll to position [0, 0]
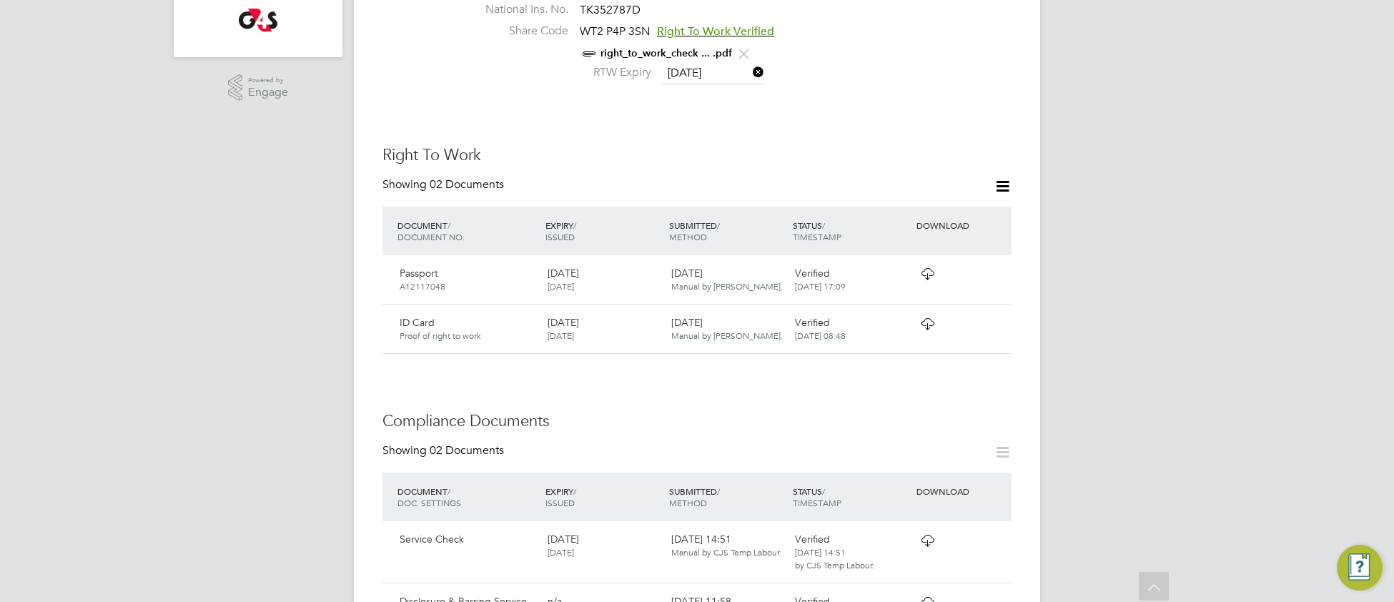
scroll to position [459, 0]
click at [932, 264] on icon at bounding box center [927, 269] width 18 height 11
click at [918, 319] on icon at bounding box center [927, 319] width 18 height 11
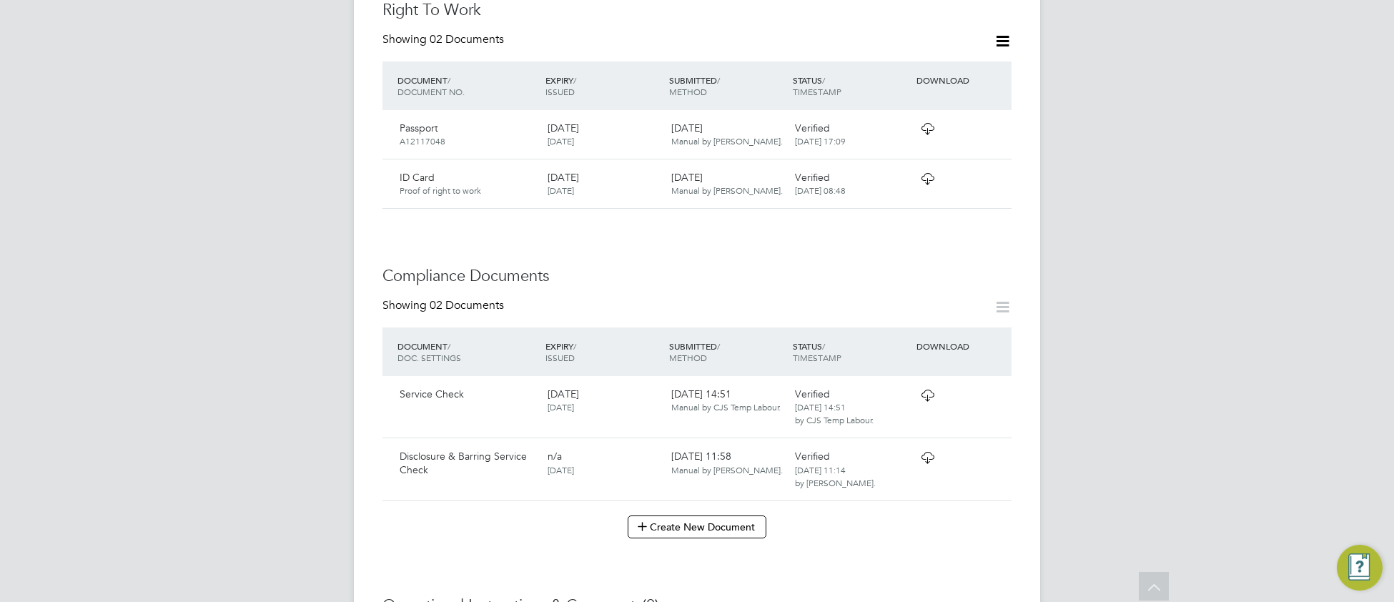
scroll to position [736, 0]
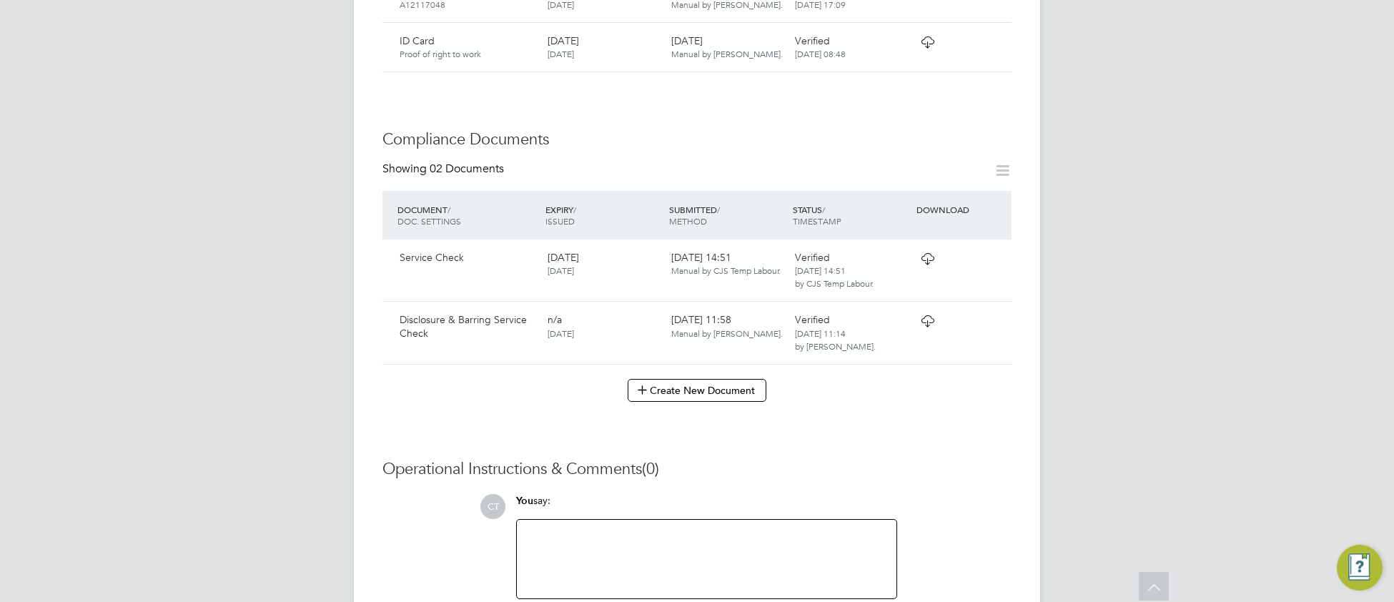
click at [920, 327] on icon at bounding box center [927, 320] width 18 height 11
click at [923, 264] on icon at bounding box center [927, 258] width 18 height 11
